Goal: Task Accomplishment & Management: Complete application form

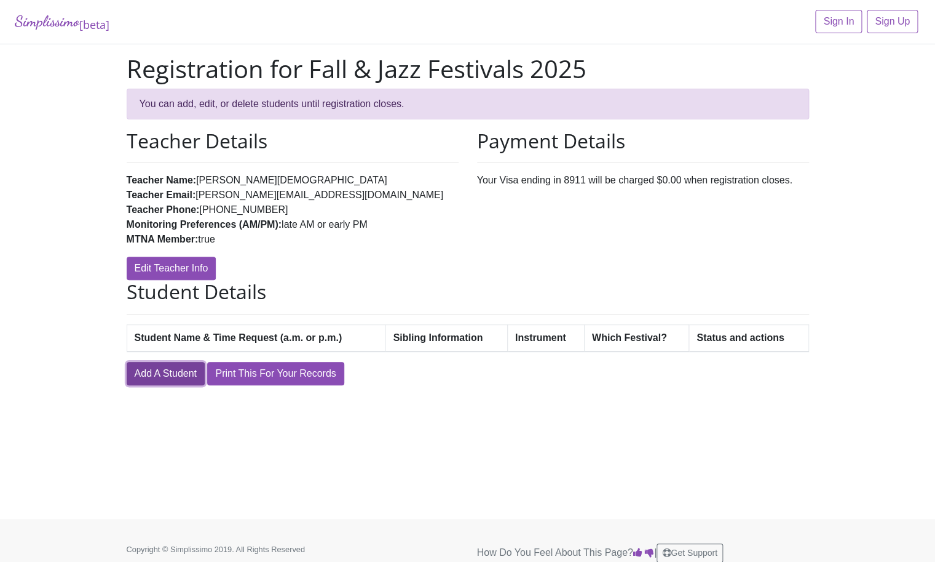
click at [177, 376] on link "Add A Student" at bounding box center [166, 373] width 78 height 23
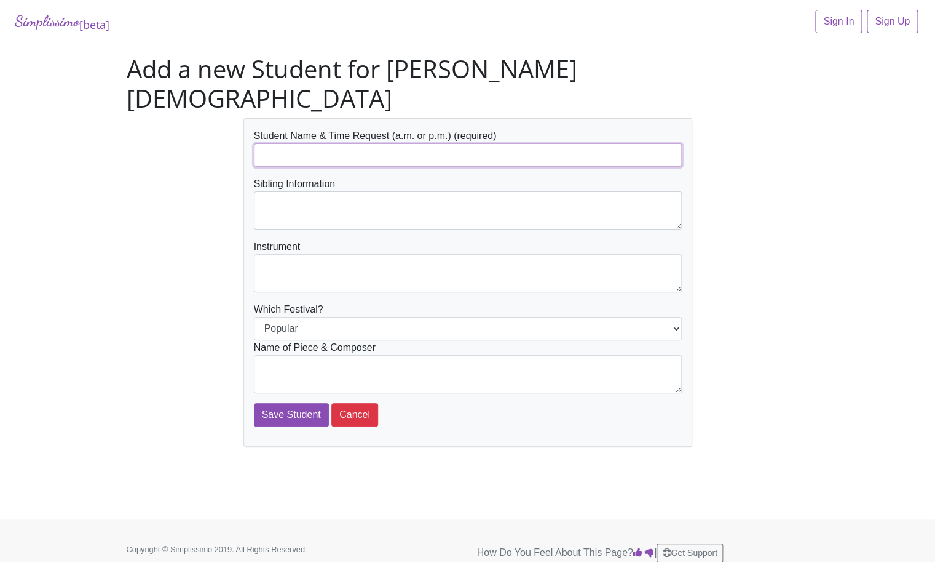
click at [274, 143] on input "text" at bounding box center [468, 154] width 428 height 23
click at [331, 143] on input "Emma Dodgen" at bounding box center [468, 154] width 428 height 23
type input "[PERSON_NAME], AM or early PM"
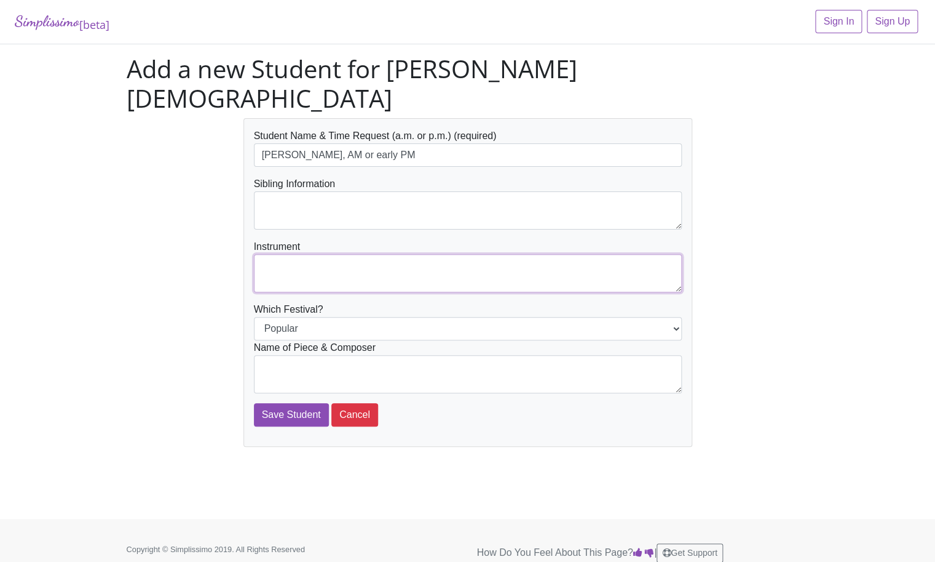
click at [287, 254] on textarea at bounding box center [468, 273] width 428 height 38
type textarea "piano"
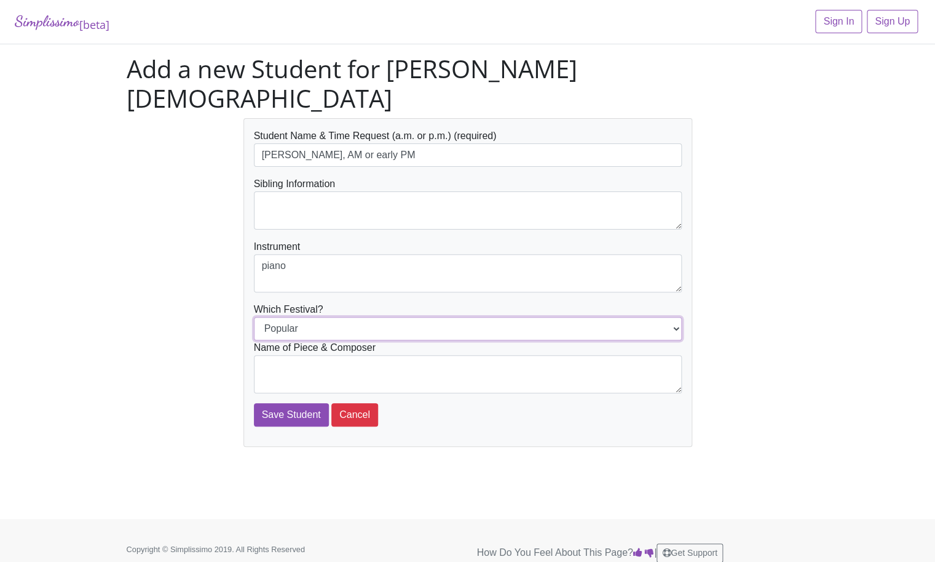
click option "Jazz" at bounding box center [0, 0] width 0 height 0
select select "Popular"
click option "Popular" at bounding box center [0, 0] width 0 height 0
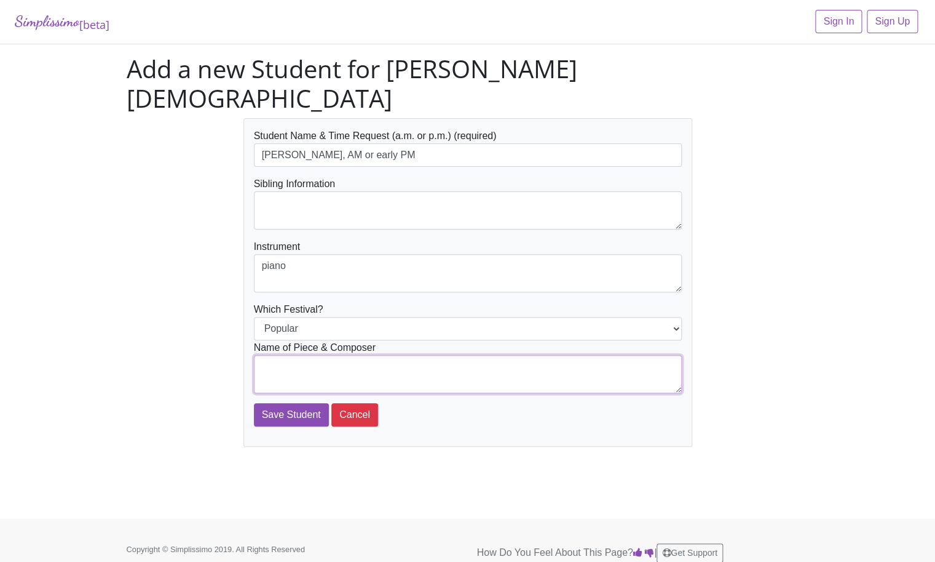
click at [280, 355] on textarea at bounding box center [468, 374] width 428 height 38
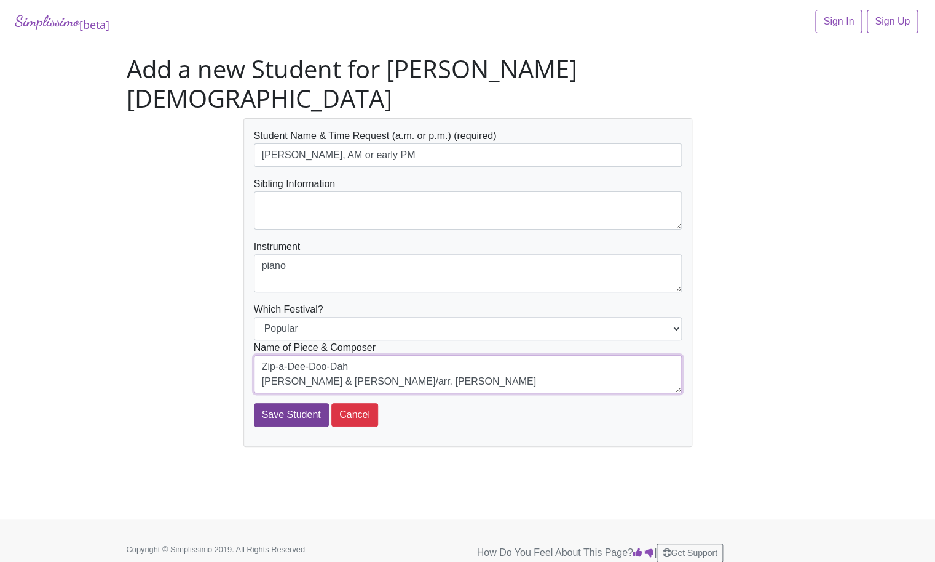
type textarea "Zip-a-Dee-Doo-Dah Gilbert & Wrubel/arr. Carol Matz"
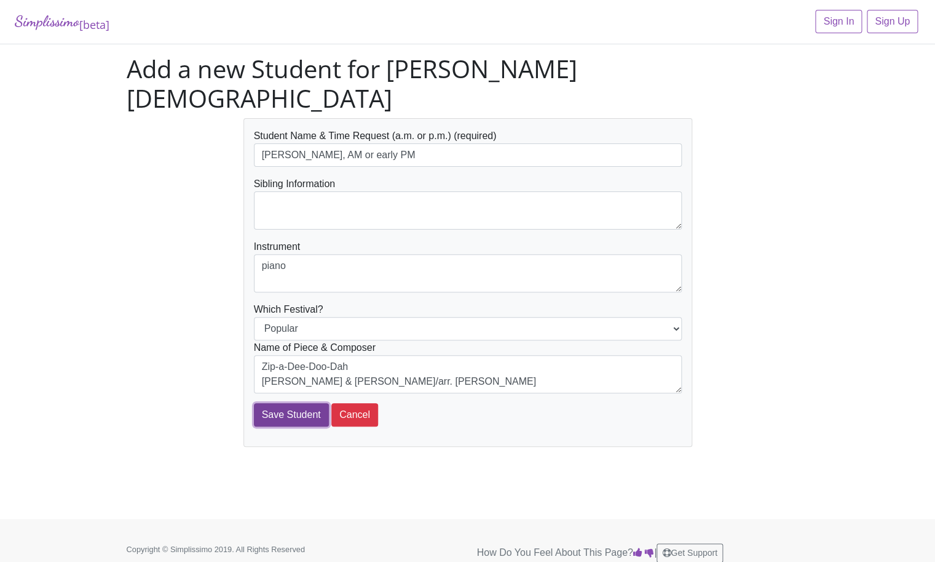
click at [293, 403] on input "Save Student" at bounding box center [291, 414] width 75 height 23
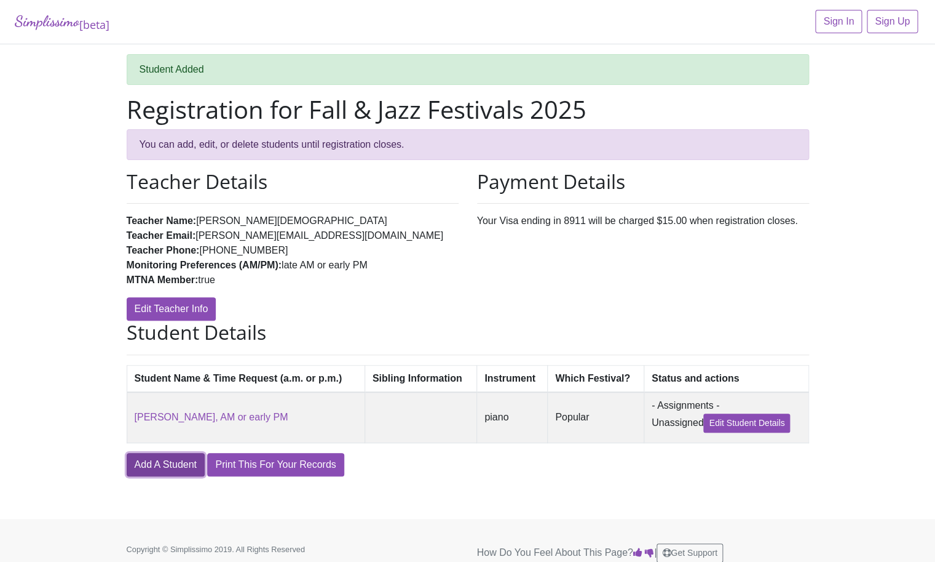
click at [172, 465] on link "Add A Student" at bounding box center [166, 464] width 78 height 23
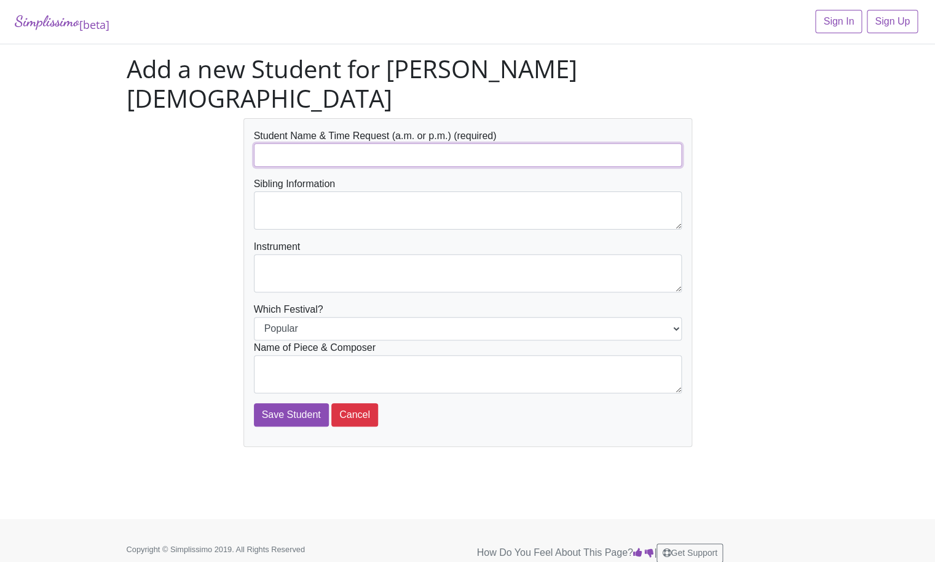
click at [279, 143] on input "text" at bounding box center [468, 154] width 428 height 23
click at [337, 143] on input "Emma Dodgen" at bounding box center [468, 154] width 428 height 23
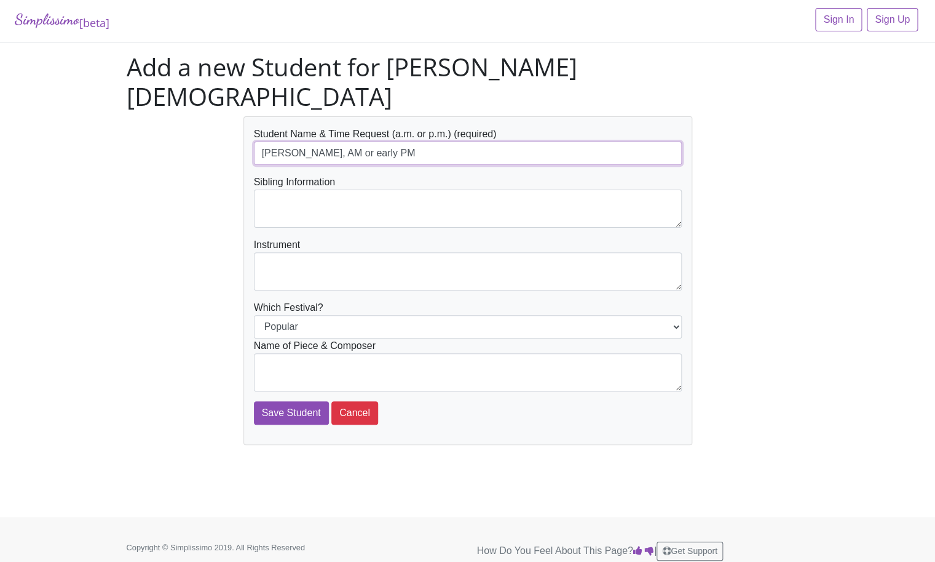
type input "[PERSON_NAME], AM or early PM"
click at [272, 252] on textarea at bounding box center [468, 271] width 428 height 38
type textarea "piano"
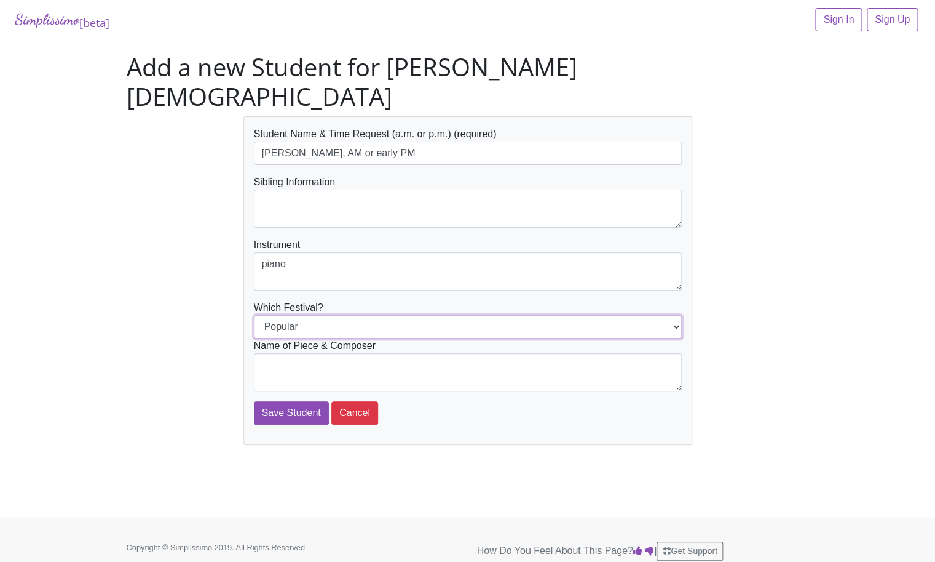
select select "Jazz"
click option "Jazz" at bounding box center [0, 0] width 0 height 0
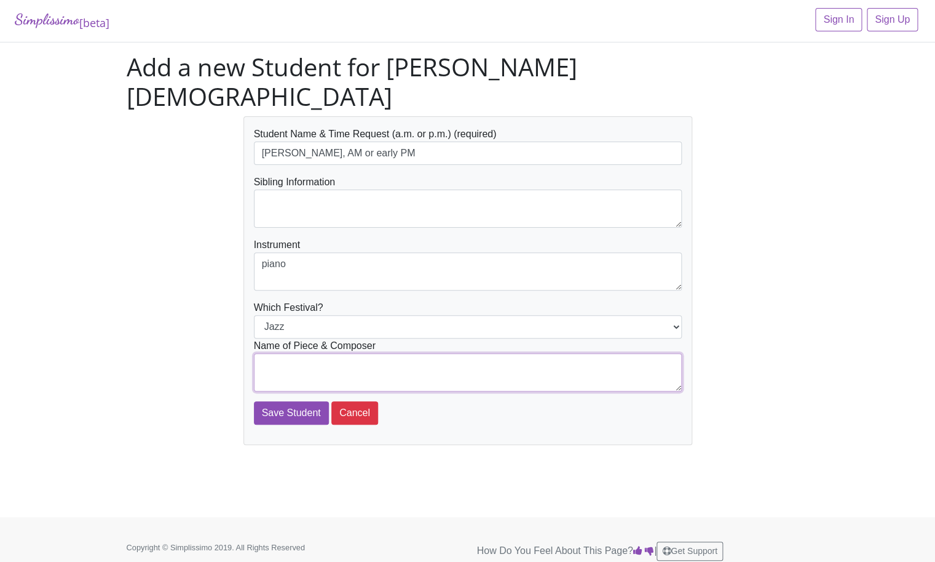
click at [362, 353] on textarea at bounding box center [468, 372] width 428 height 38
type textarea "Cristofori's Blues Kevin Olson"
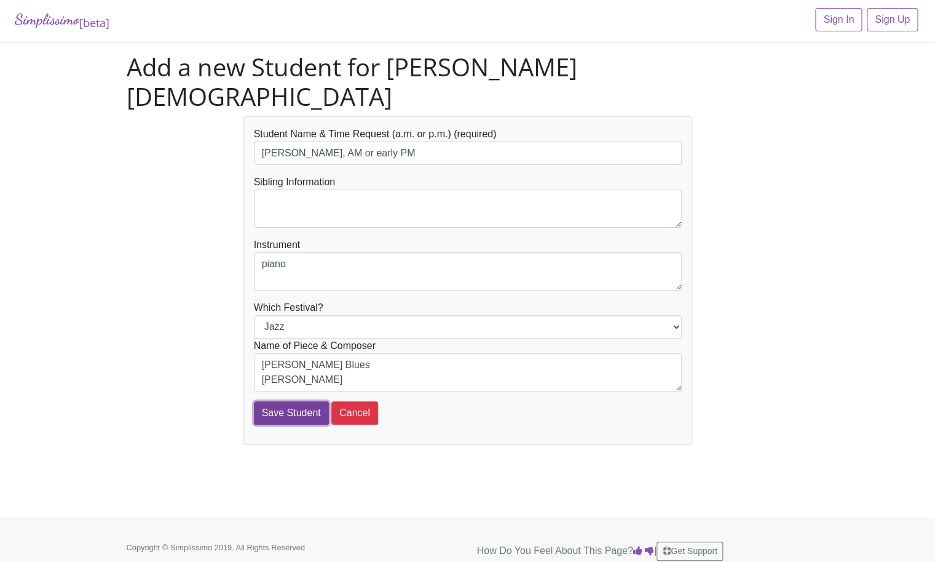
click at [296, 401] on input "Save Student" at bounding box center [291, 412] width 75 height 23
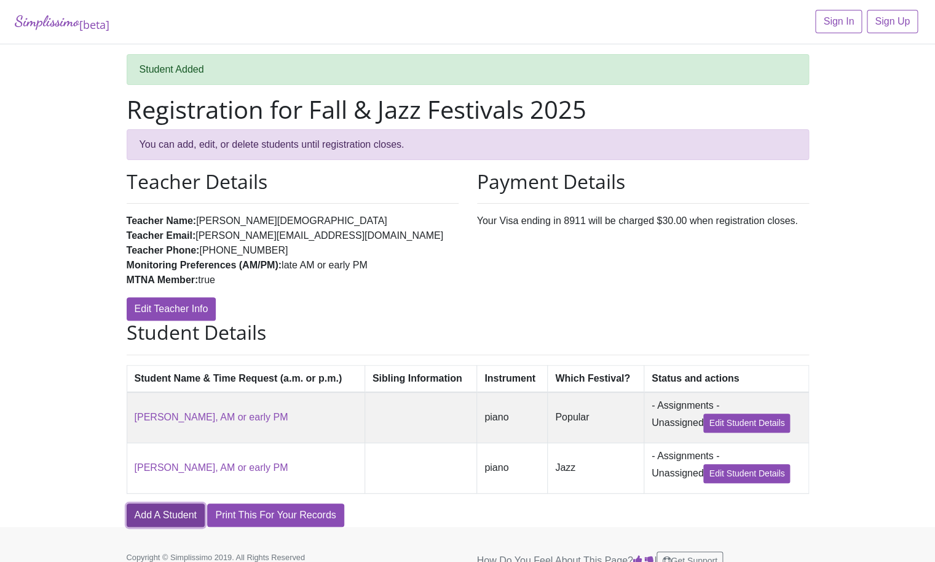
click at [172, 514] on link "Add A Student" at bounding box center [166, 514] width 78 height 23
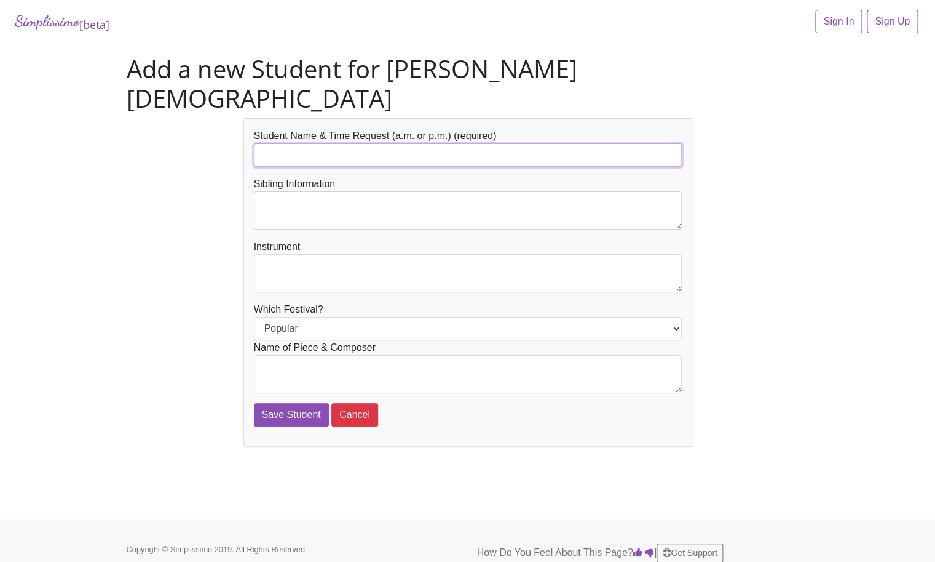
click at [277, 143] on input "text" at bounding box center [468, 154] width 428 height 23
type input "Tegan Rosonet"
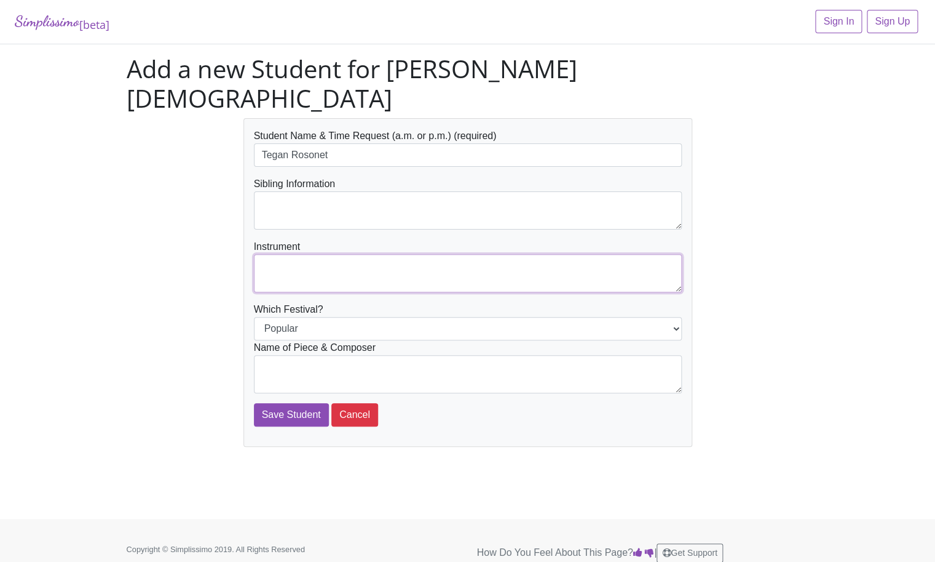
click at [272, 254] on textarea at bounding box center [468, 273] width 428 height 38
type textarea "piano"
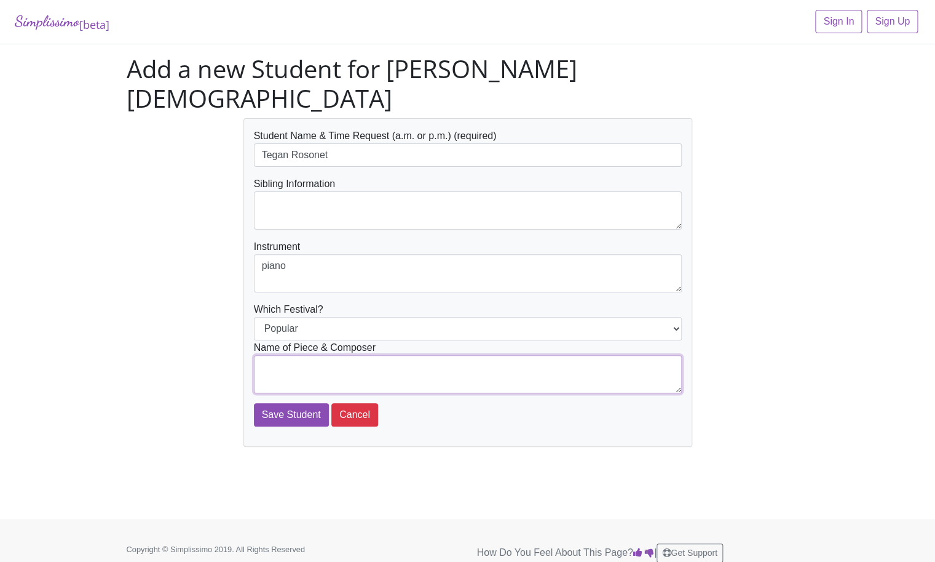
click at [336, 355] on textarea at bounding box center [468, 374] width 428 height 38
type textarea "A Whole New World Rice & Menken/arr. Carol Matz"
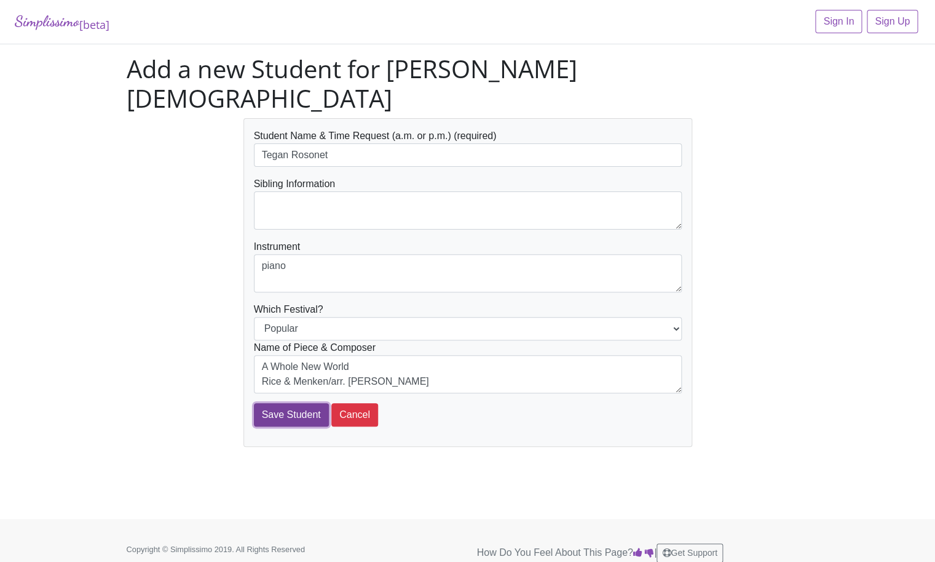
click at [305, 403] on input "Save Student" at bounding box center [291, 414] width 75 height 23
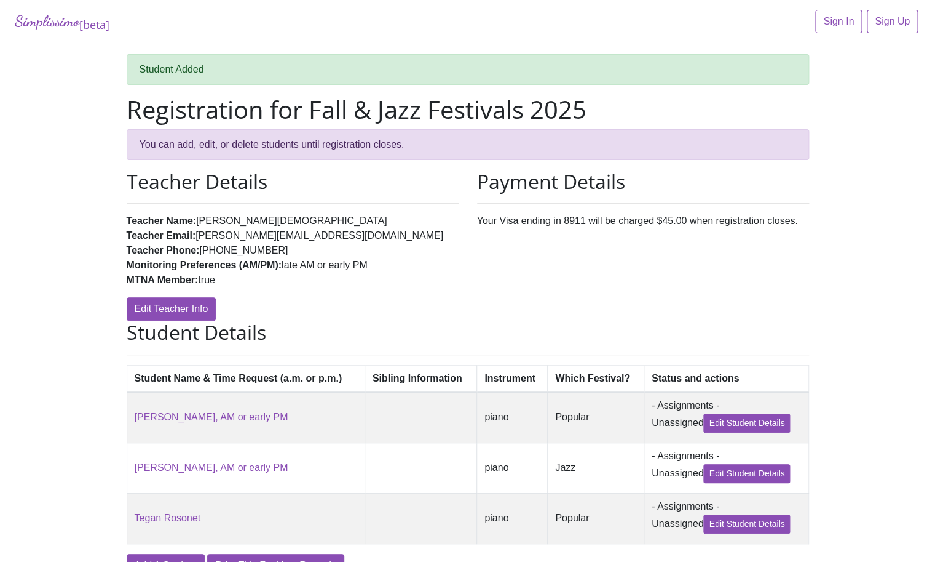
scroll to position [71, 0]
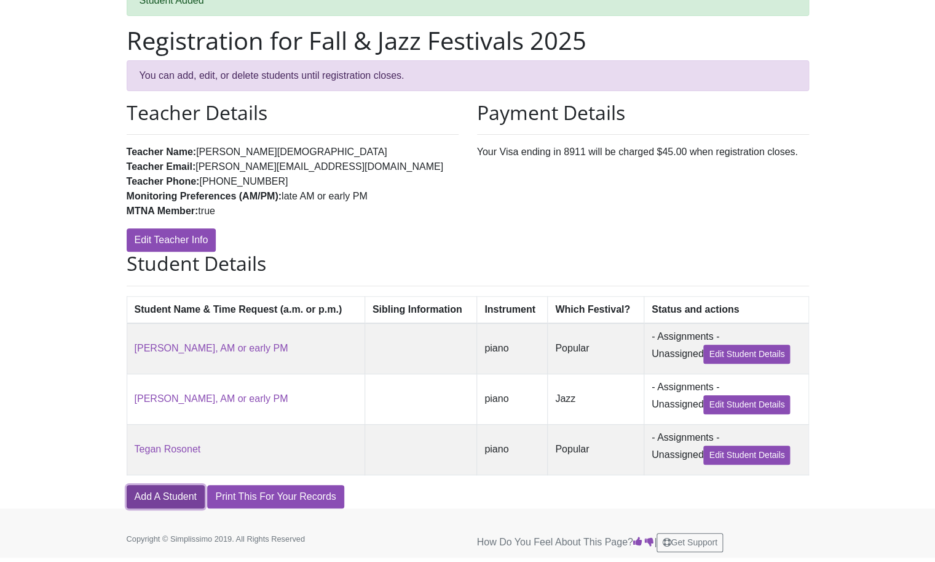
click at [182, 491] on link "Add A Student" at bounding box center [166, 496] width 78 height 23
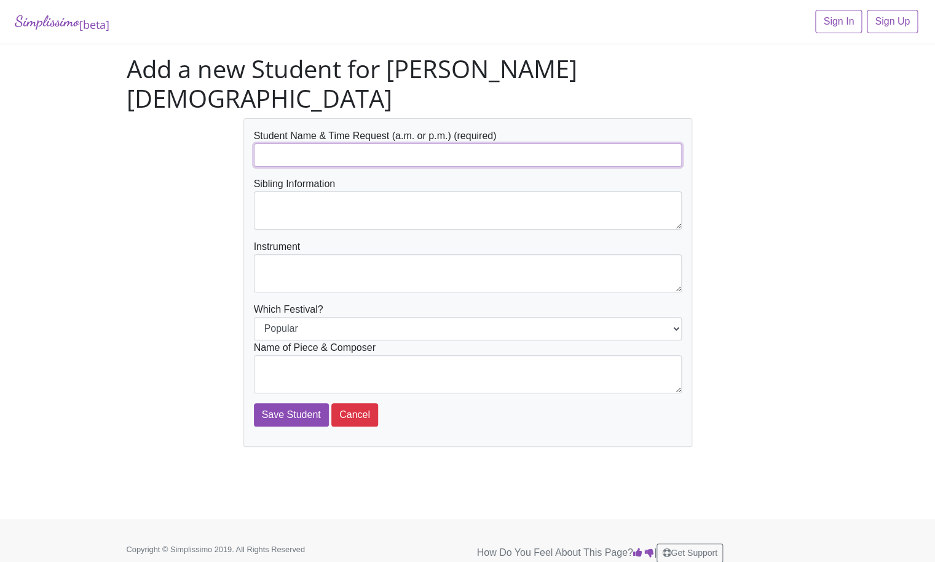
click at [303, 143] on input "text" at bounding box center [468, 154] width 428 height 23
type input "Tegan Rosonet"
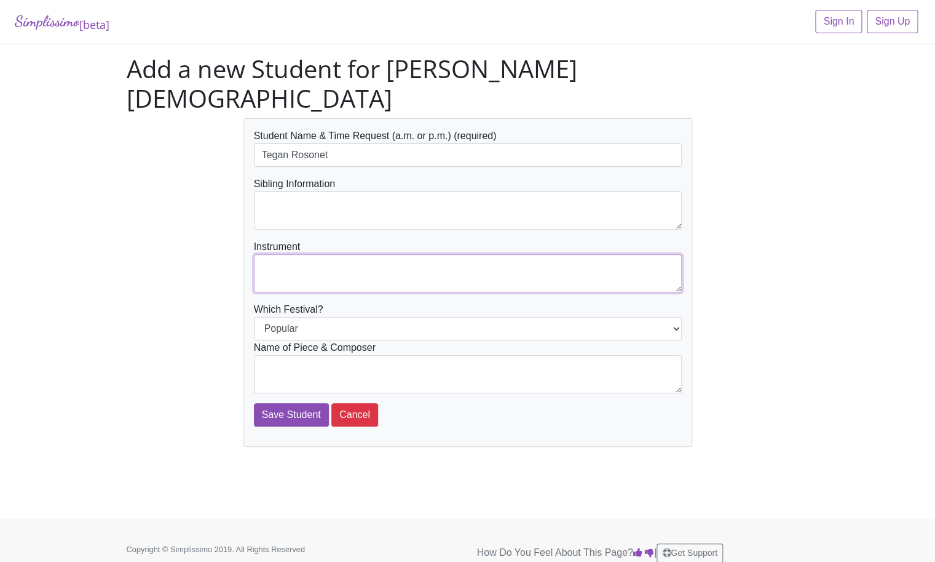
click at [293, 254] on textarea at bounding box center [468, 273] width 428 height 38
type textarea "piano"
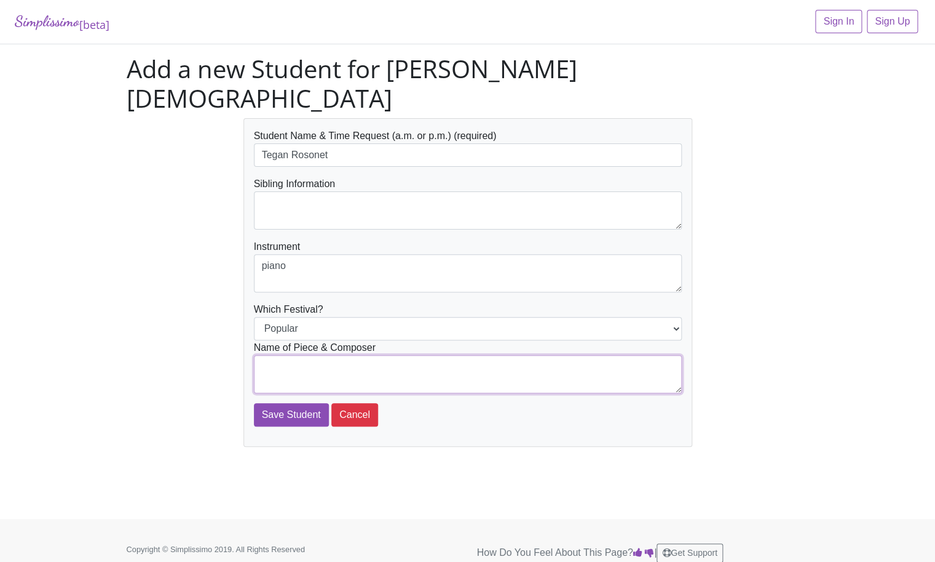
click at [280, 355] on textarea at bounding box center [468, 374] width 428 height 38
type textarea "Blues Band Melody Bober"
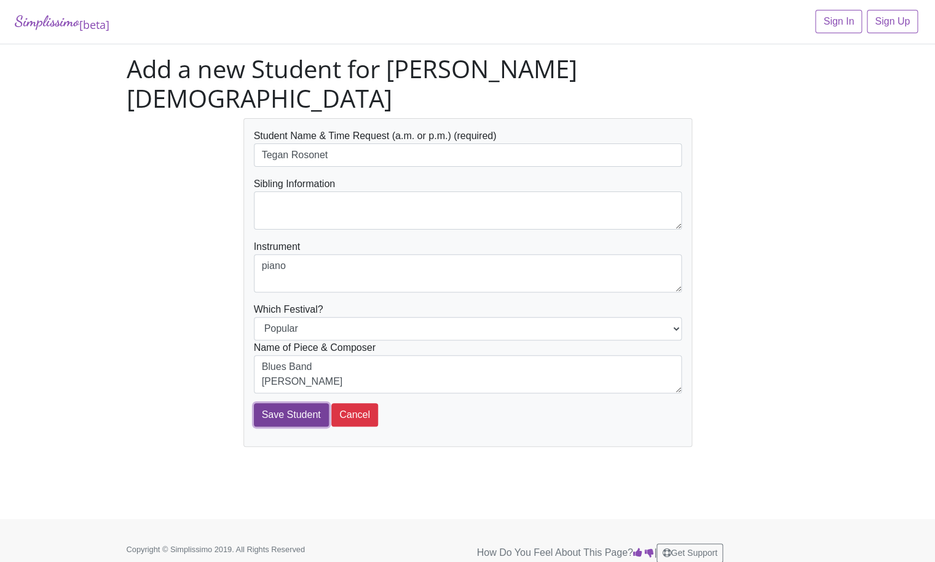
click at [306, 403] on input "Save Student" at bounding box center [291, 414] width 75 height 23
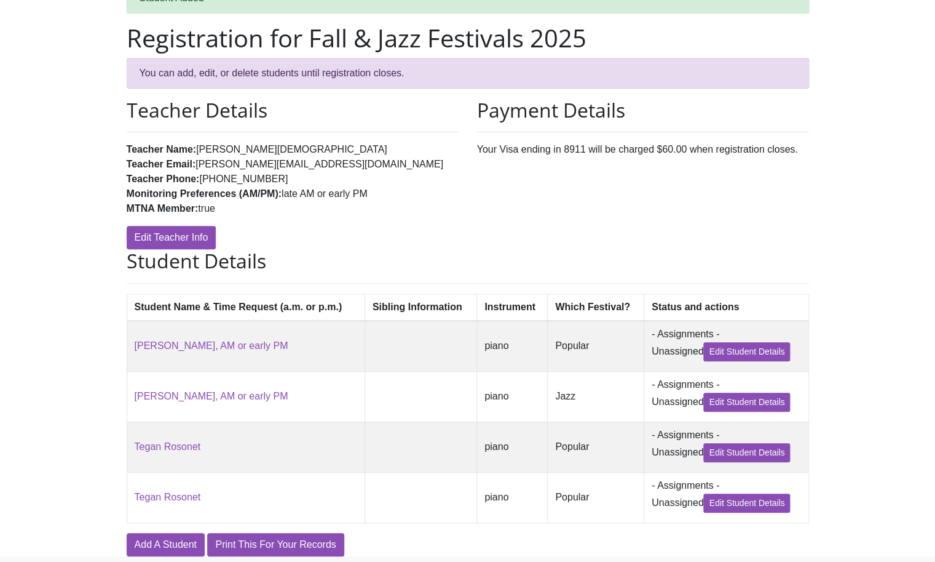
scroll to position [122, 0]
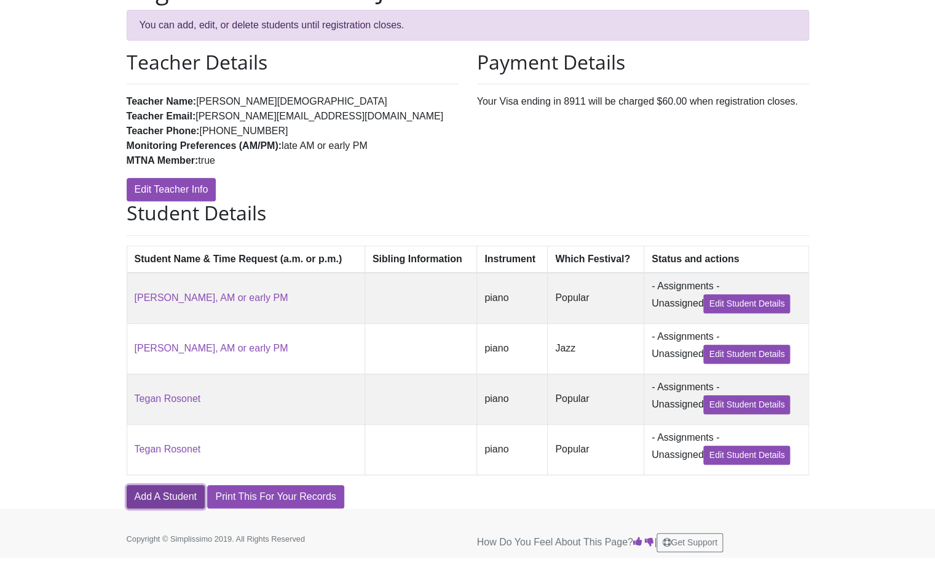
click at [175, 496] on link "Add A Student" at bounding box center [166, 496] width 78 height 23
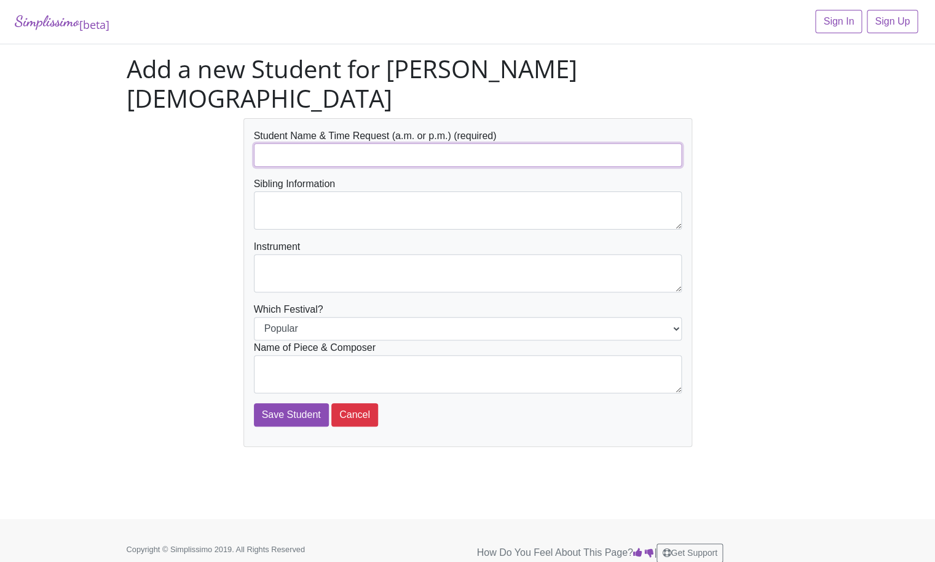
click at [269, 143] on input "text" at bounding box center [468, 154] width 428 height 23
type input "[PERSON_NAME]"
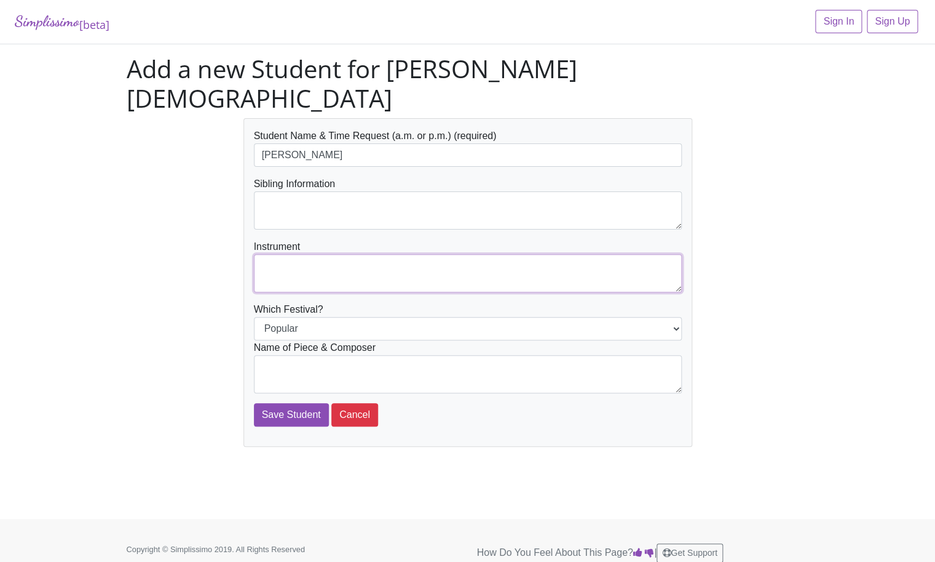
click at [278, 254] on textarea at bounding box center [468, 273] width 428 height 38
type textarea "piano"
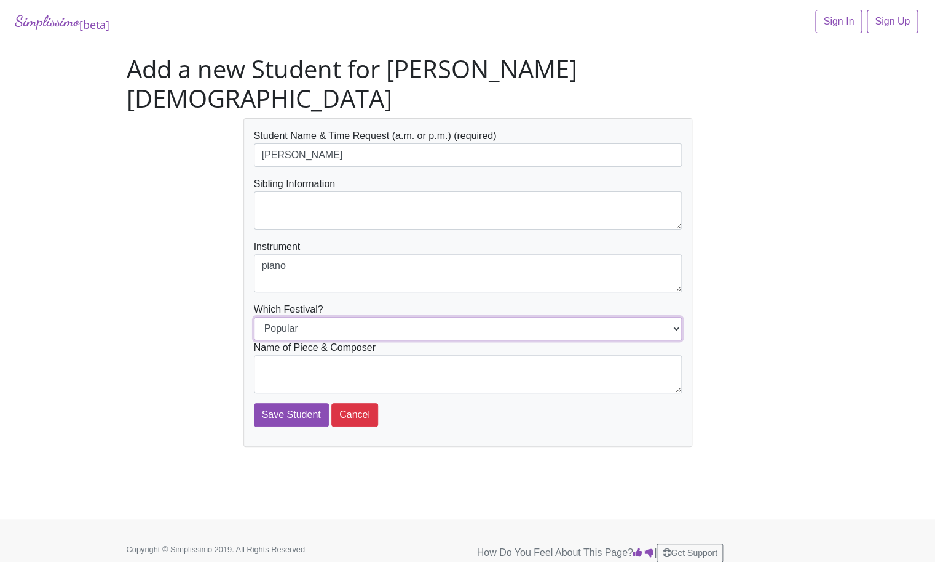
click option "Popular" at bounding box center [0, 0] width 0 height 0
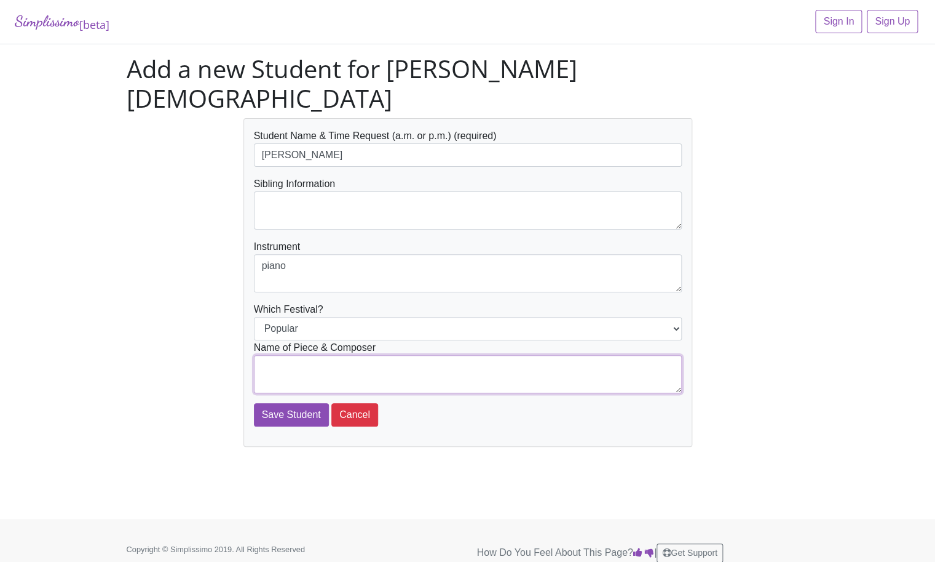
click at [591, 355] on textarea at bounding box center [468, 374] width 428 height 38
type textarea "Bohemian Rhapsody Mercury"
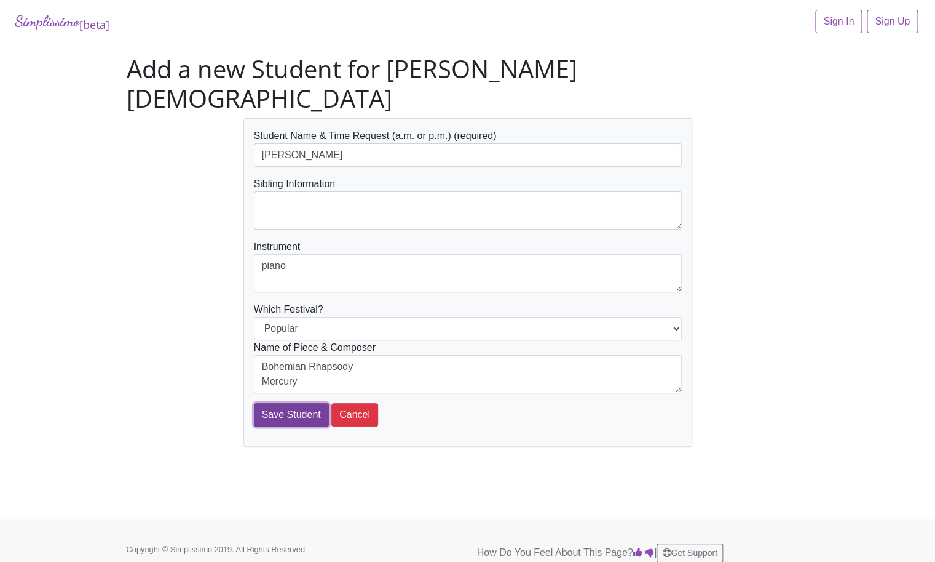
click at [301, 403] on input "Save Student" at bounding box center [291, 414] width 75 height 23
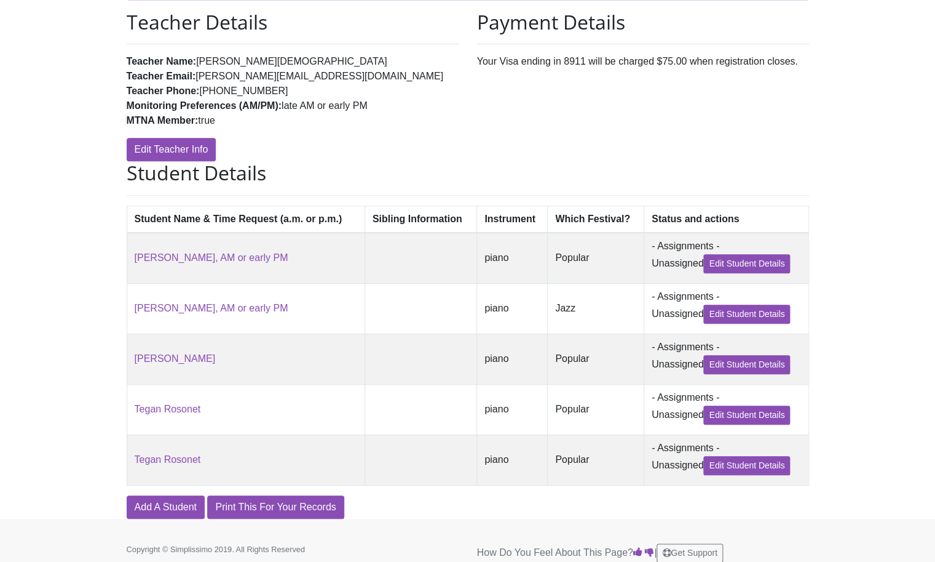
scroll to position [173, 0]
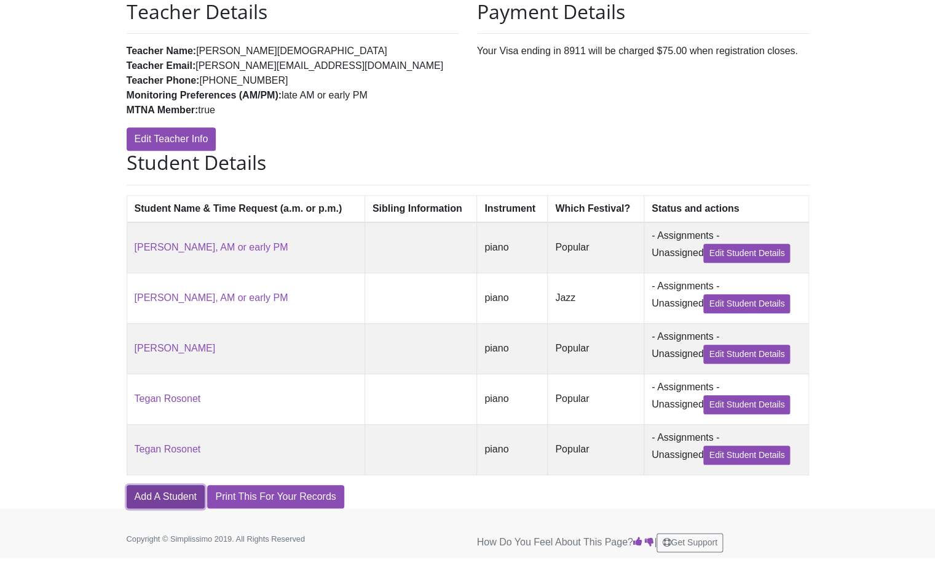
click at [181, 498] on link "Add A Student" at bounding box center [166, 496] width 78 height 23
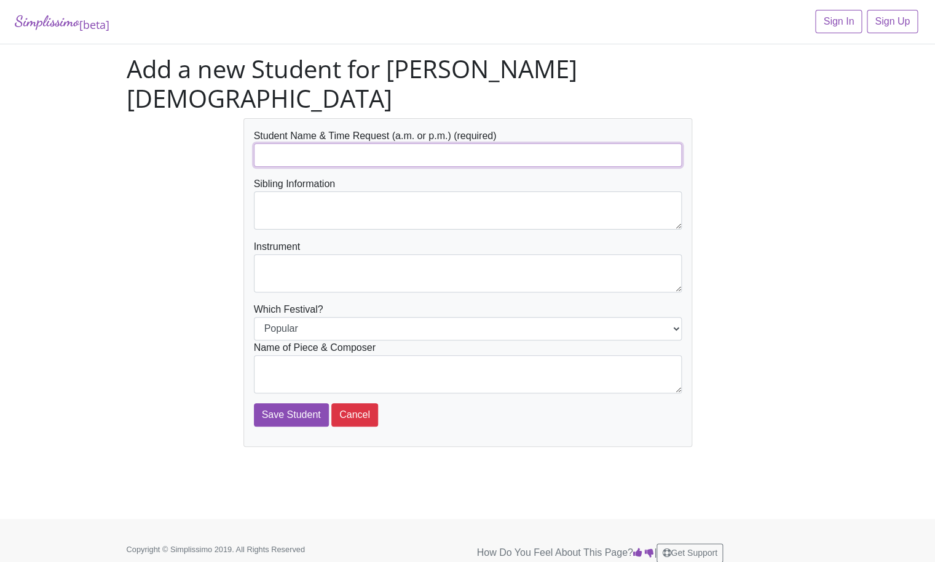
click at [280, 143] on input "text" at bounding box center [468, 154] width 428 height 23
type input "[PERSON_NAME]"
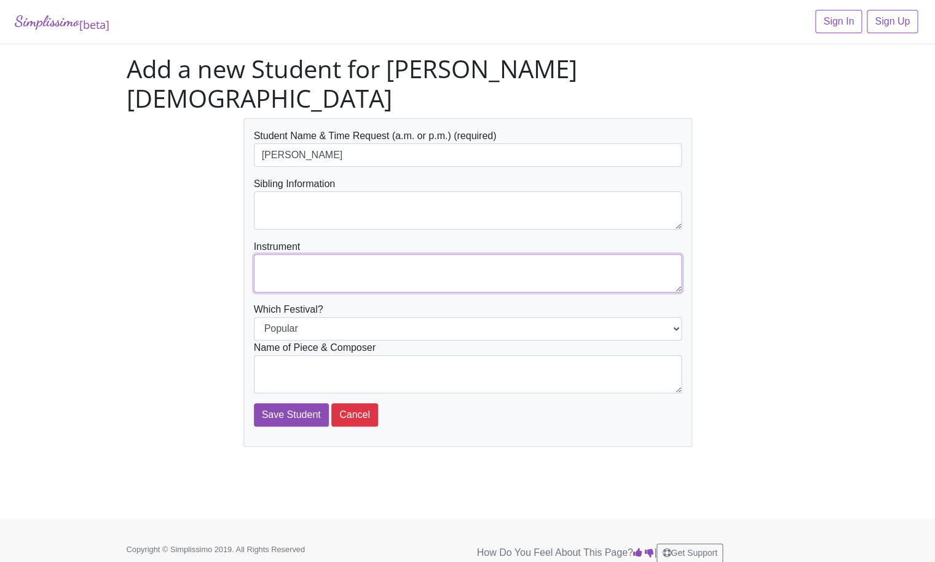
click at [283, 254] on textarea at bounding box center [468, 273] width 428 height 38
type textarea "piano"
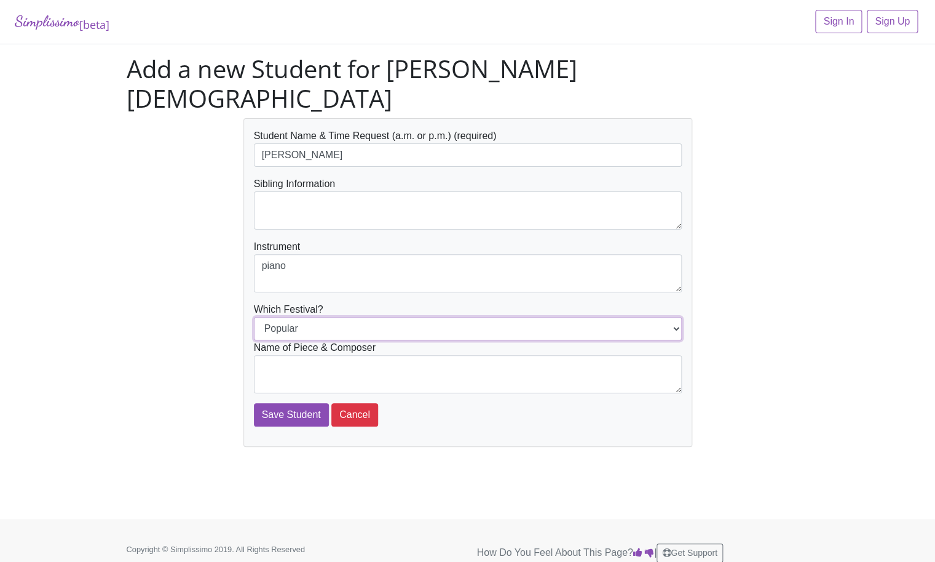
select select "Jazz"
click option "Jazz" at bounding box center [0, 0] width 0 height 0
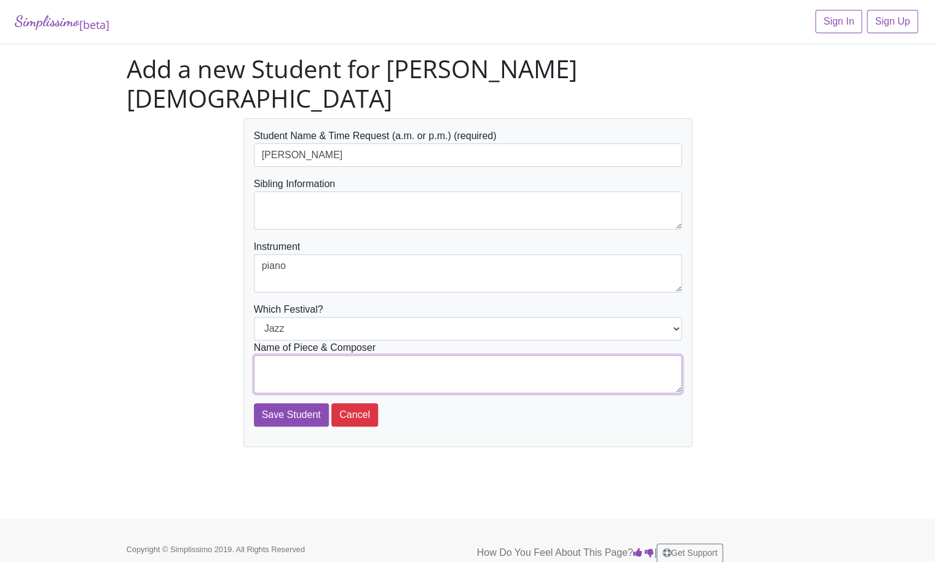
click at [369, 355] on textarea at bounding box center [468, 374] width 428 height 38
type textarea "Snowflake Rag Faber & Faber"
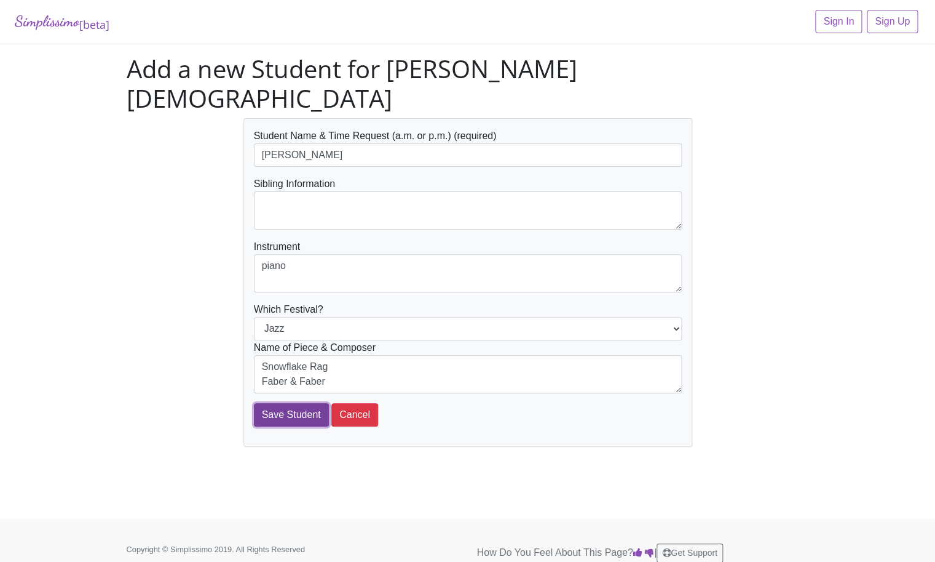
click at [308, 403] on input "Save Student" at bounding box center [291, 414] width 75 height 23
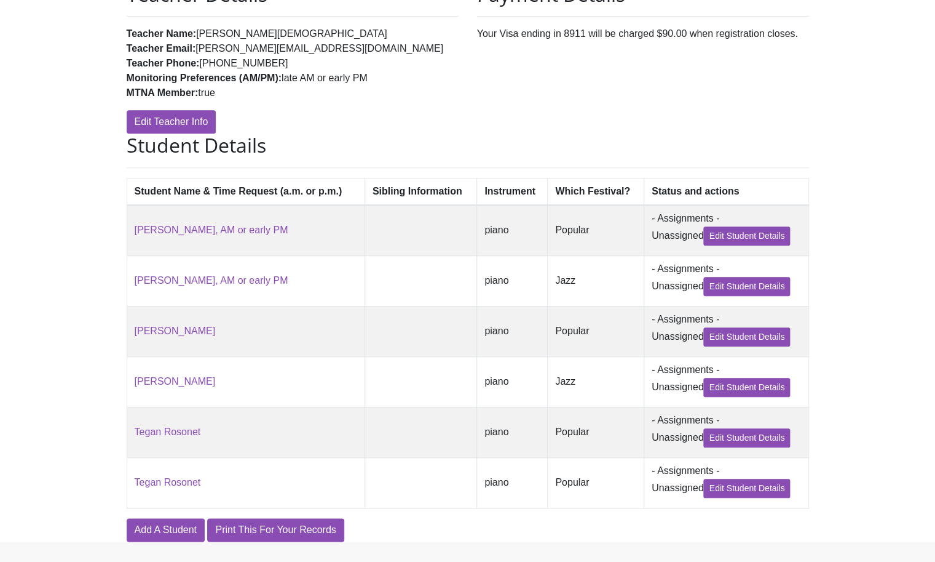
scroll to position [224, 0]
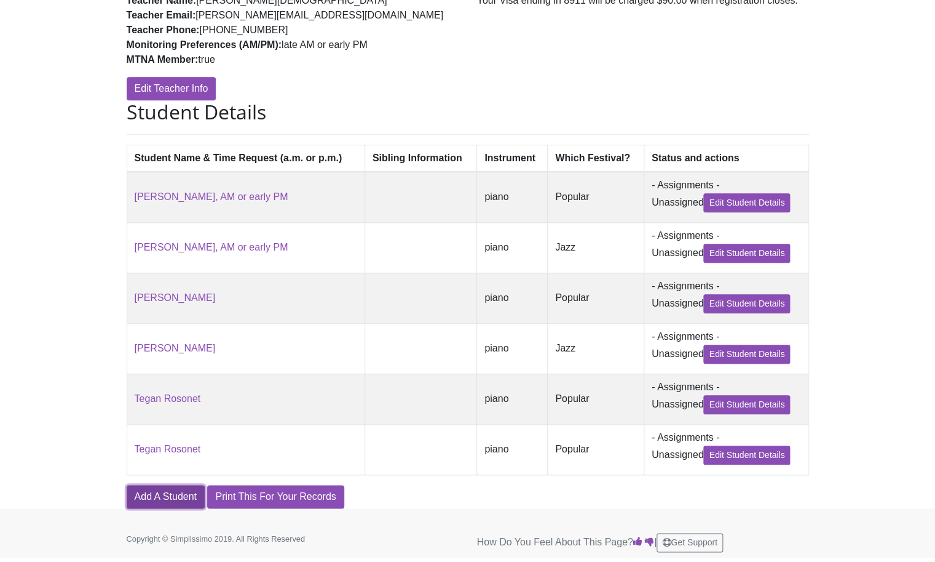
click at [159, 493] on link "Add A Student" at bounding box center [166, 496] width 78 height 23
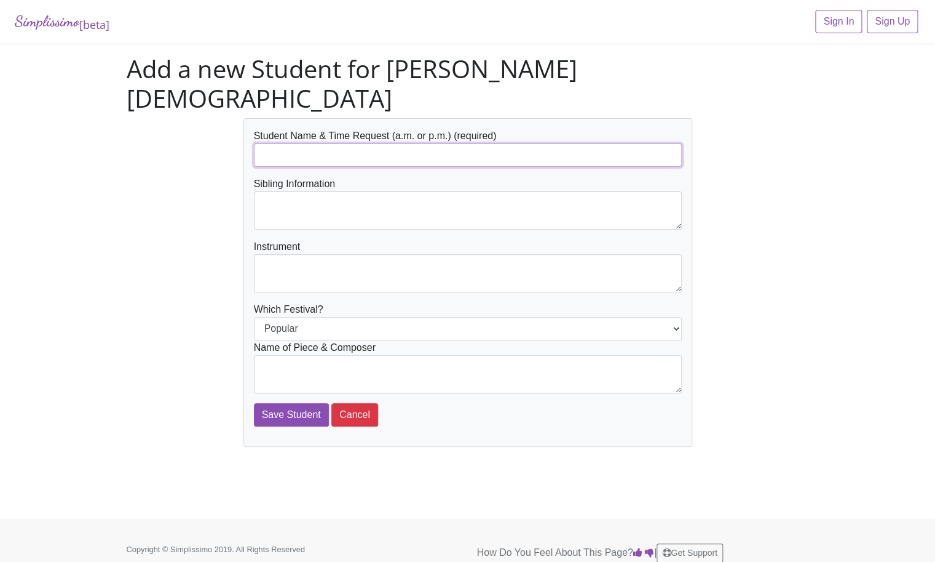
click at [280, 143] on input "text" at bounding box center [468, 154] width 428 height 23
type input "[PERSON_NAME]"
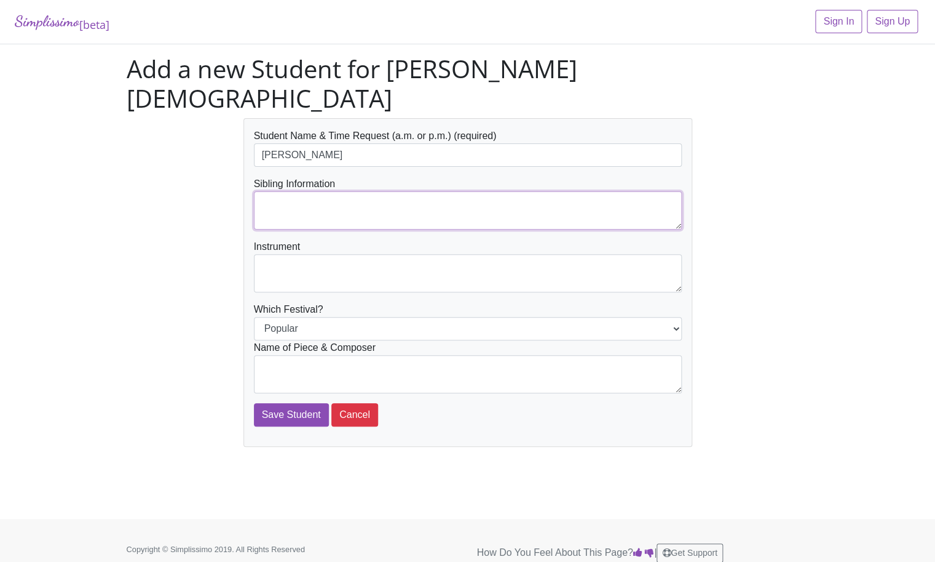
click at [279, 191] on textarea at bounding box center [468, 210] width 428 height 38
type textarea "[PERSON_NAME]"
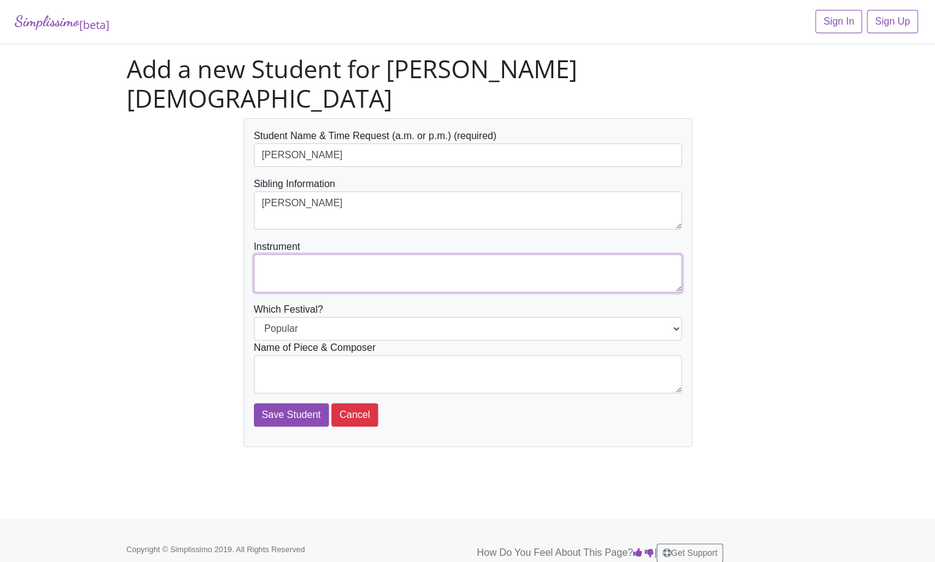
click at [277, 254] on textarea at bounding box center [468, 273] width 428 height 38
type textarea "piano"
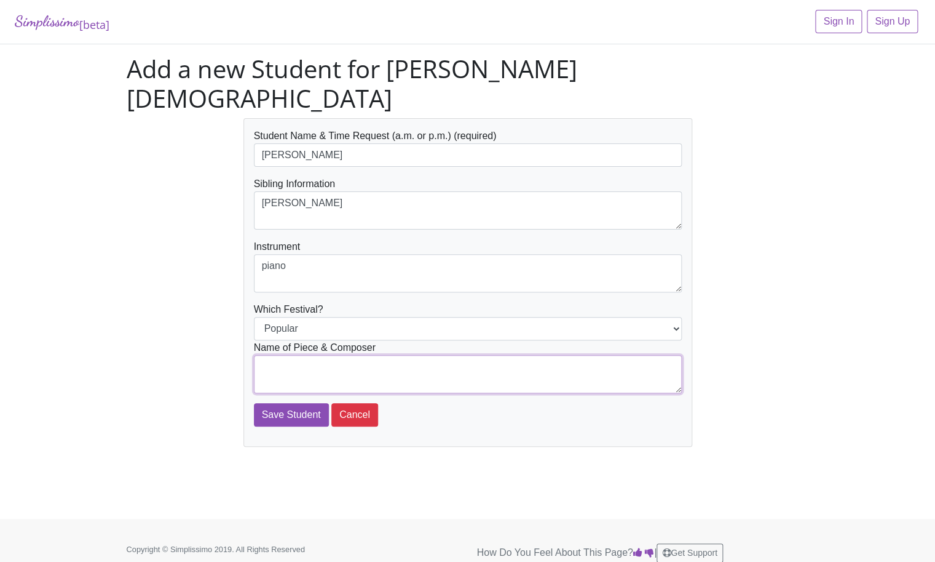
click at [269, 355] on textarea at bounding box center [468, 374] width 428 height 38
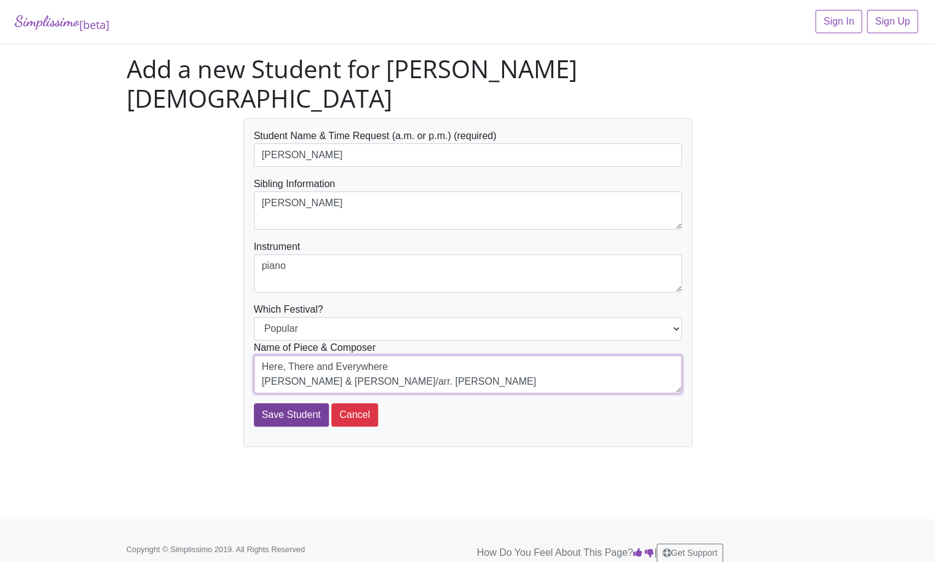
type textarea "Here, There and Everywhere Lennon & McCartney/arr. Lee Evans"
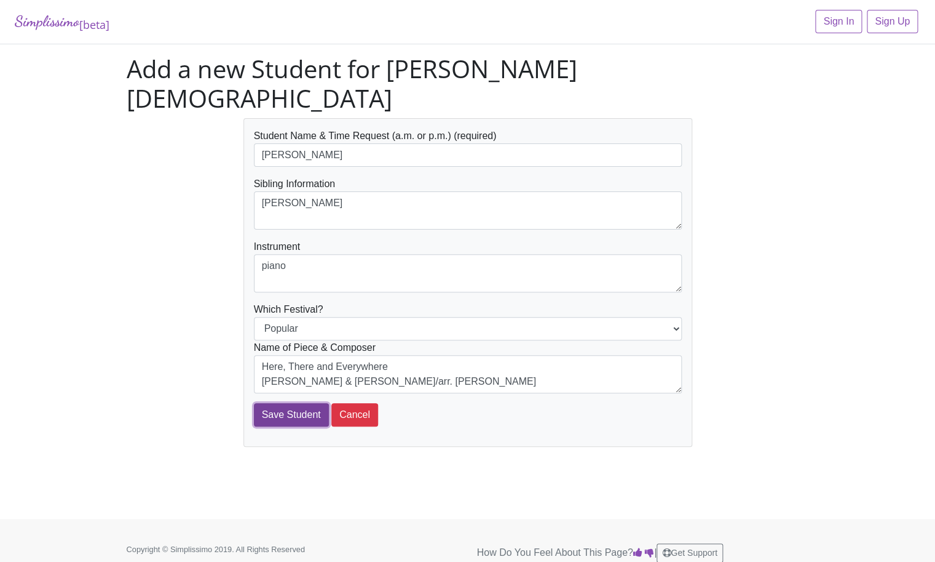
click at [287, 403] on input "Save Student" at bounding box center [291, 414] width 75 height 23
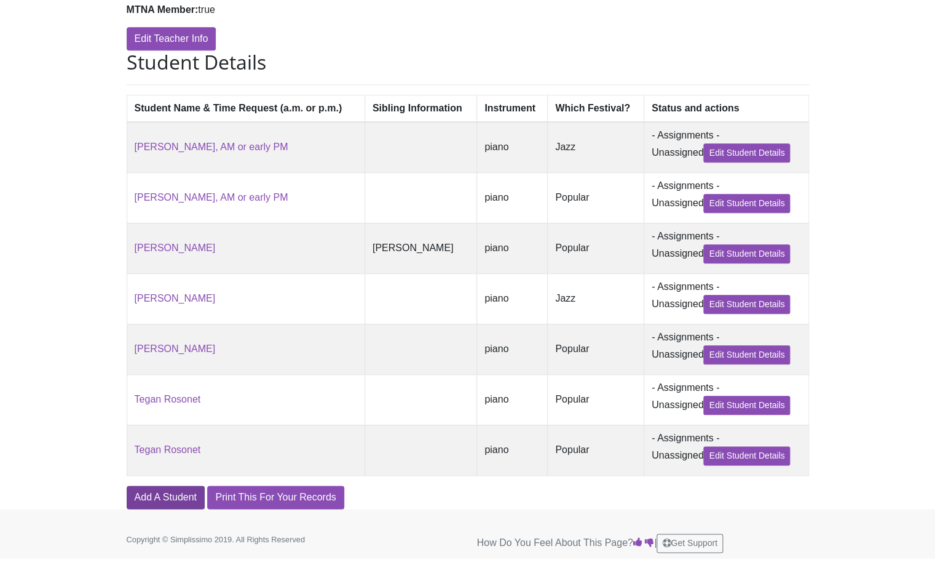
scroll to position [266, 0]
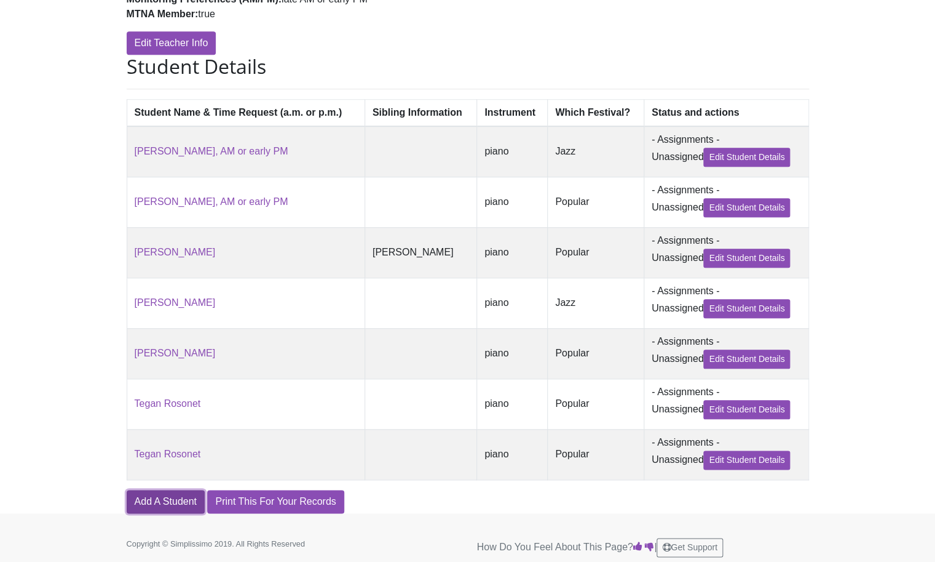
click at [173, 506] on link "Add A Student" at bounding box center [166, 501] width 78 height 23
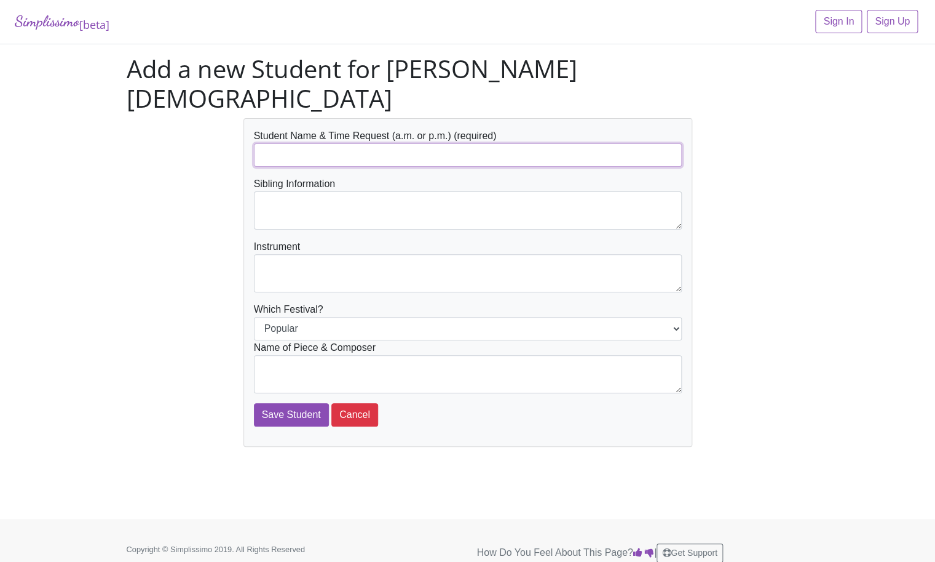
click at [284, 143] on input "text" at bounding box center [468, 154] width 428 height 23
type input "[PERSON_NAME]"
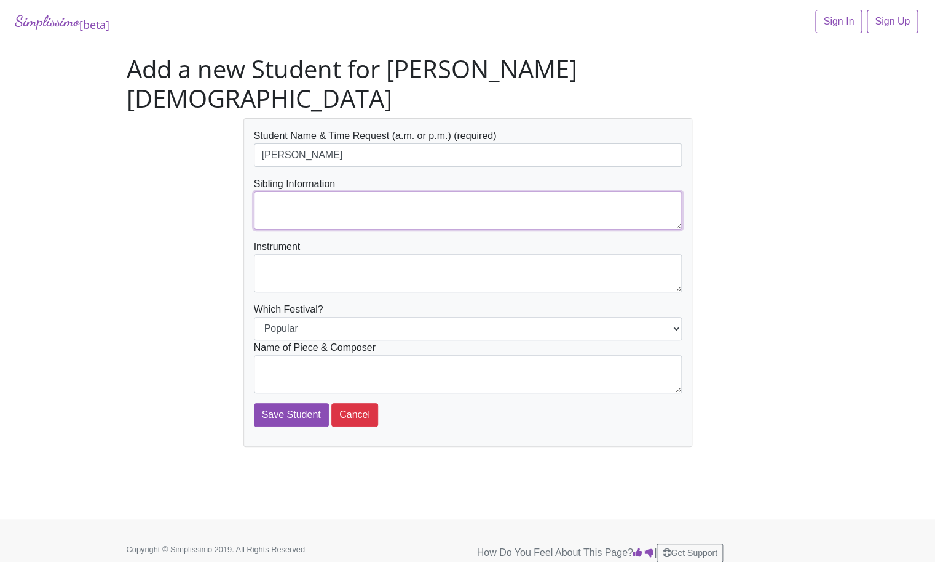
click at [292, 191] on textarea at bounding box center [468, 210] width 428 height 38
type textarea "[PERSON_NAME]"
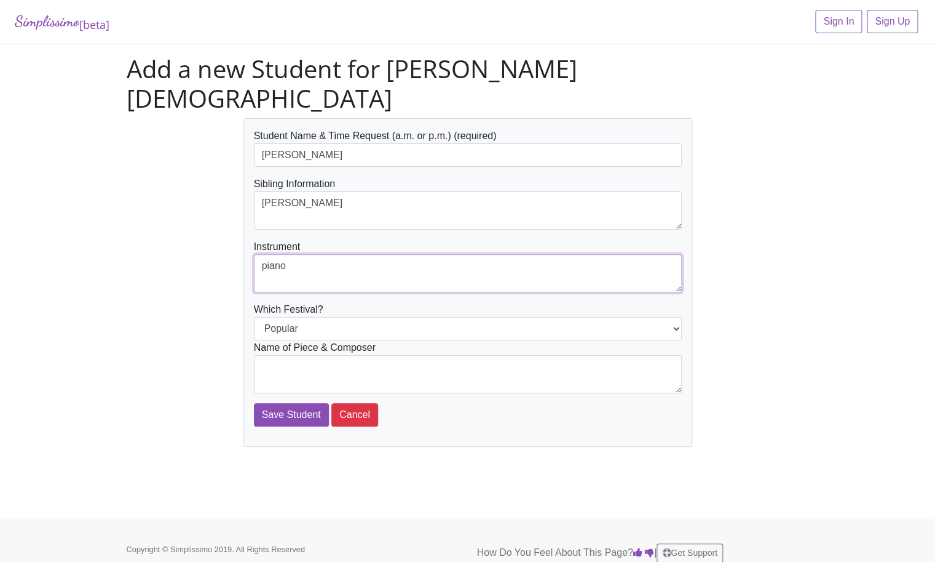
type textarea "piano"
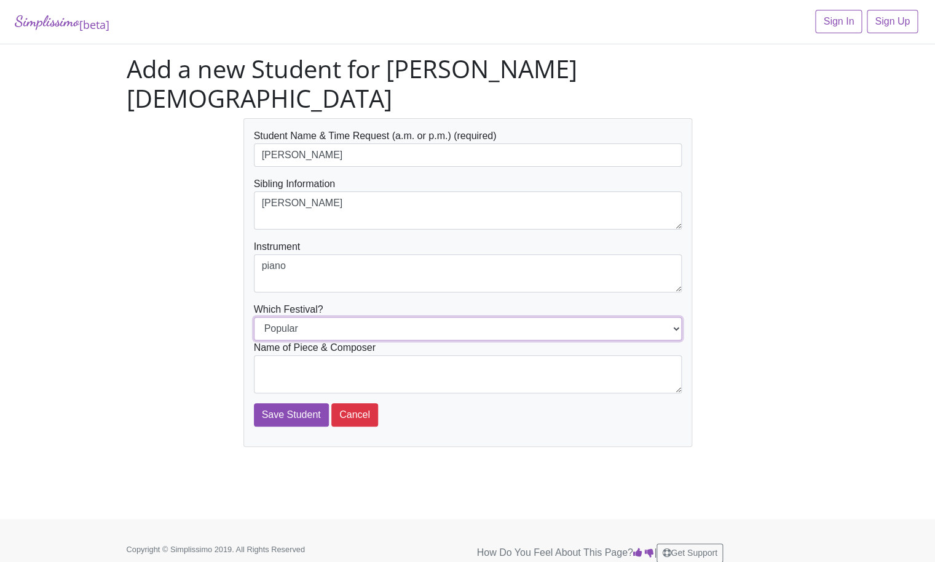
select select "Jazz"
click option "Jazz" at bounding box center [0, 0] width 0 height 0
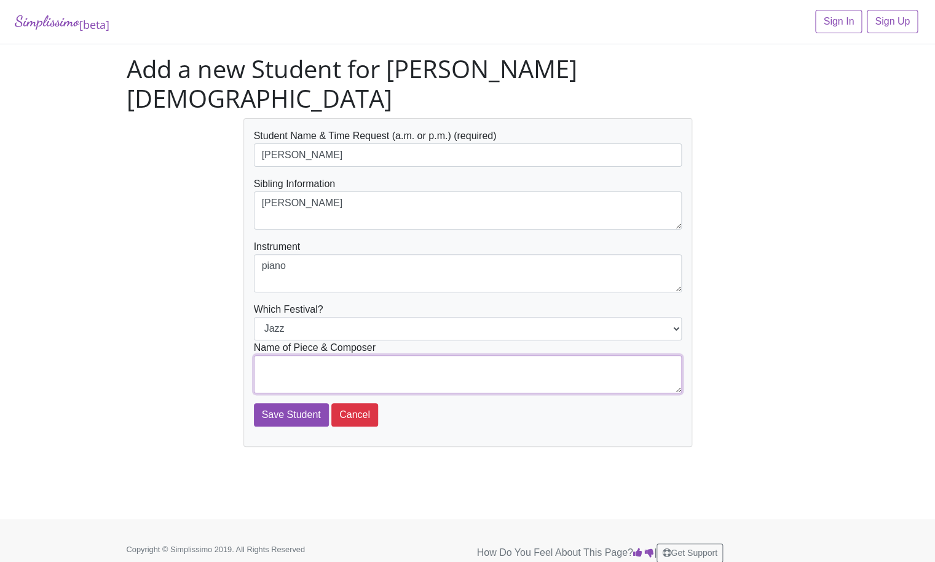
click at [419, 355] on textarea at bounding box center [468, 374] width 428 height 38
click at [263, 355] on textarea "Remember When Wedgwood" at bounding box center [468, 374] width 428 height 38
type textarea "Remember When Pam Wedgwood"
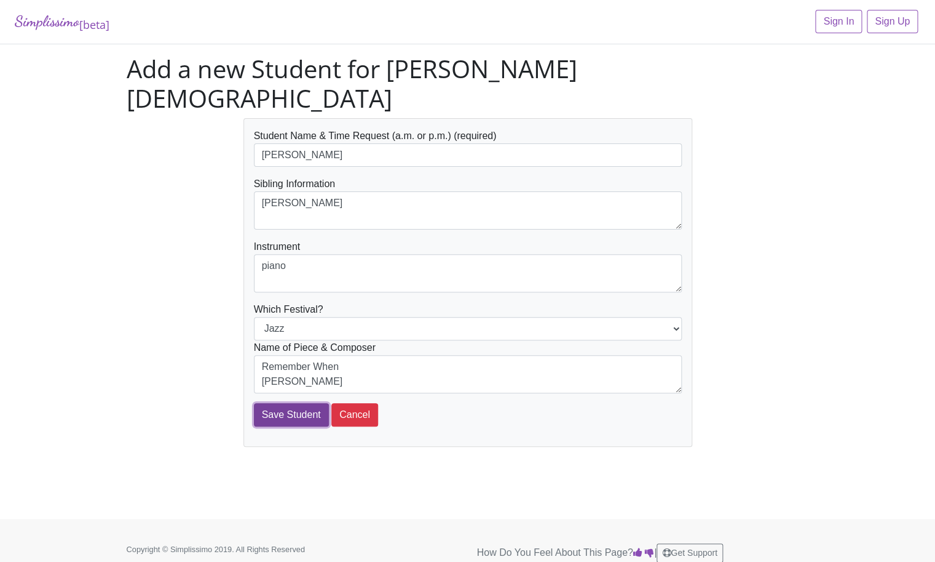
click at [281, 403] on input "Save Student" at bounding box center [291, 414] width 75 height 23
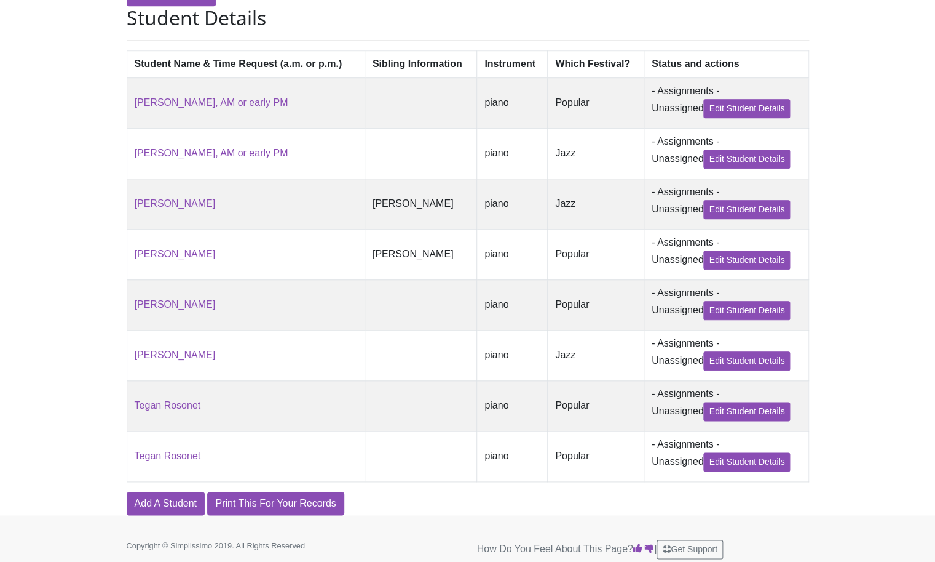
scroll to position [327, 0]
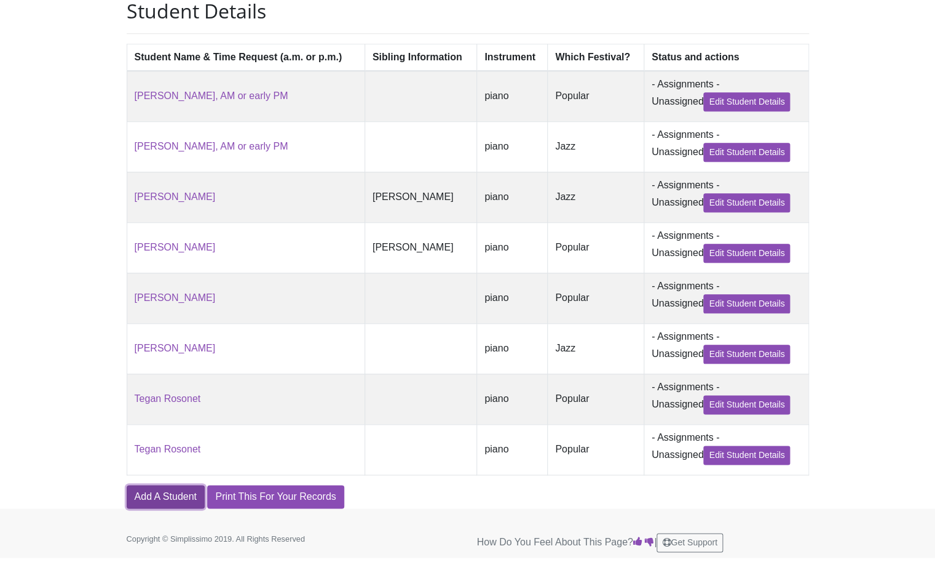
click at [171, 496] on link "Add A Student" at bounding box center [166, 496] width 78 height 23
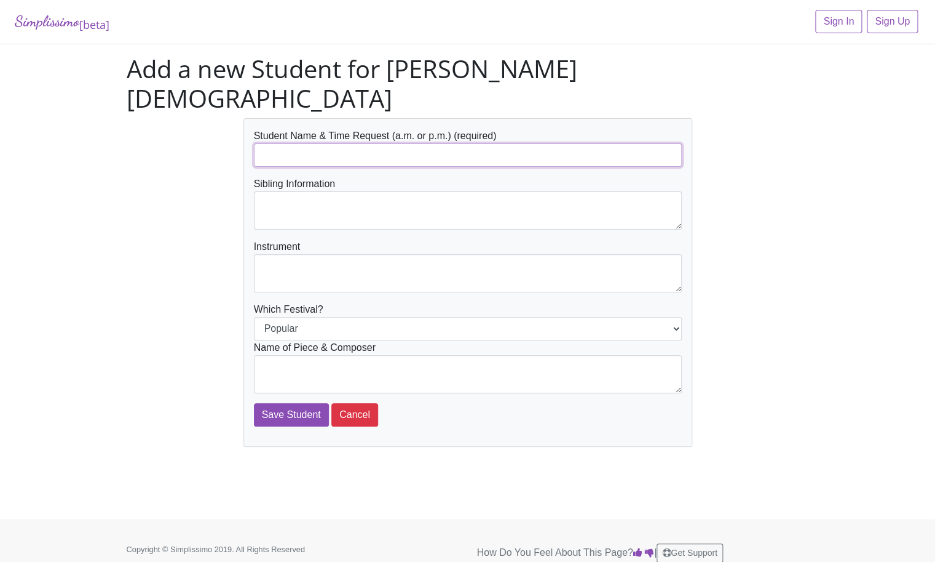
click at [282, 143] on input "text" at bounding box center [468, 154] width 428 height 23
type input "[PERSON_NAME]"
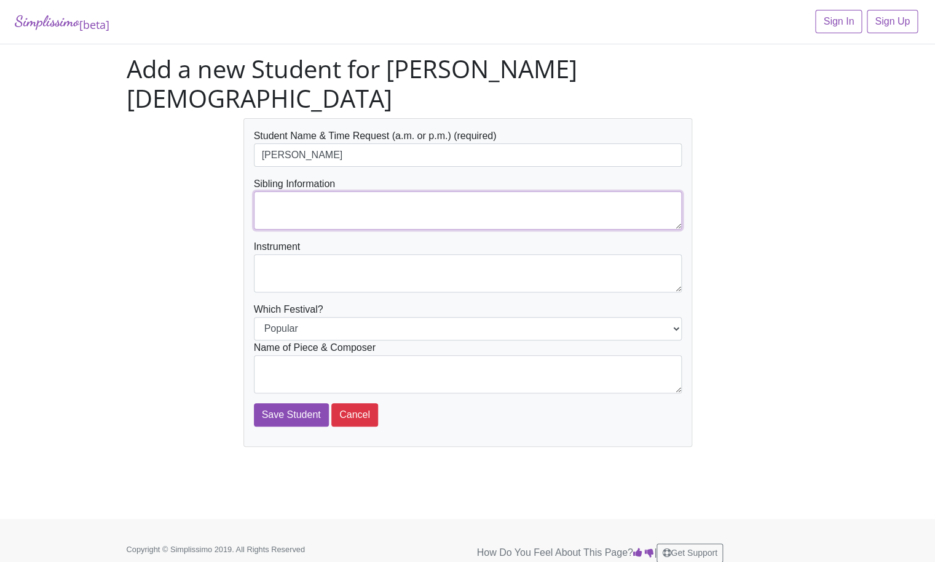
click at [269, 191] on textarea at bounding box center [468, 210] width 428 height 38
type textarea "[PERSON_NAME] They will be sharing books."
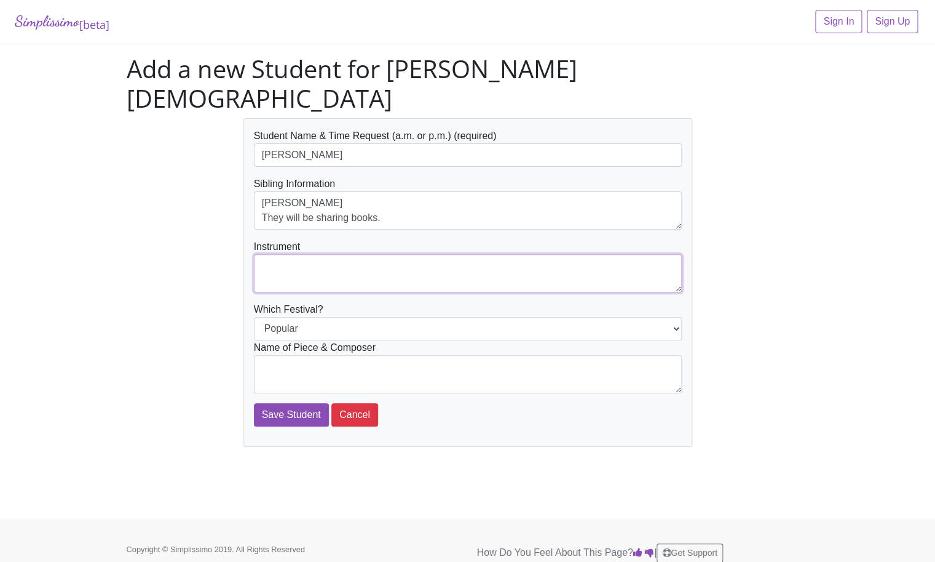
click at [281, 254] on textarea at bounding box center [468, 273] width 428 height 38
type textarea "["
type textarea "piano"
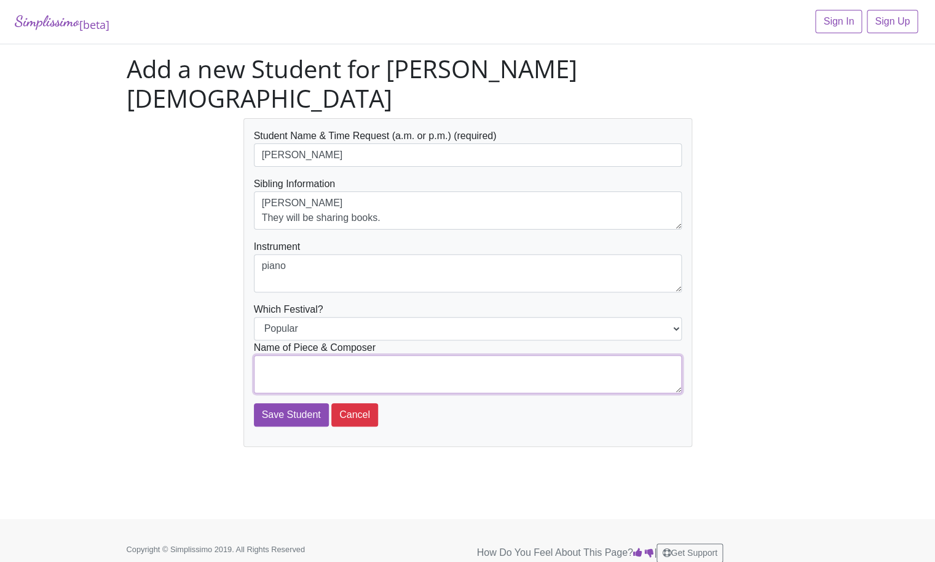
click at [277, 355] on textarea at bounding box center [468, 374] width 428 height 38
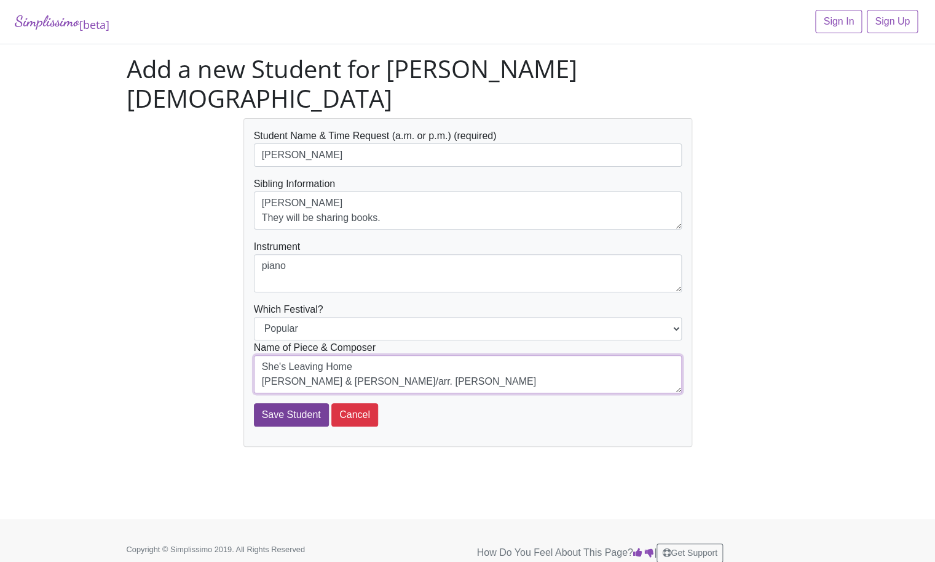
type textarea "She's Leaving Home Lennon & McCartney/arr. Lee Evans"
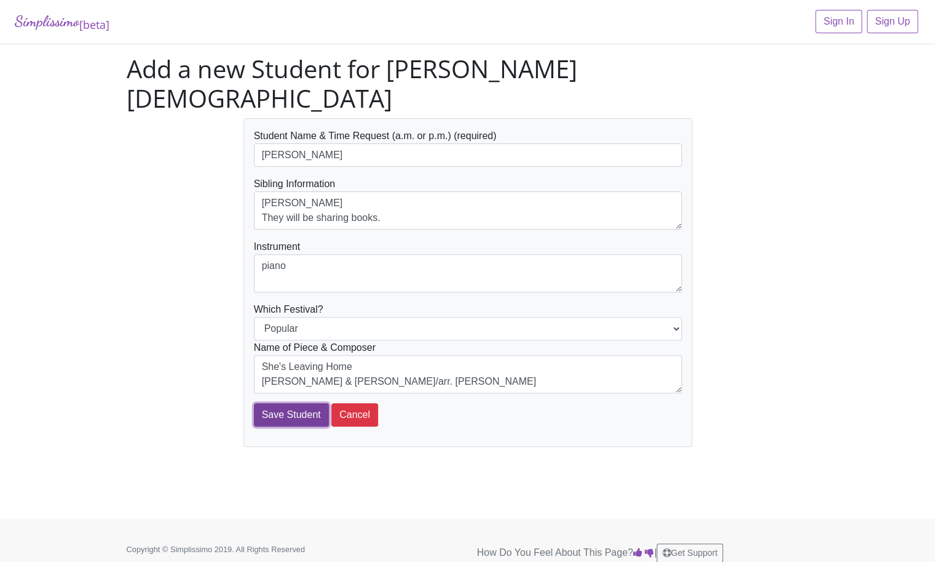
click at [287, 403] on input "Save Student" at bounding box center [291, 414] width 75 height 23
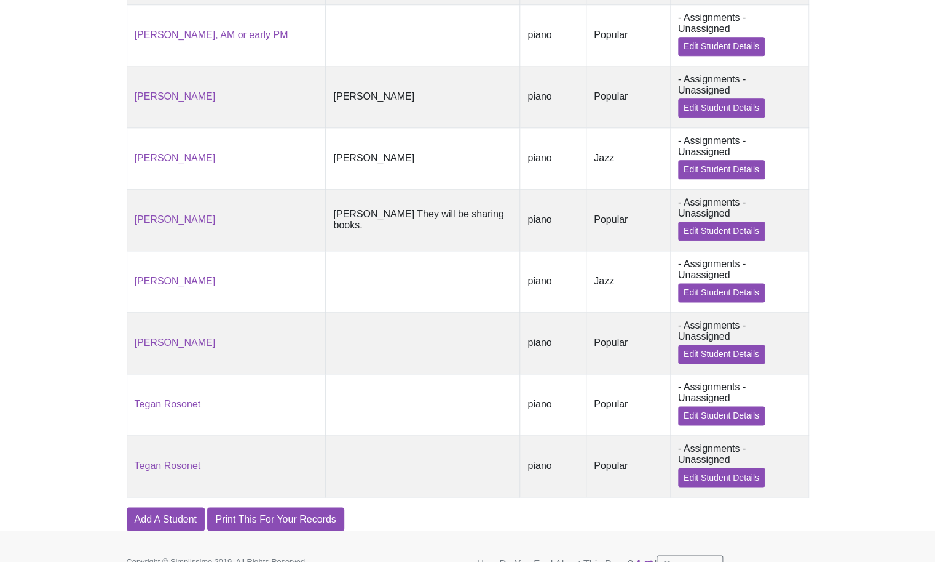
scroll to position [432, 0]
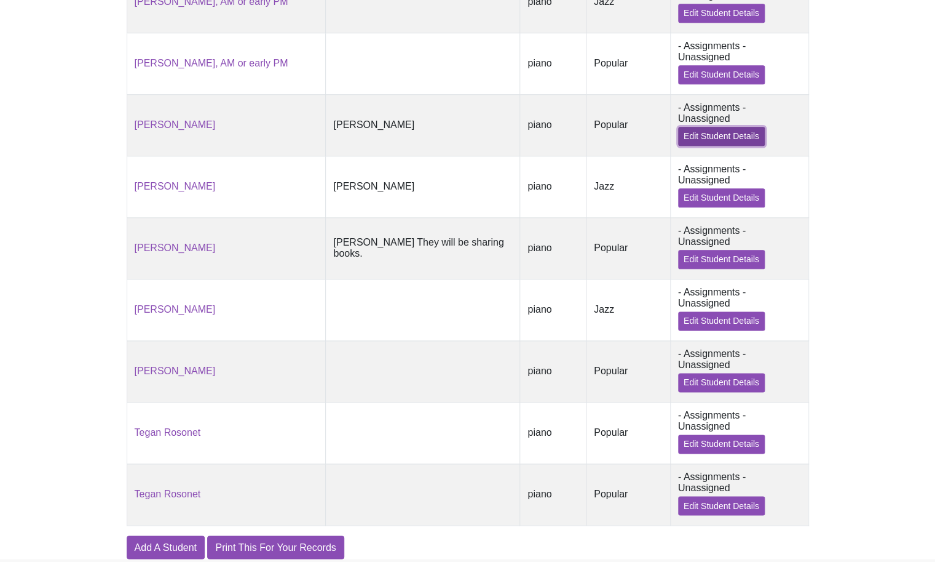
click at [703, 140] on link "Edit Student Details" at bounding box center [721, 136] width 87 height 19
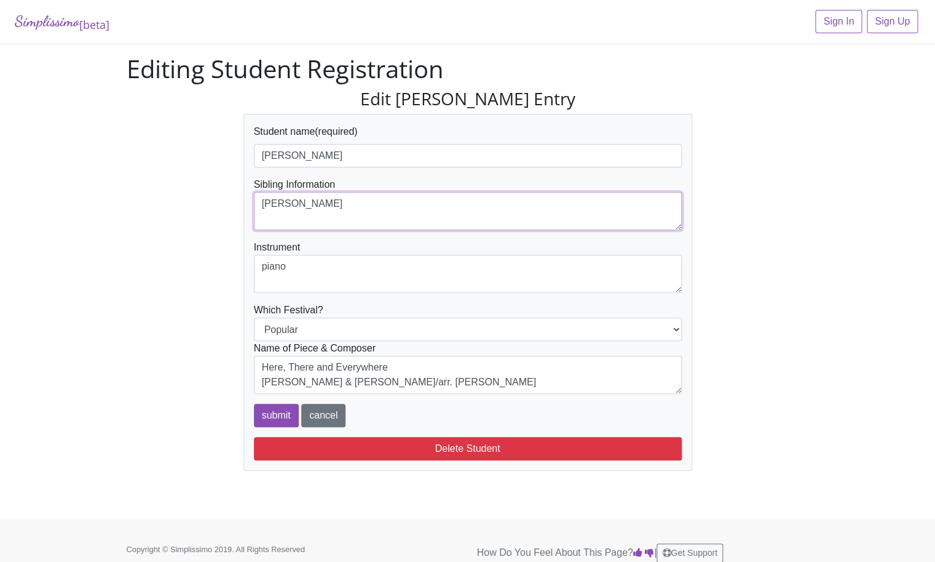
click at [282, 215] on textarea "[PERSON_NAME]" at bounding box center [468, 211] width 428 height 38
type textarea "[PERSON_NAME] They will be sharing books."
click at [285, 412] on input "submit" at bounding box center [276, 414] width 45 height 23
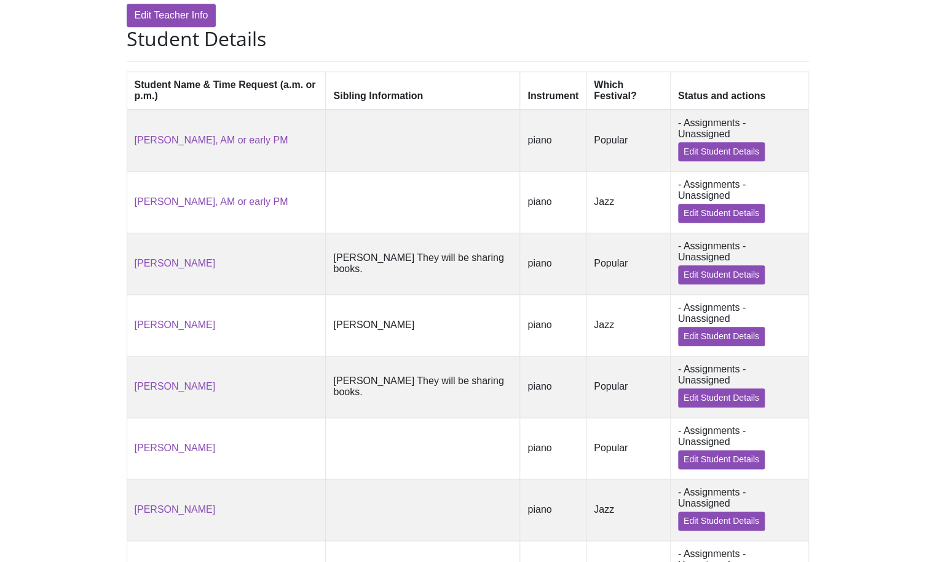
scroll to position [295, 0]
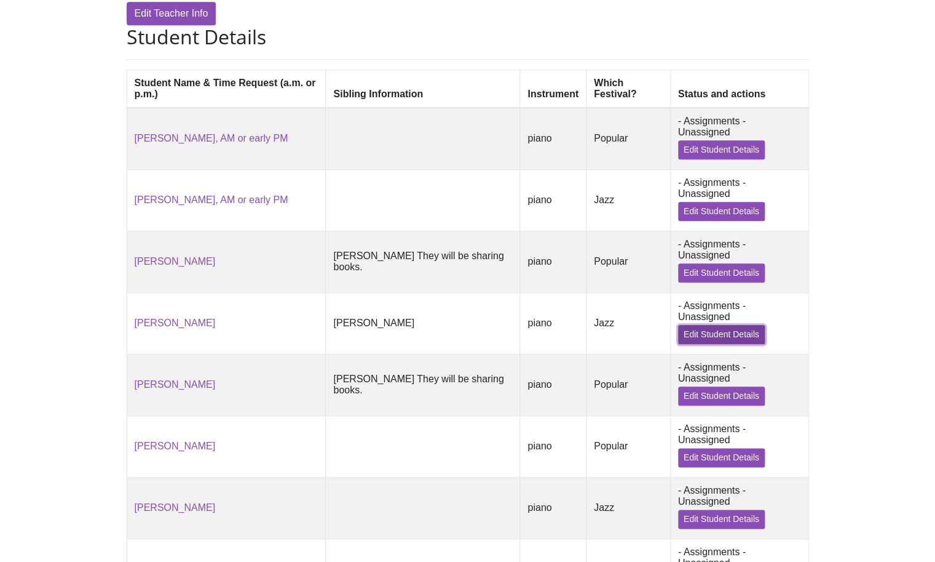
click at [681, 339] on link "Edit Student Details" at bounding box center [721, 334] width 87 height 19
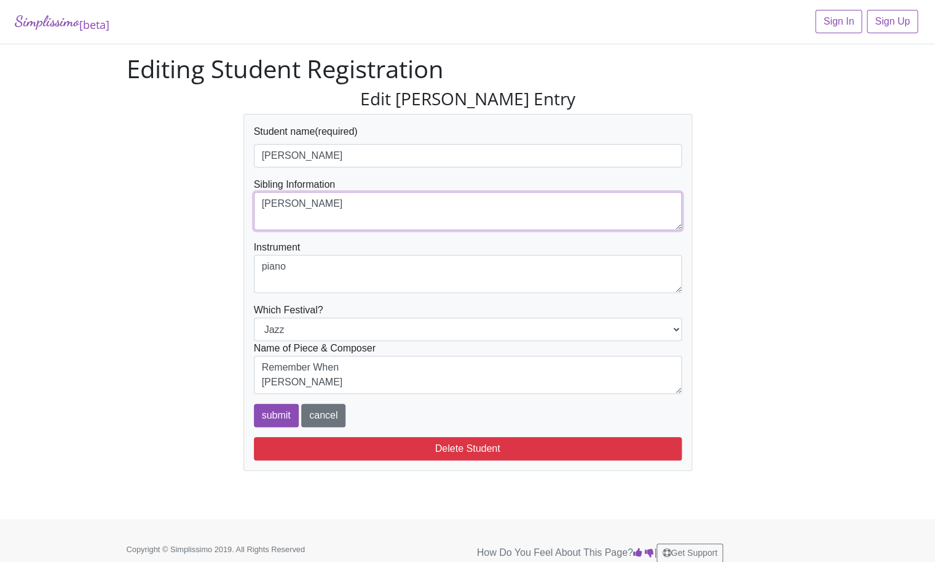
click at [276, 213] on textarea "[PERSON_NAME]" at bounding box center [468, 211] width 428 height 38
type textarea "[PERSON_NAME] They will be sharing books."
click at [273, 416] on input "submit" at bounding box center [276, 414] width 45 height 23
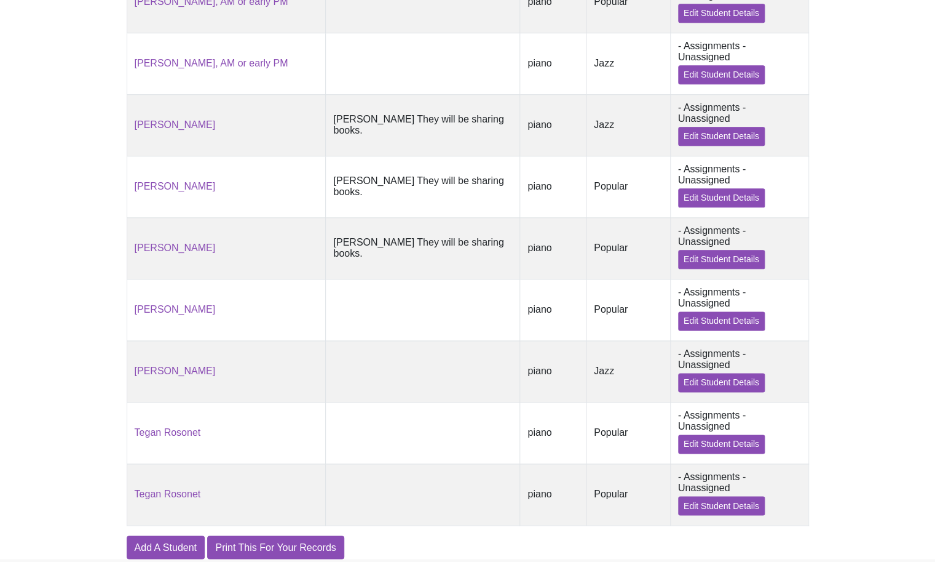
scroll to position [459, 0]
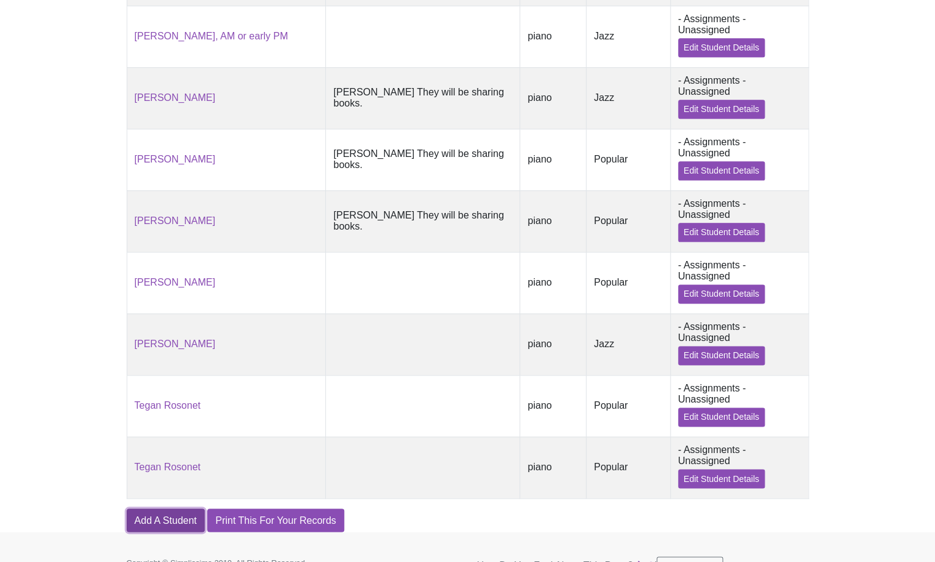
click at [160, 531] on link "Add A Student" at bounding box center [166, 519] width 78 height 23
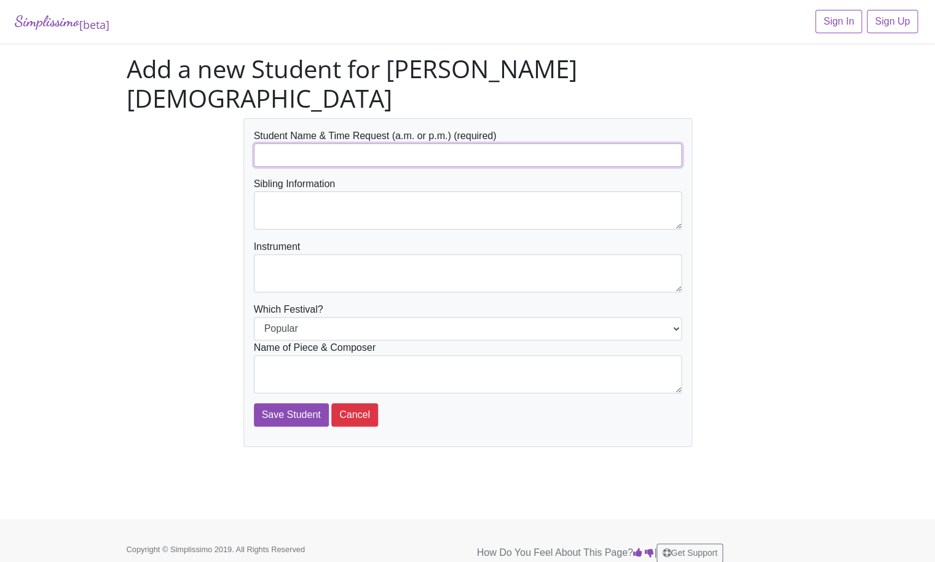
click at [272, 143] on input "text" at bounding box center [468, 154] width 428 height 23
click at [254, 403] on input "Save Student" at bounding box center [291, 414] width 75 height 23
type input "[PERSON_NAME]"
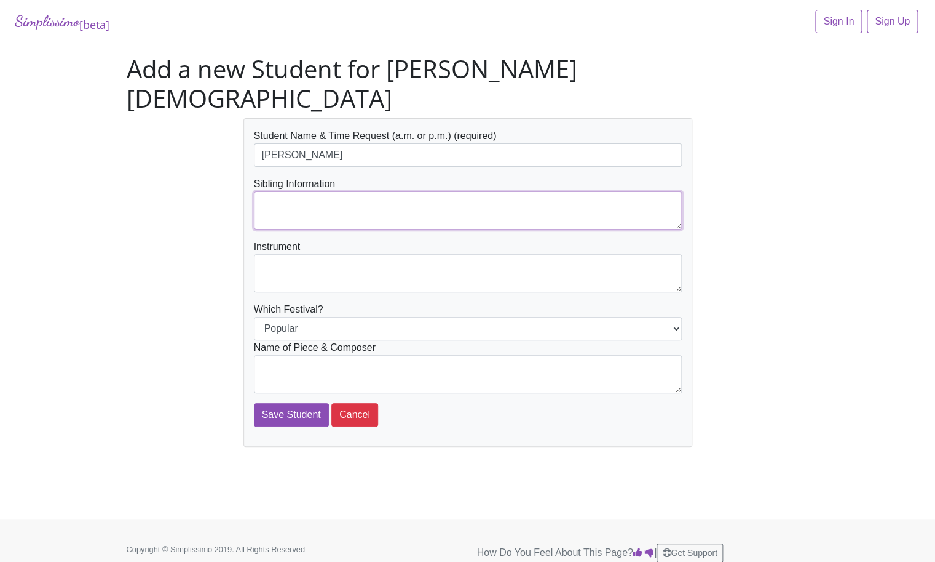
click at [276, 191] on textarea at bounding box center [468, 210] width 428 height 38
type textarea "[PERSON_NAME] They will be sharing books."
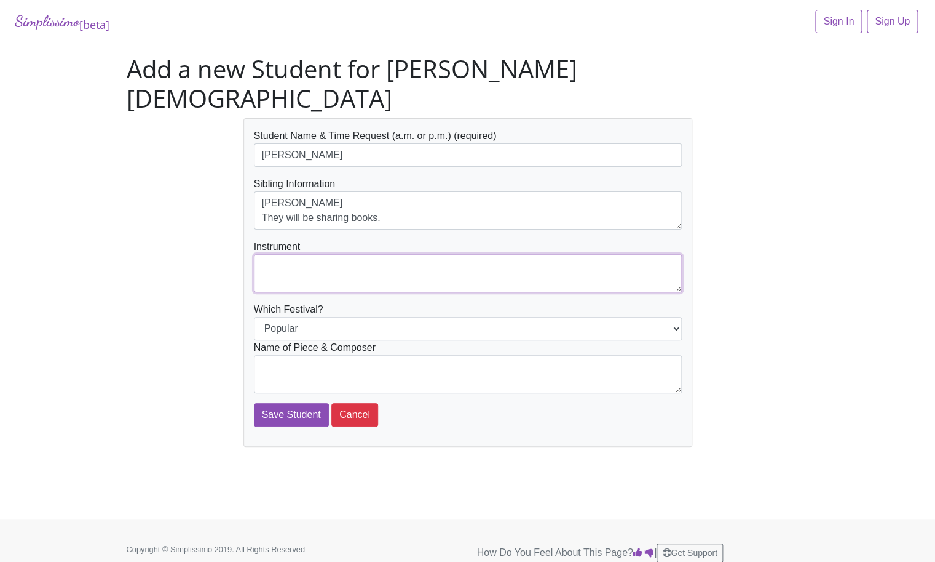
click at [270, 254] on textarea at bounding box center [468, 273] width 428 height 38
type textarea "piano"
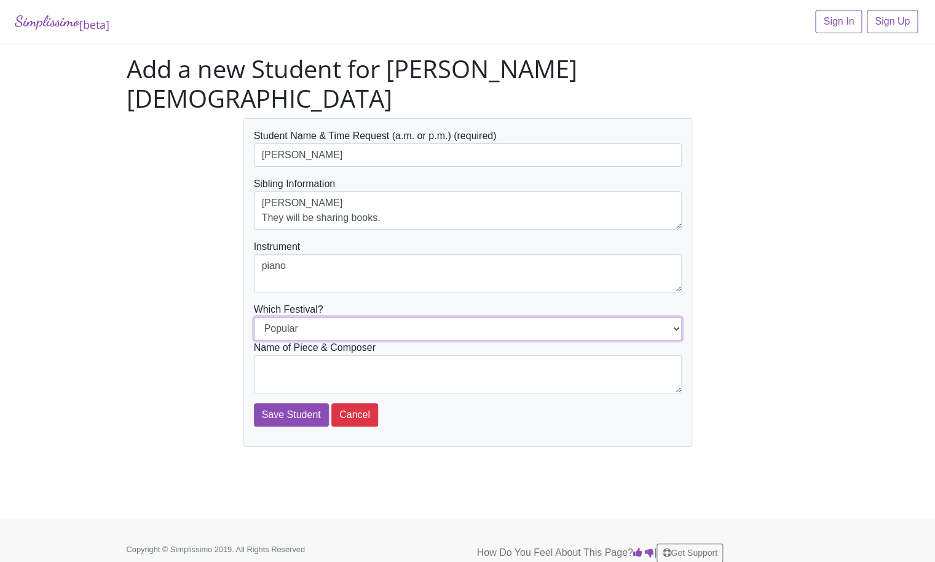
select select "Jazz"
click option "Jazz" at bounding box center [0, 0] width 0 height 0
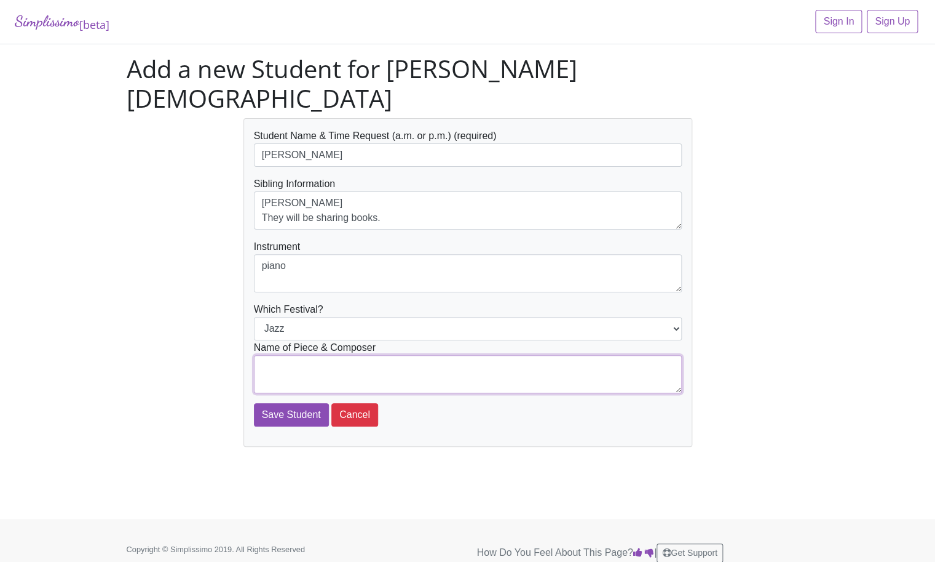
click at [510, 355] on textarea at bounding box center [468, 374] width 428 height 38
type textarea "In the Gardens of Giverney Pam Wedgwood"
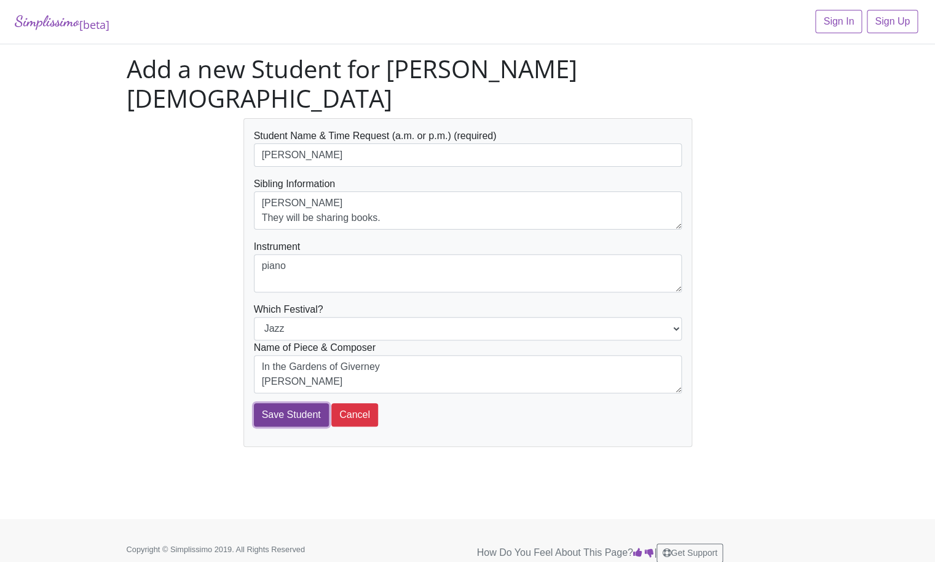
click at [281, 403] on input "Save Student" at bounding box center [291, 414] width 75 height 23
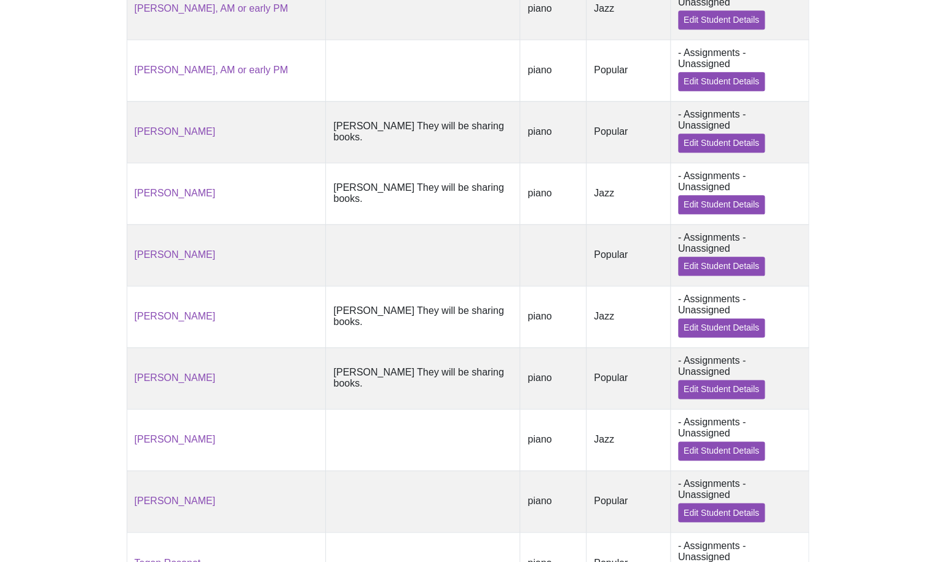
scroll to position [620, 0]
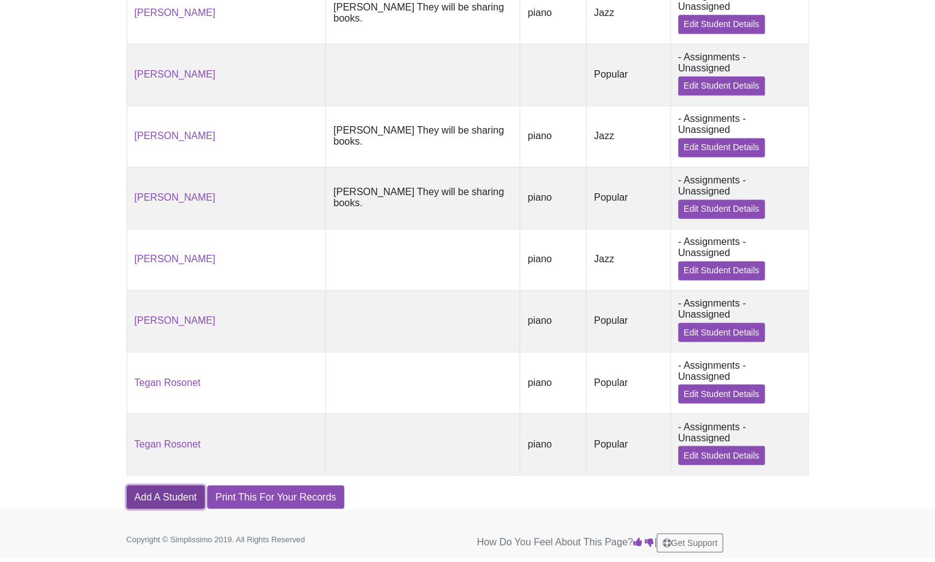
click at [181, 495] on link "Add A Student" at bounding box center [166, 496] width 78 height 23
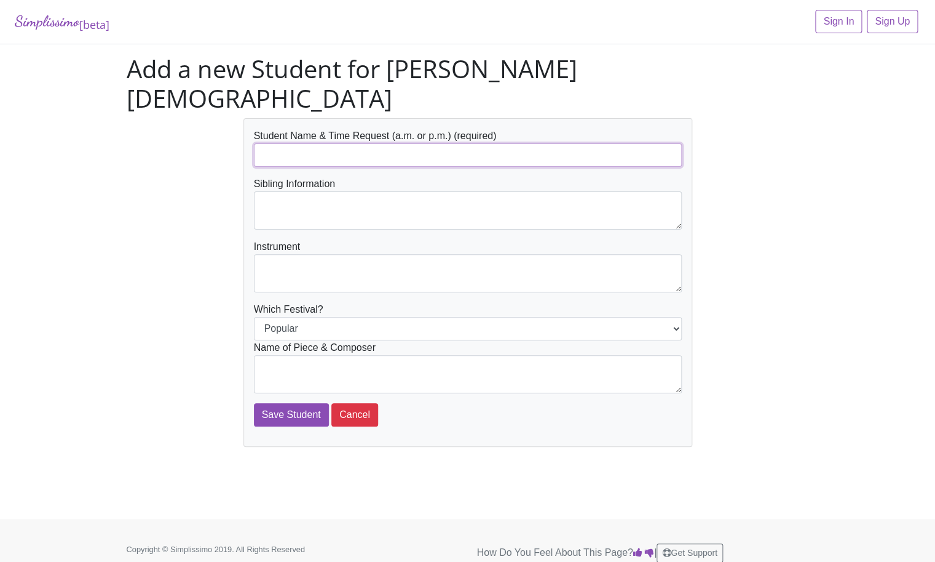
click at [279, 143] on input "text" at bounding box center [468, 154] width 428 height 23
type input "[PERSON_NAME], 12:00-3:00"
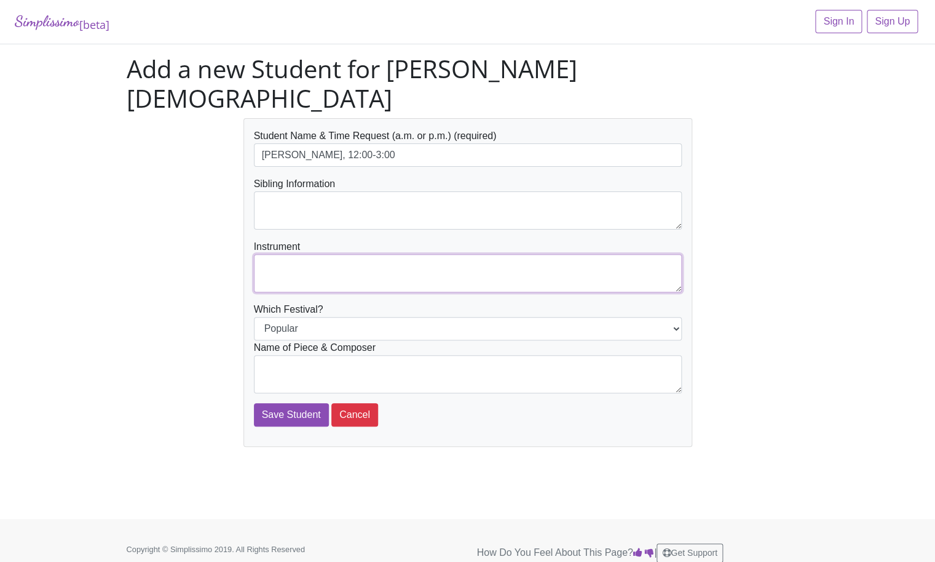
click at [274, 254] on textarea at bounding box center [468, 273] width 428 height 38
type textarea "piano"
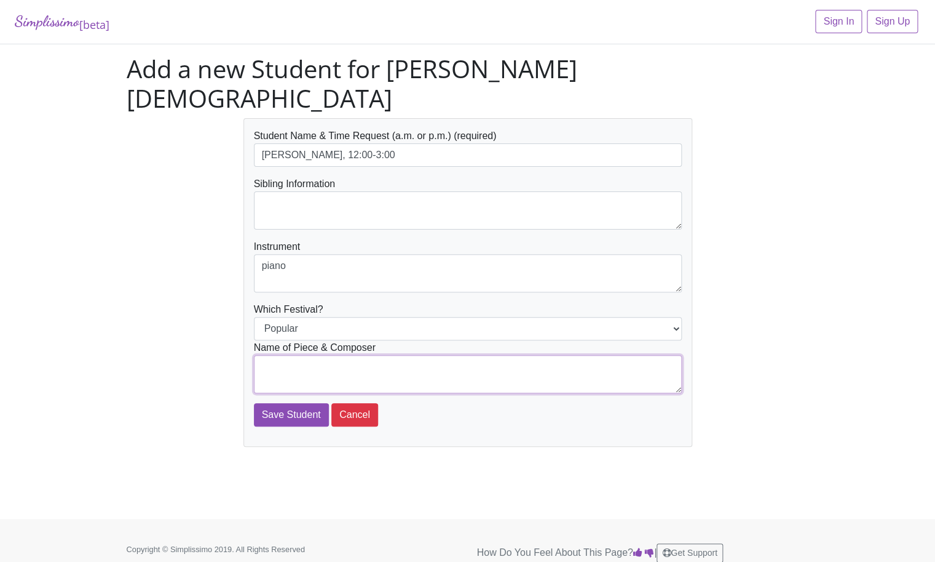
click at [300, 355] on textarea at bounding box center [468, 374] width 428 height 38
type textarea "What a Wonderful World Weiss & Thiele"
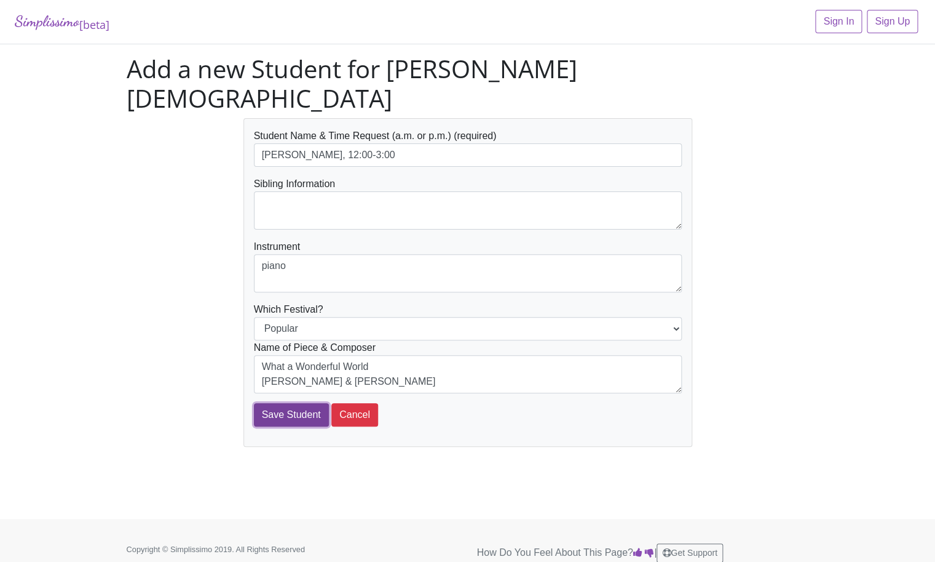
click at [301, 403] on input "Save Student" at bounding box center [291, 414] width 75 height 23
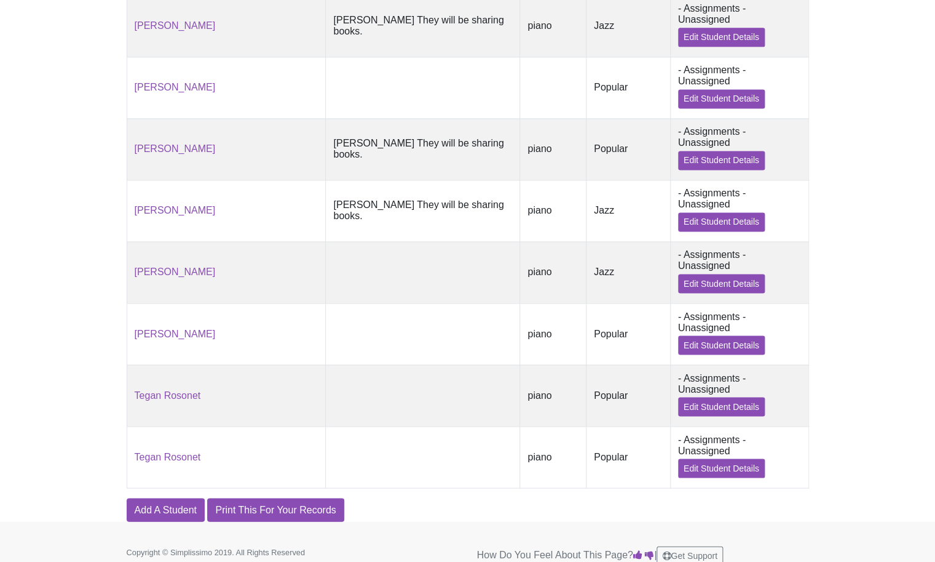
scroll to position [683, 0]
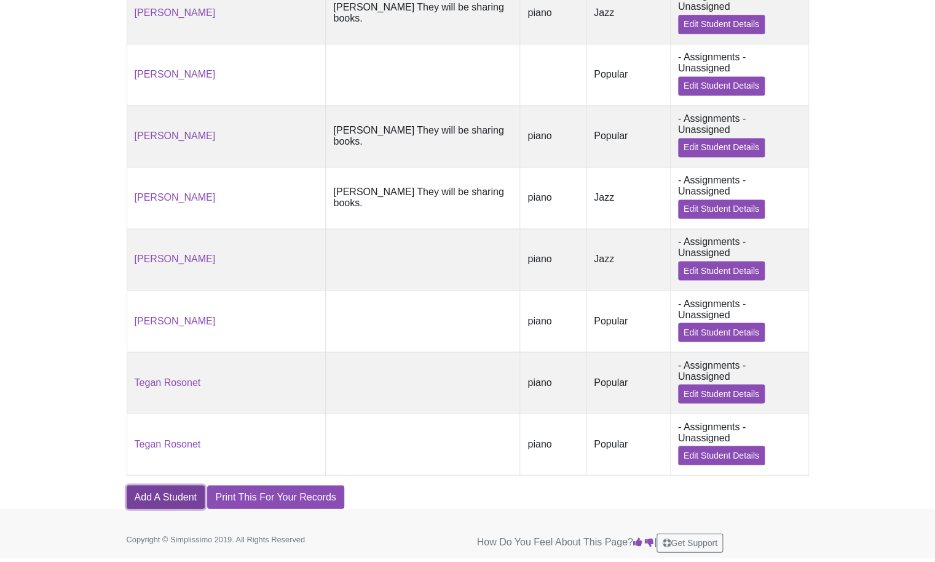
click at [178, 494] on link "Add A Student" at bounding box center [166, 496] width 78 height 23
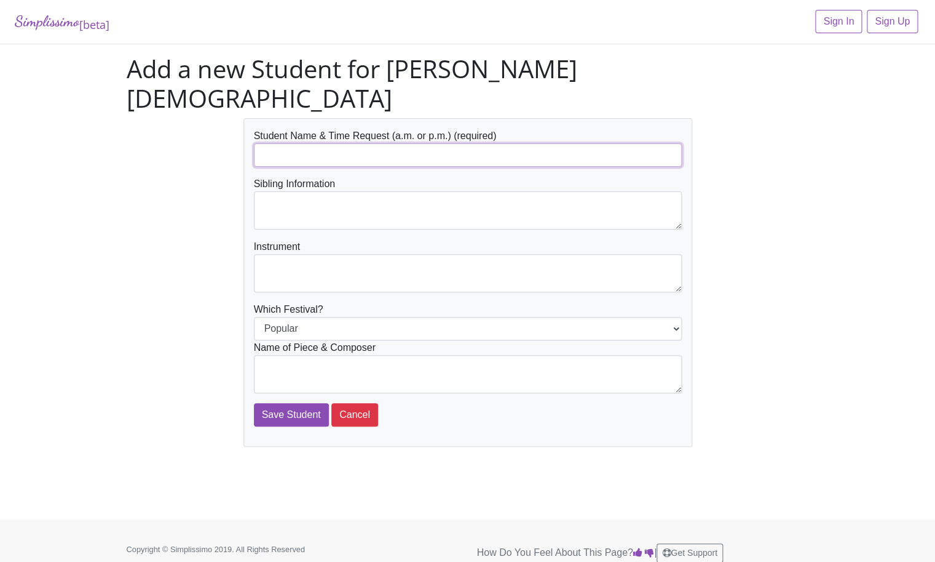
click at [274, 143] on input "text" at bounding box center [468, 154] width 428 height 23
type input "[PERSON_NAME], 12:00-3:00"
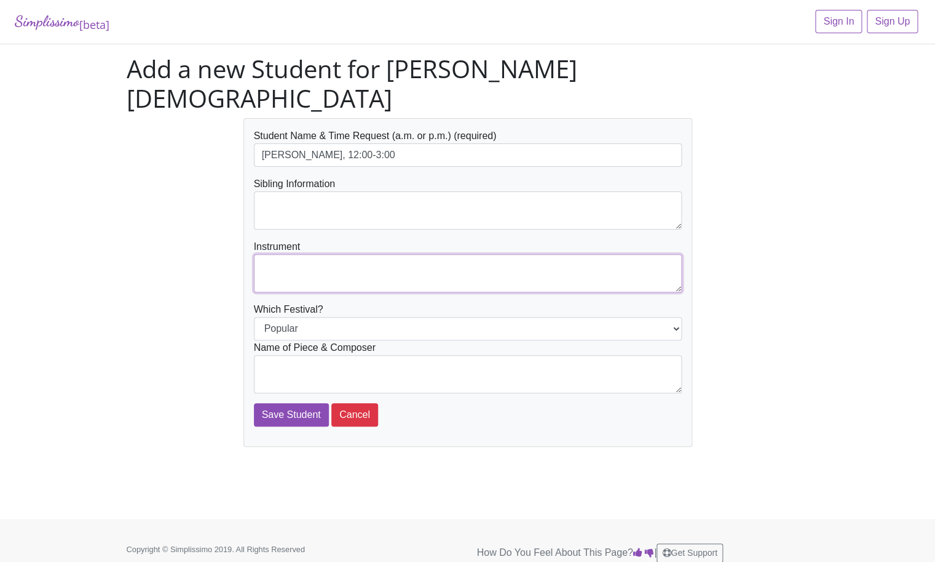
click at [272, 254] on textarea at bounding box center [468, 273] width 428 height 38
type textarea "piano"
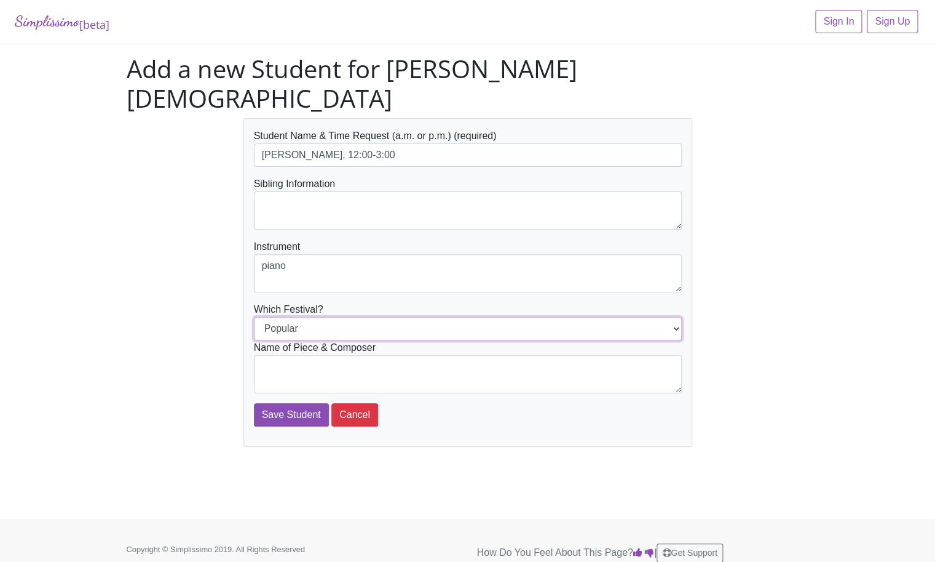
select select "Jazz"
click option "Jazz" at bounding box center [0, 0] width 0 height 0
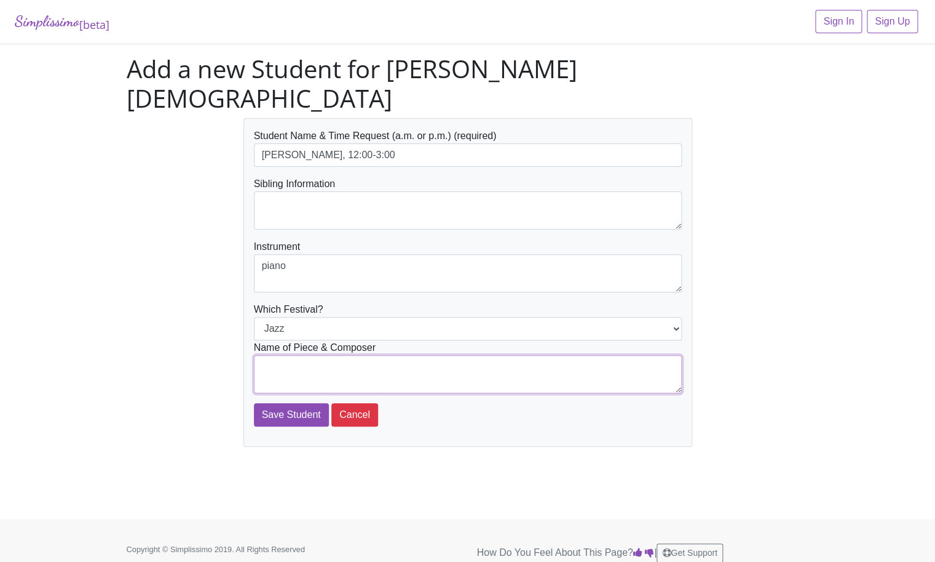
click at [560, 355] on textarea at bounding box center [468, 374] width 428 height 38
type textarea "Persistent Rhythm Martha Mier"
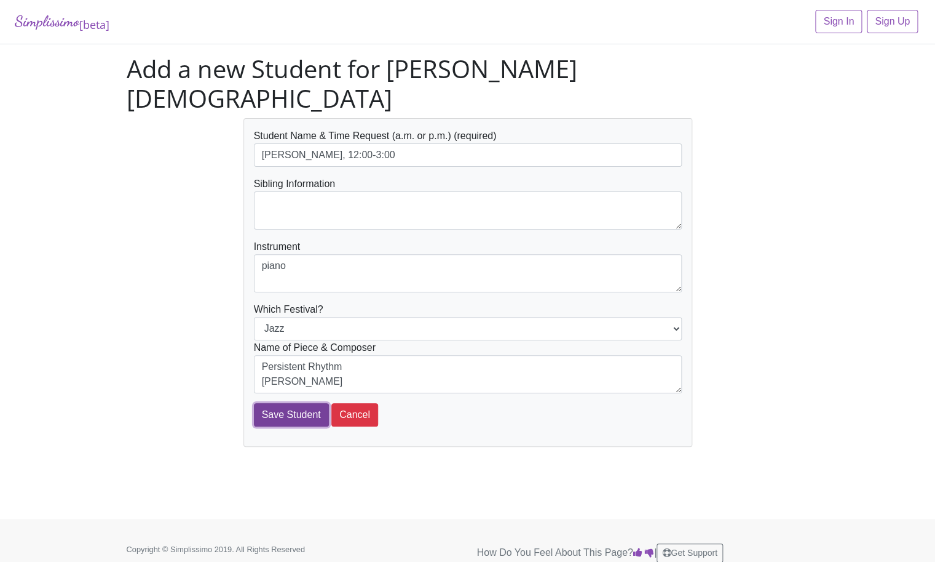
click at [311, 403] on input "Save Student" at bounding box center [291, 414] width 75 height 23
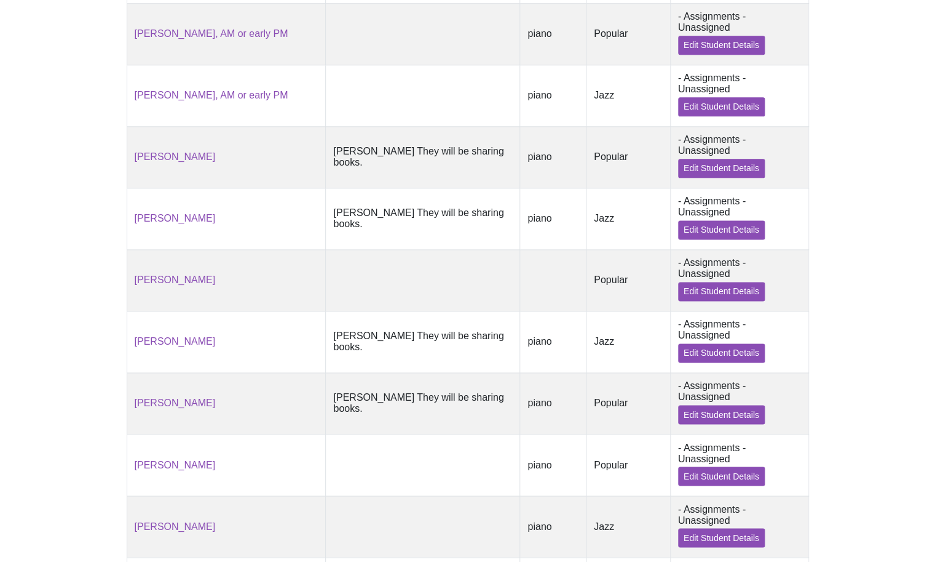
scroll to position [530, 0]
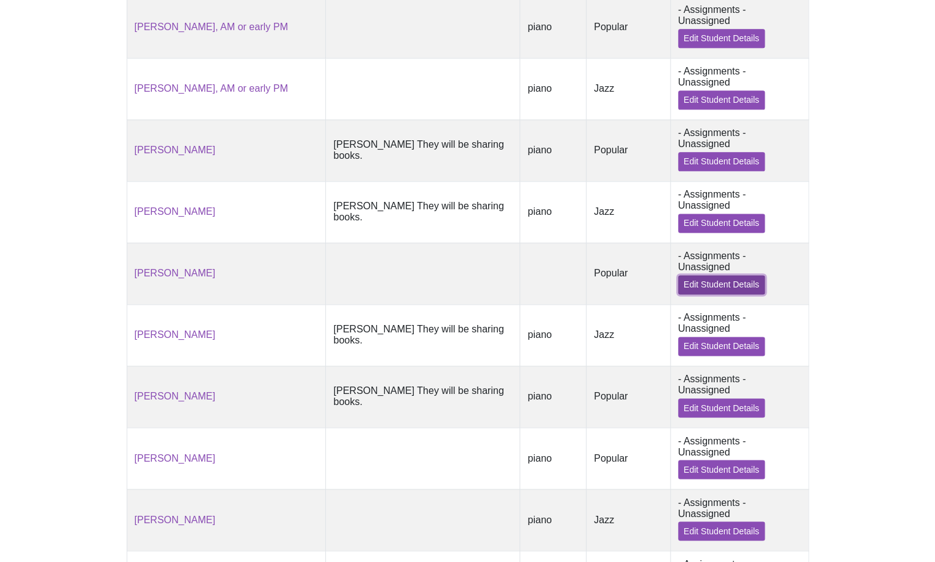
click at [702, 293] on link "Edit Student Details" at bounding box center [721, 284] width 87 height 19
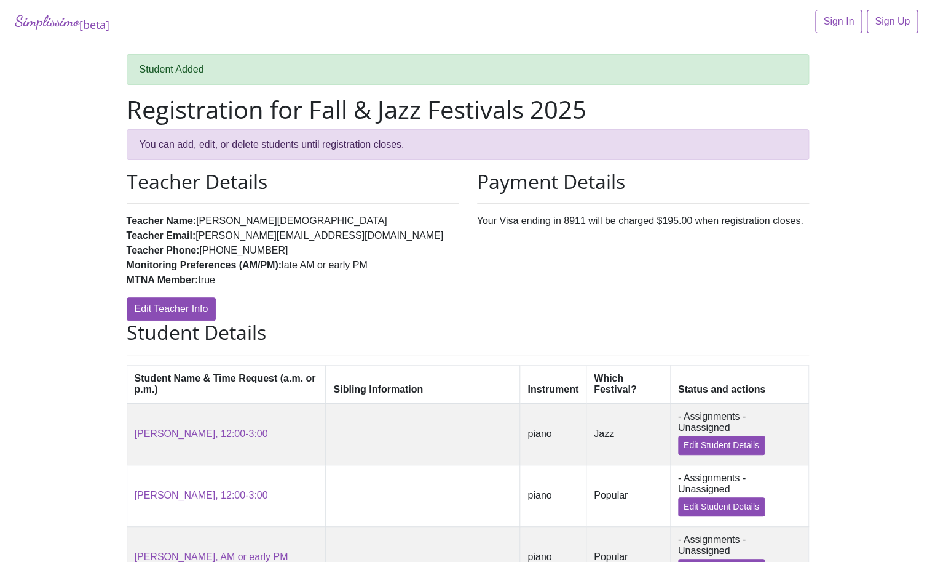
scroll to position [530, 0]
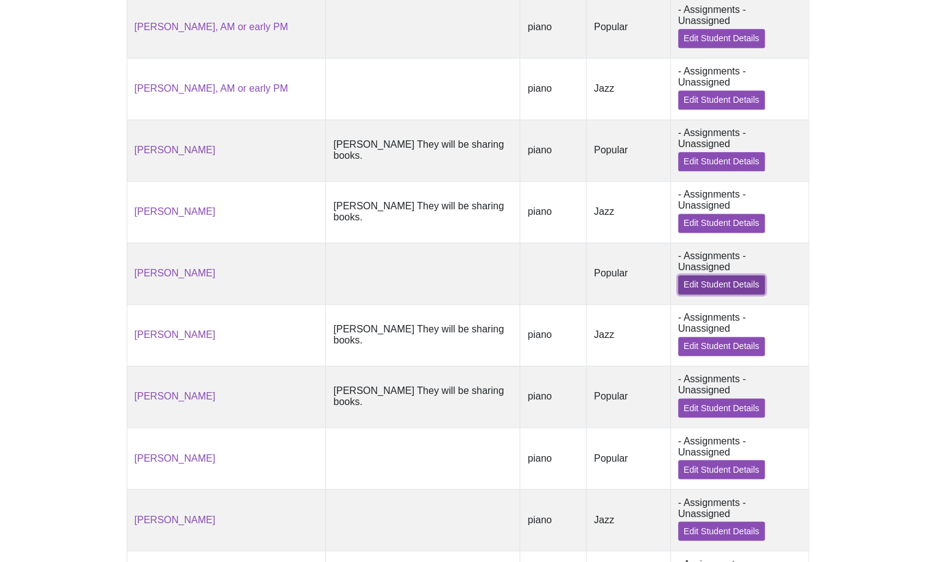
click at [693, 293] on link "Edit Student Details" at bounding box center [721, 284] width 87 height 19
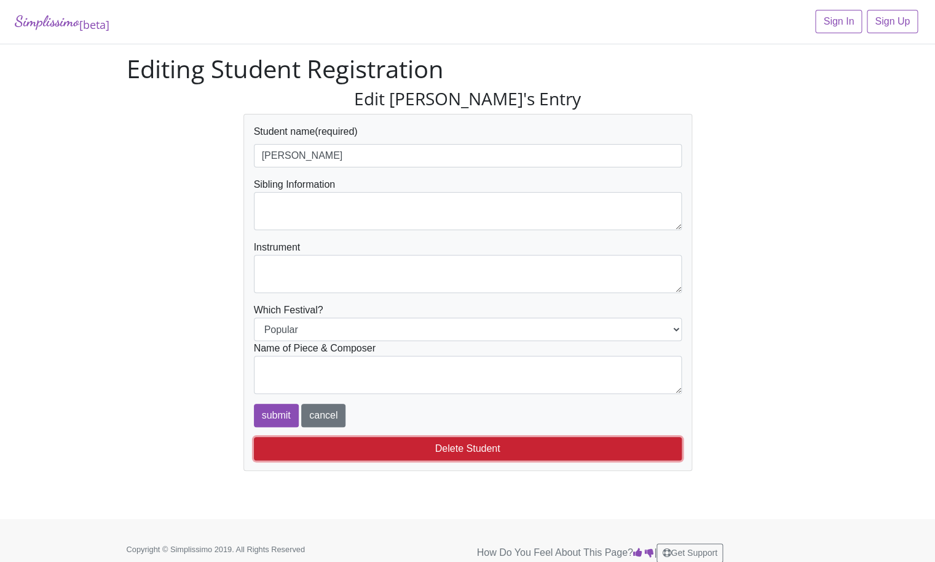
click at [453, 448] on button "Delete Student" at bounding box center [468, 448] width 428 height 23
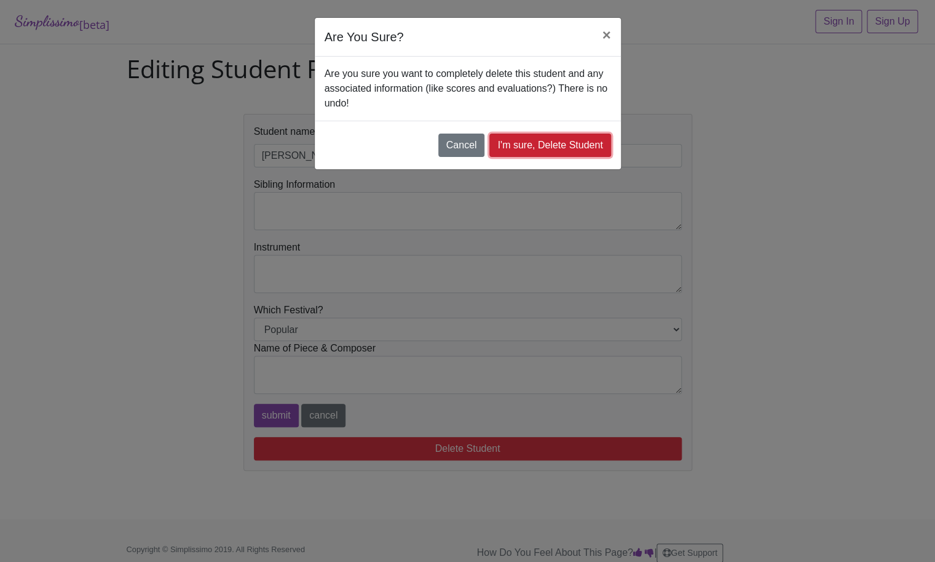
click at [510, 147] on link "I'm sure, Delete Student" at bounding box center [550, 144] width 121 height 23
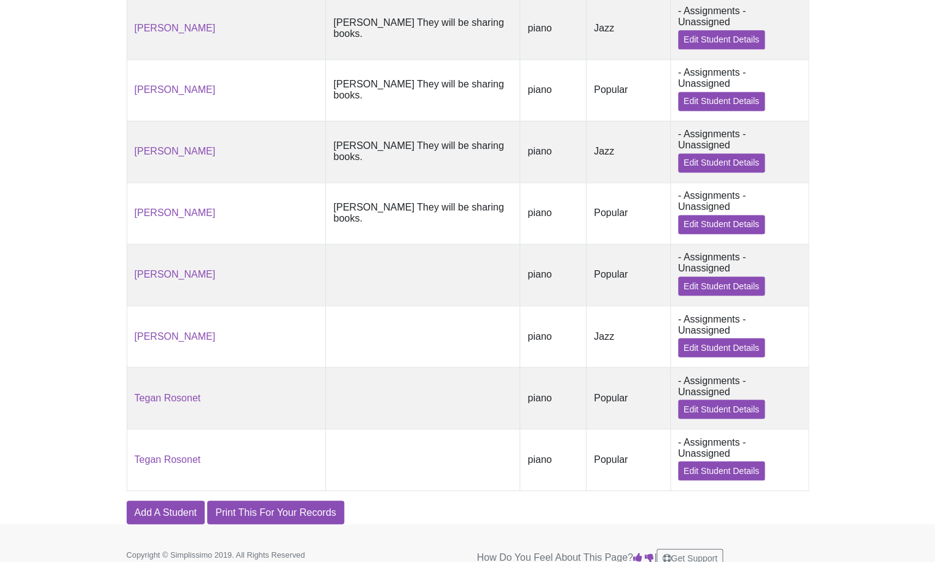
scroll to position [683, 0]
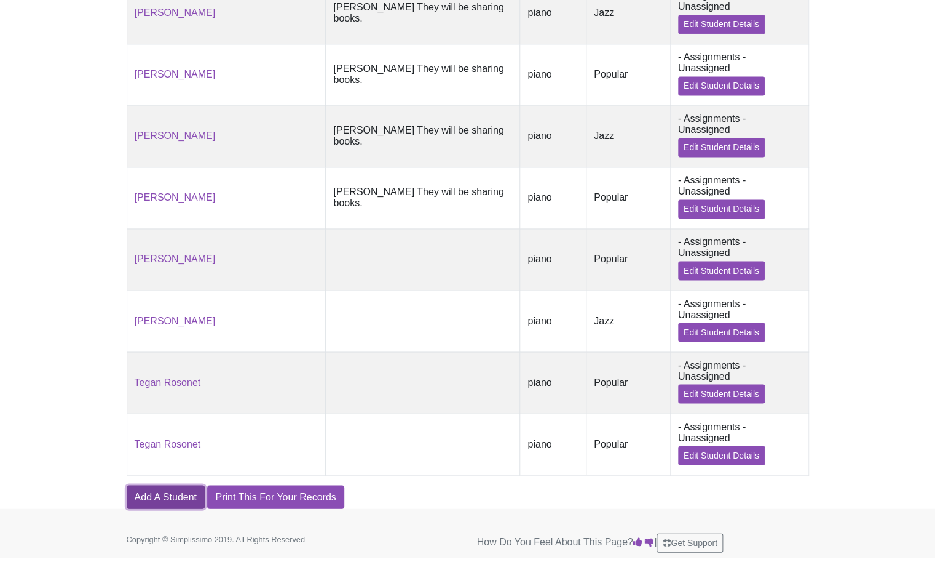
click at [153, 497] on link "Add A Student" at bounding box center [166, 496] width 78 height 23
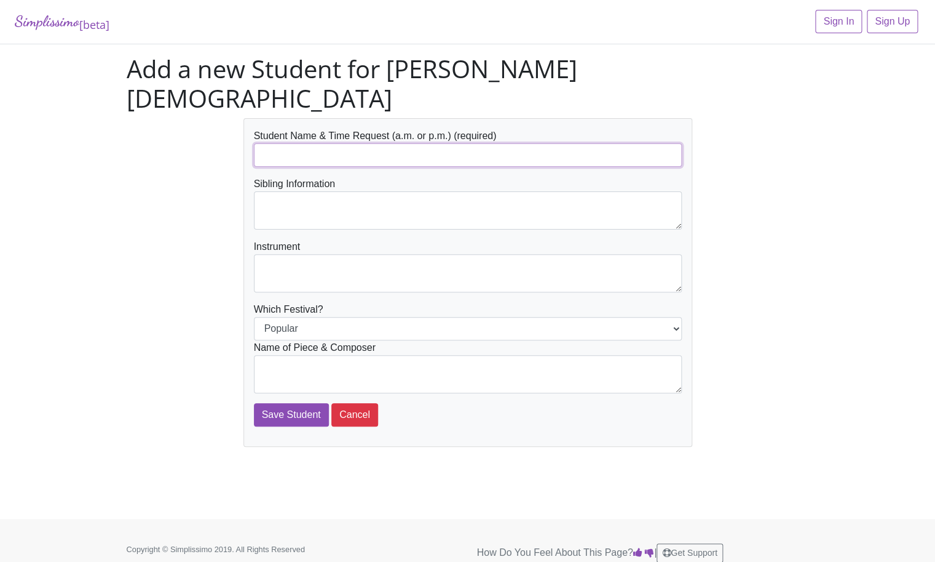
click at [272, 143] on input "text" at bounding box center [468, 154] width 428 height 23
type input "[PERSON_NAME], AM"
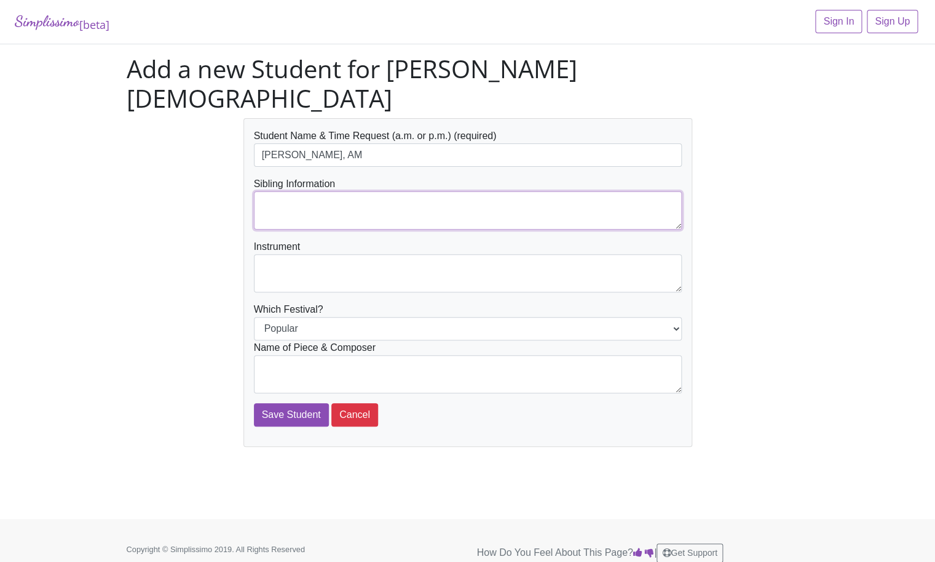
click at [272, 191] on textarea at bounding box center [468, 210] width 428 height 38
type textarea "[PERSON_NAME]"
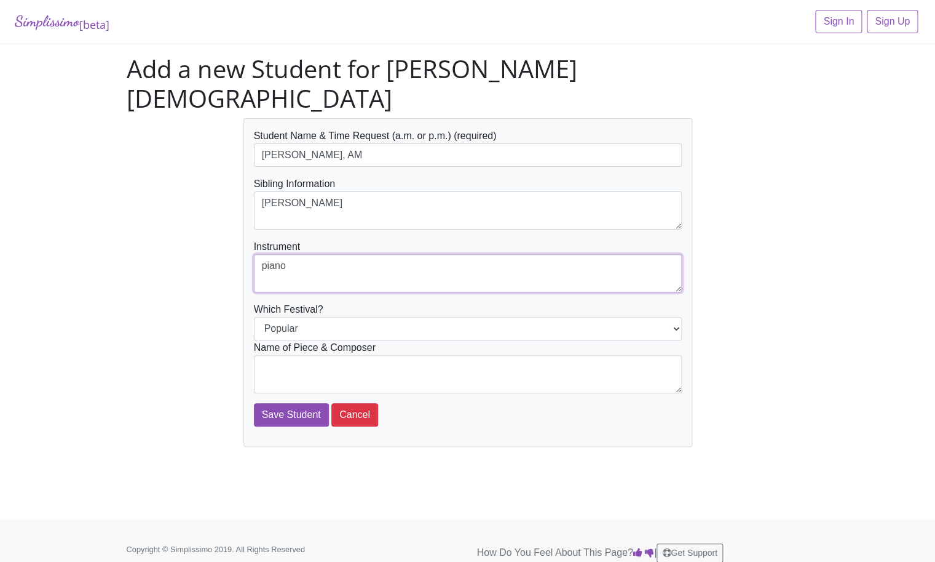
type textarea "piano"
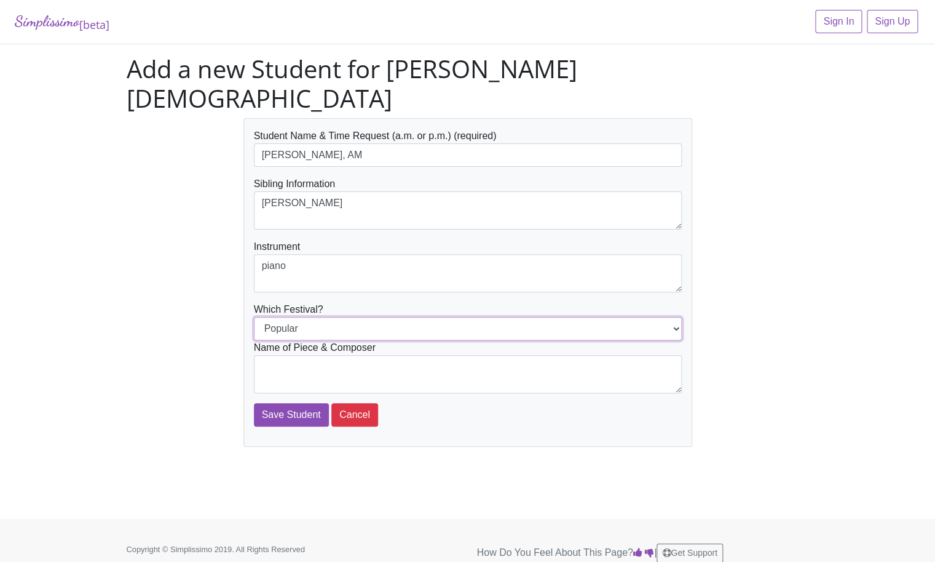
select select "Jazz"
click option "Jazz" at bounding box center [0, 0] width 0 height 0
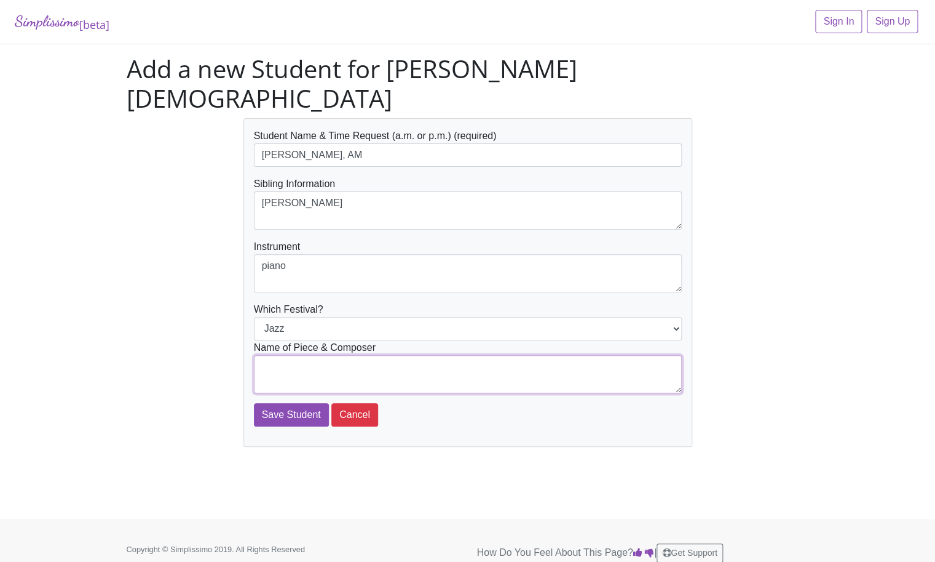
click at [292, 355] on textarea at bounding box center [468, 374] width 428 height 38
type textarea "Asbury Park South Catherine Rollin"
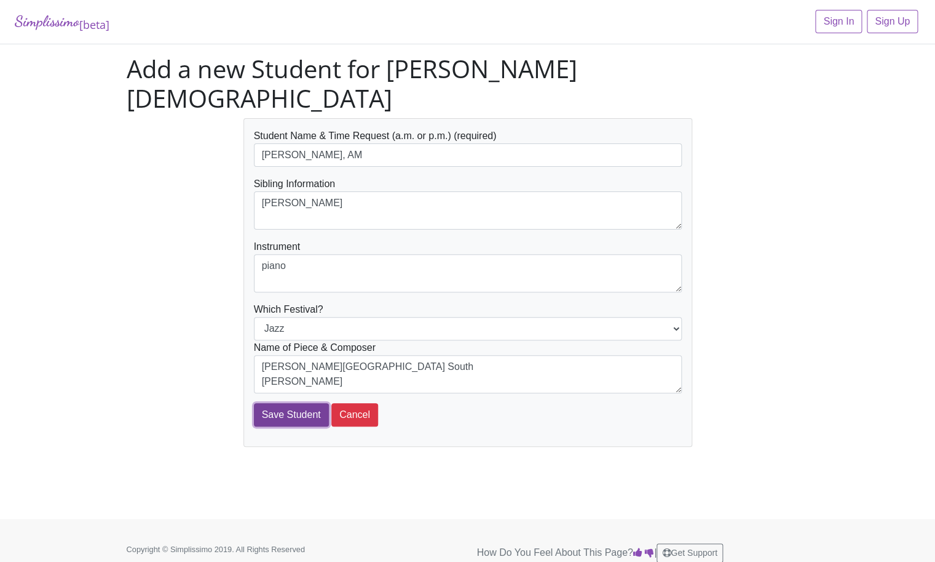
click at [293, 403] on input "Save Student" at bounding box center [291, 414] width 75 height 23
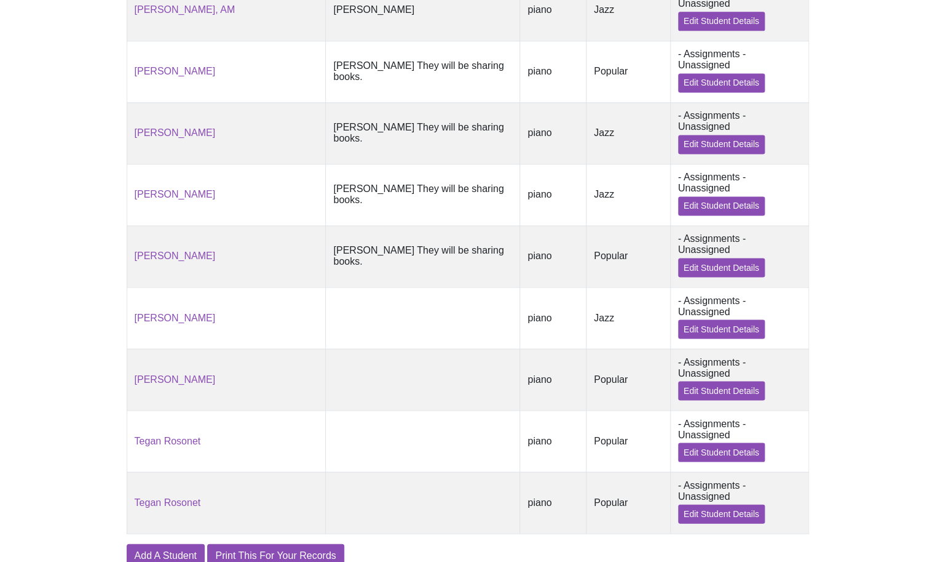
scroll to position [745, 0]
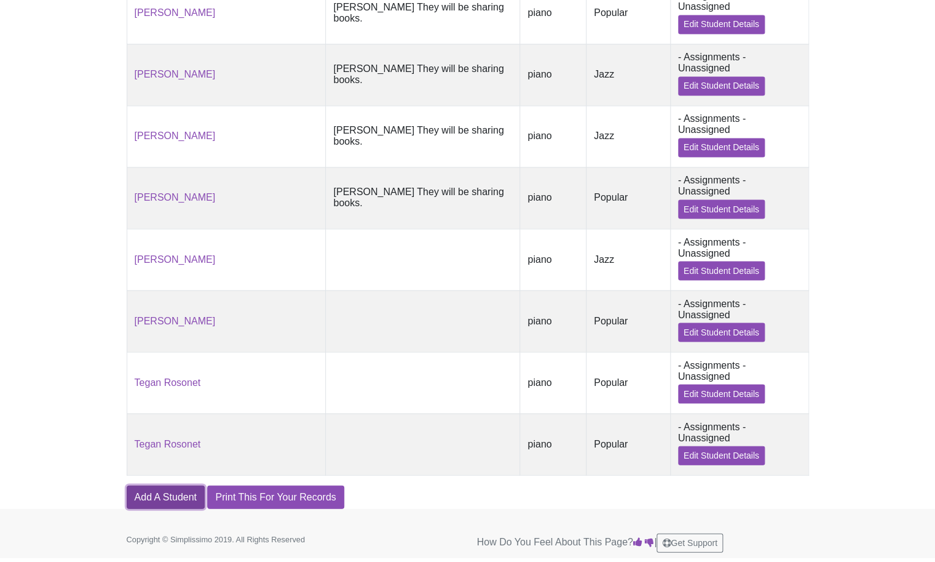
click at [170, 496] on link "Add A Student" at bounding box center [166, 496] width 78 height 23
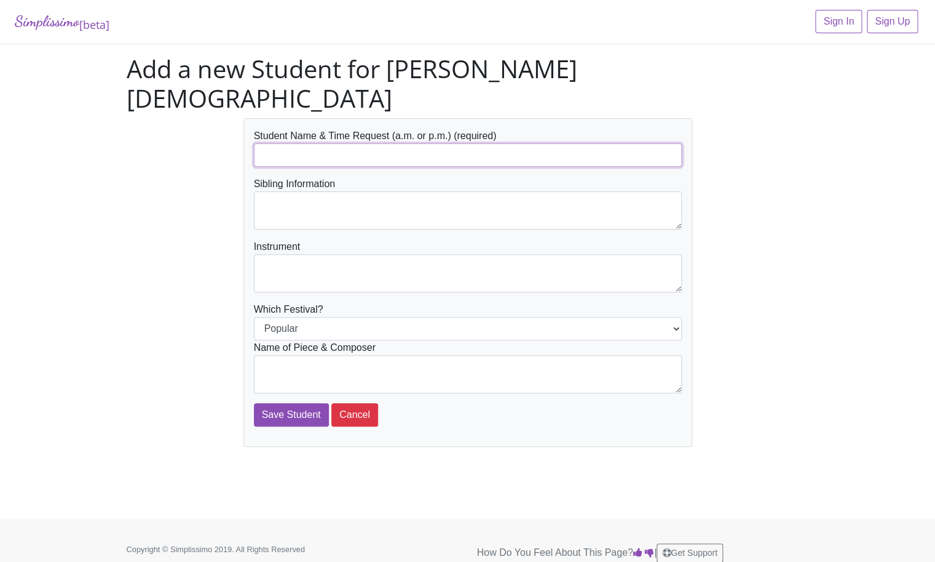
click at [265, 143] on input "text" at bounding box center [468, 154] width 428 height 23
type input "[PERSON_NAME], AM"
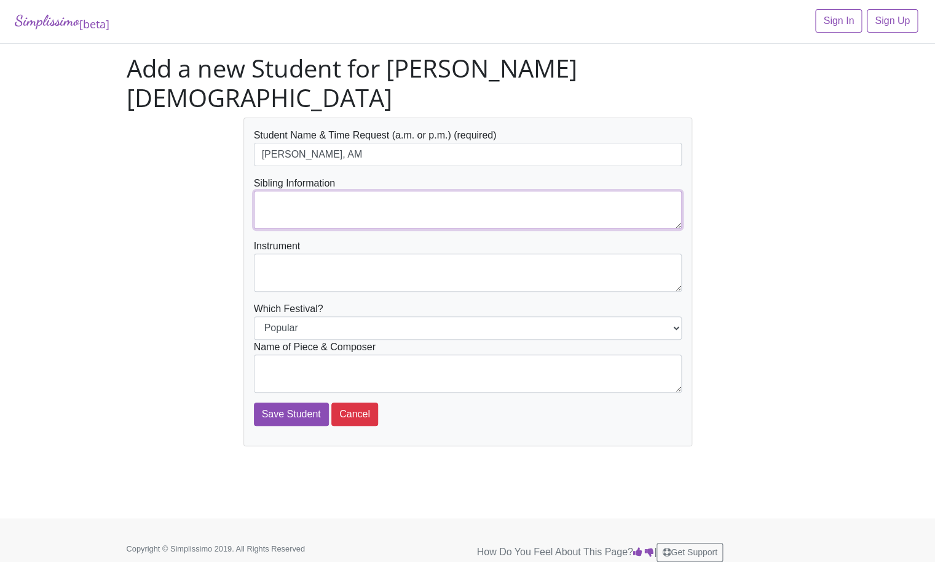
click at [284, 191] on textarea at bounding box center [468, 210] width 428 height 38
type textarea "[PERSON_NAME]"
type textarea "piano"
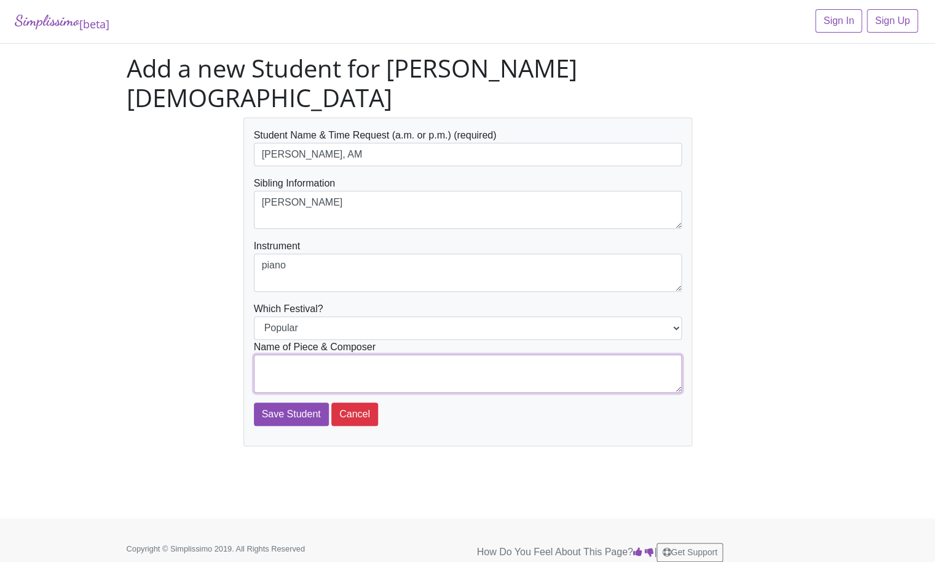
click at [276, 354] on textarea at bounding box center [468, 373] width 428 height 38
type textarea "Yesterday Lennon & McCartney/Lee Evans"
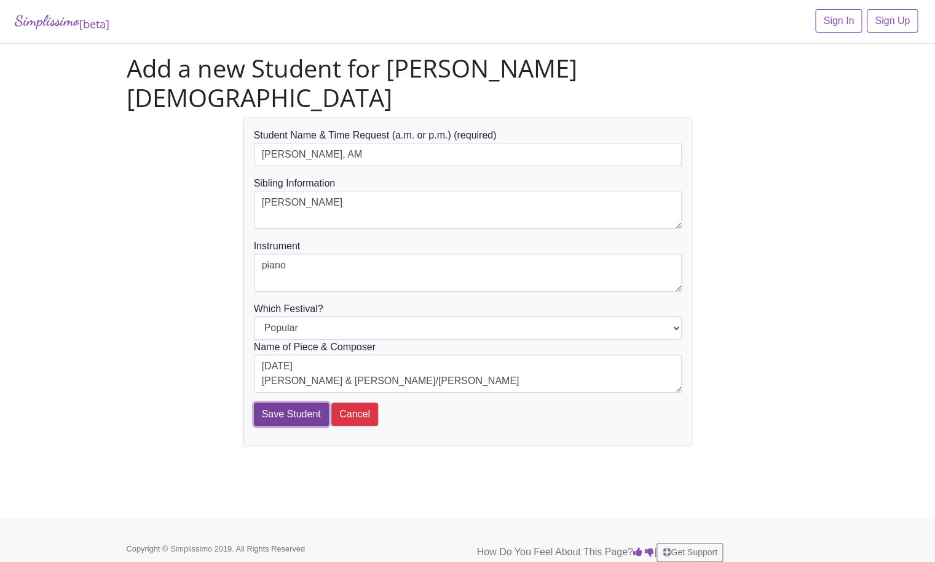
click at [285, 402] on input "Save Student" at bounding box center [291, 413] width 75 height 23
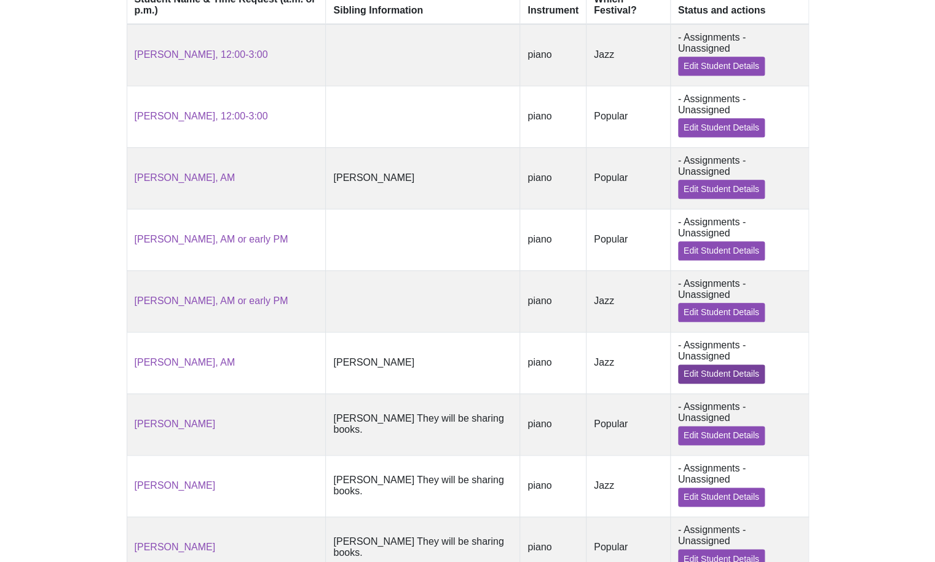
scroll to position [379, 0]
click at [729, 378] on link "Edit Student Details" at bounding box center [721, 372] width 87 height 19
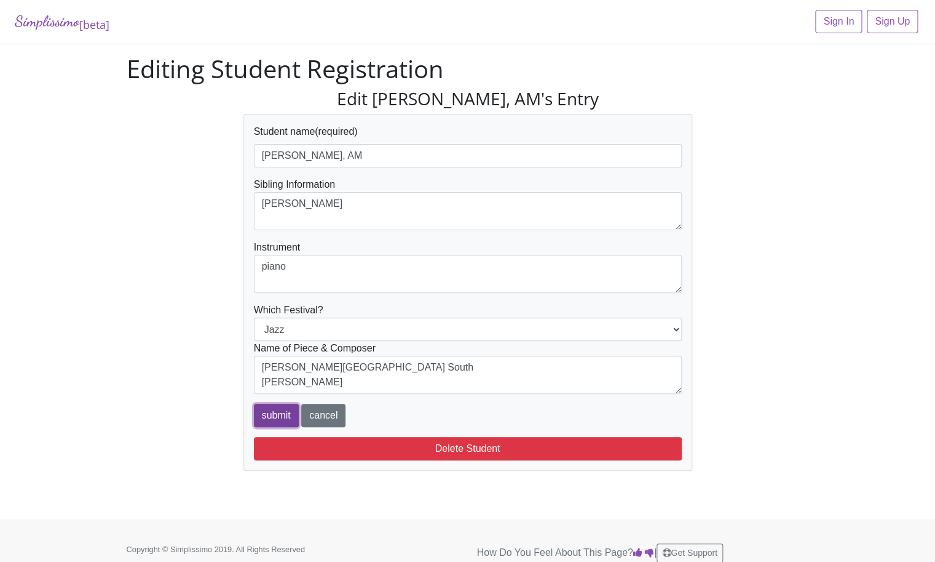
click at [279, 415] on input "submit" at bounding box center [276, 414] width 45 height 23
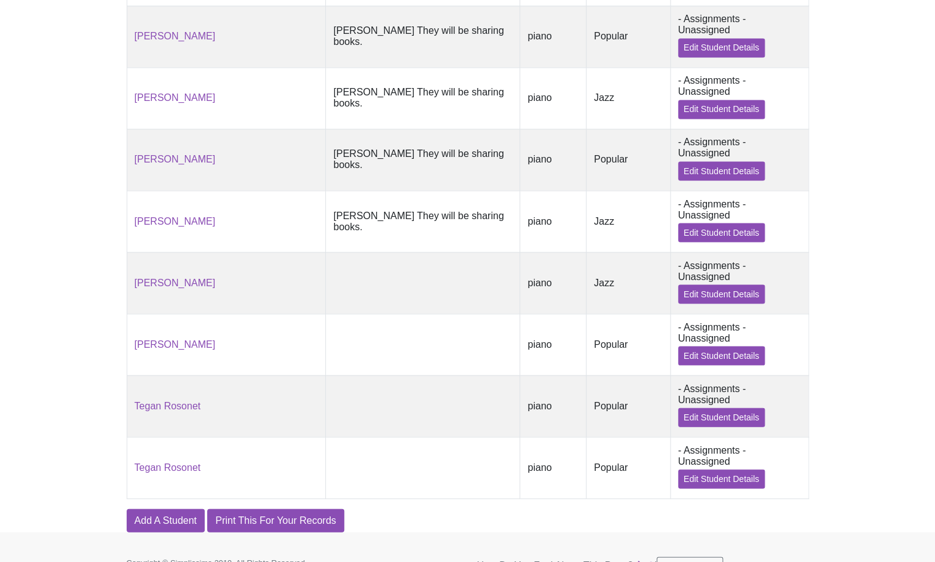
scroll to position [808, 0]
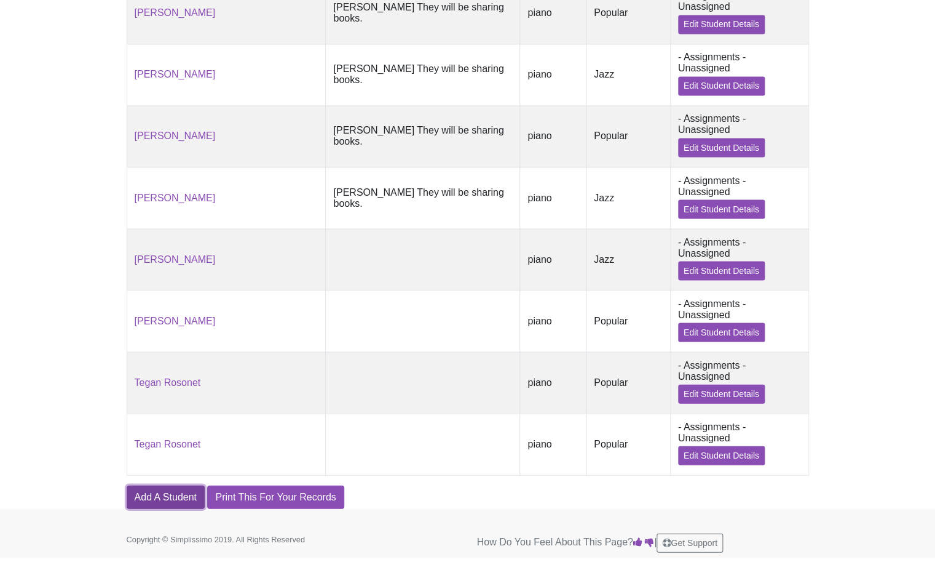
click at [165, 495] on link "Add A Student" at bounding box center [166, 496] width 78 height 23
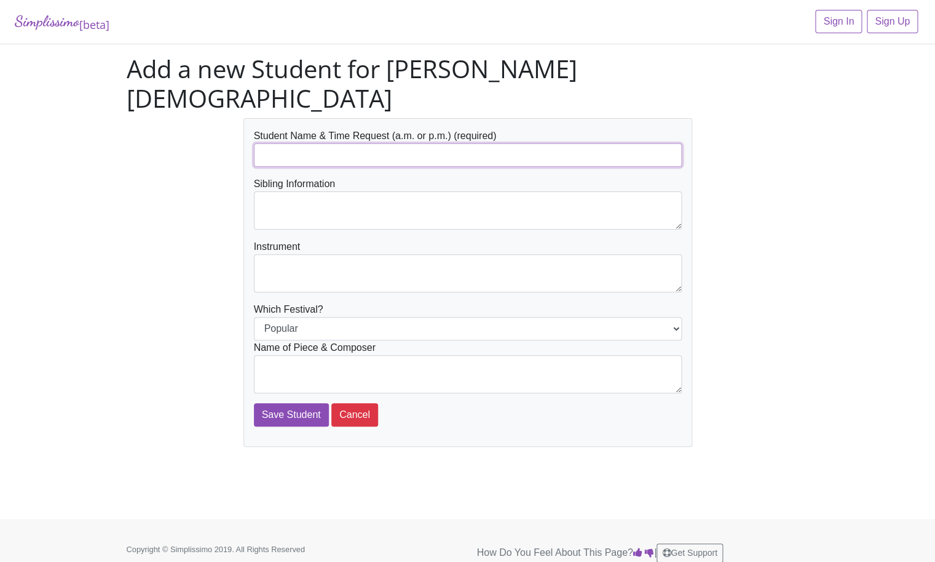
click at [277, 143] on input "text" at bounding box center [468, 154] width 428 height 23
type input "[PERSON_NAME], AM"
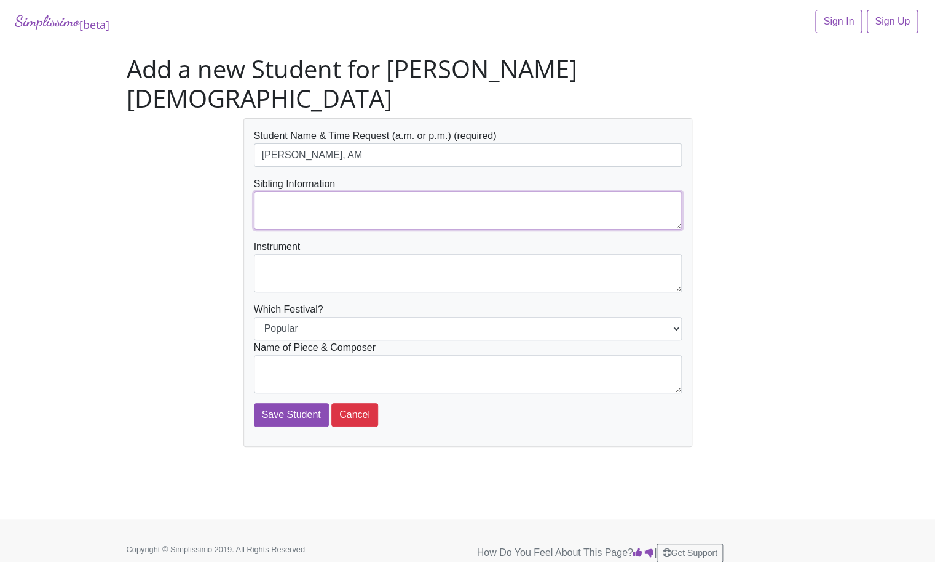
click at [283, 191] on textarea at bounding box center [468, 210] width 428 height 38
type textarea "[PERSON_NAME]"
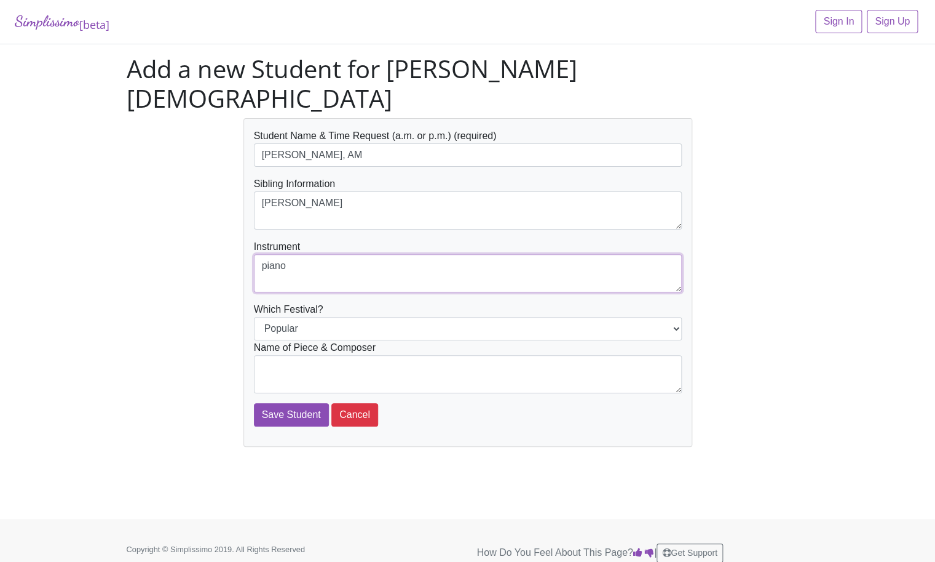
type textarea "piano"
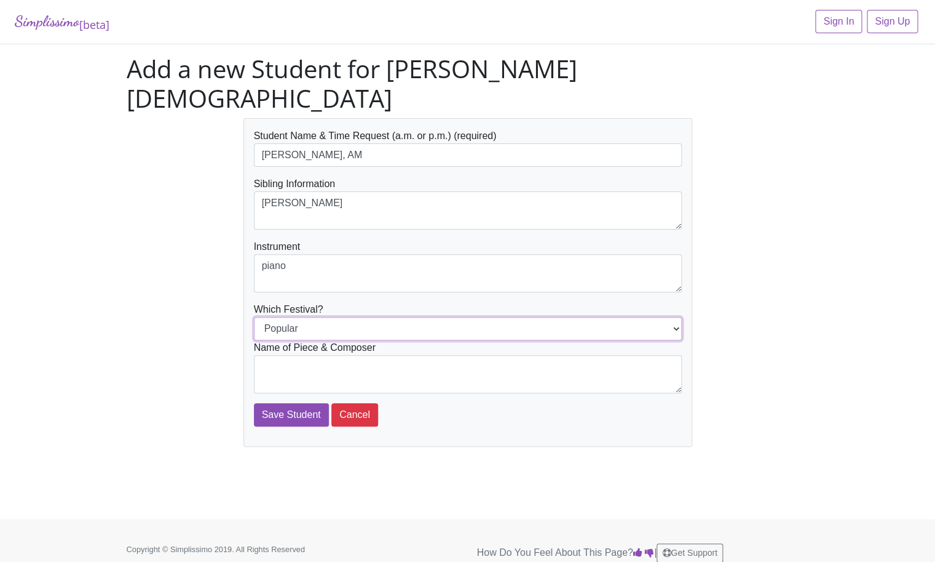
select select "Jazz"
click option "Jazz" at bounding box center [0, 0] width 0 height 0
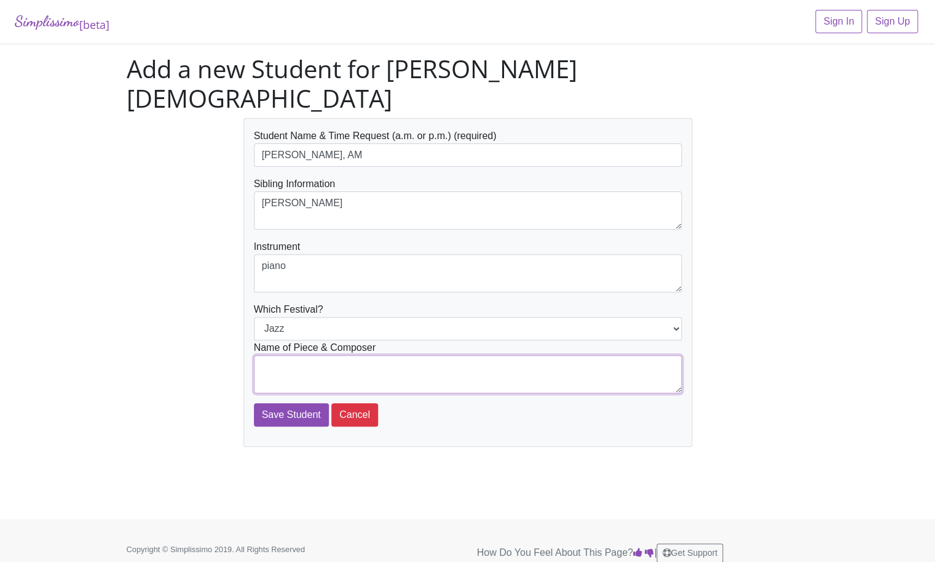
click at [371, 355] on textarea at bounding box center [468, 374] width 428 height 38
type textarea "Worrisome Blues [PERSON_NAME]"
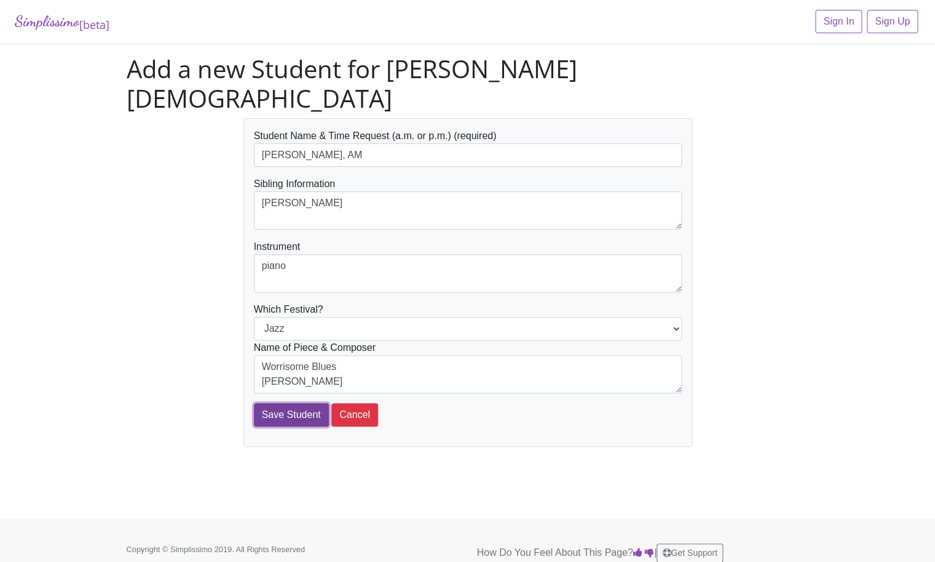
click at [293, 403] on input "Save Student" at bounding box center [291, 414] width 75 height 23
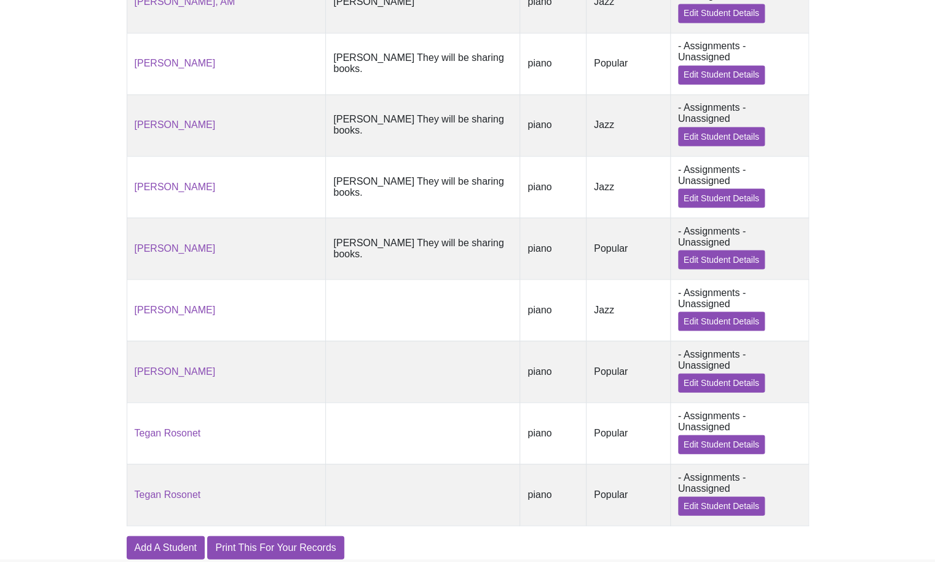
scroll to position [831, 0]
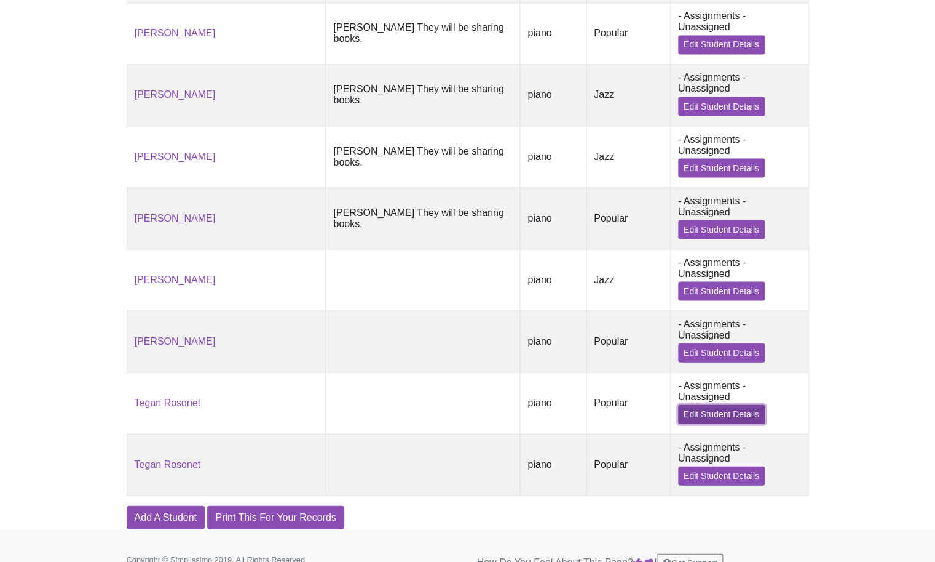
click at [693, 423] on link "Edit Student Details" at bounding box center [721, 413] width 87 height 19
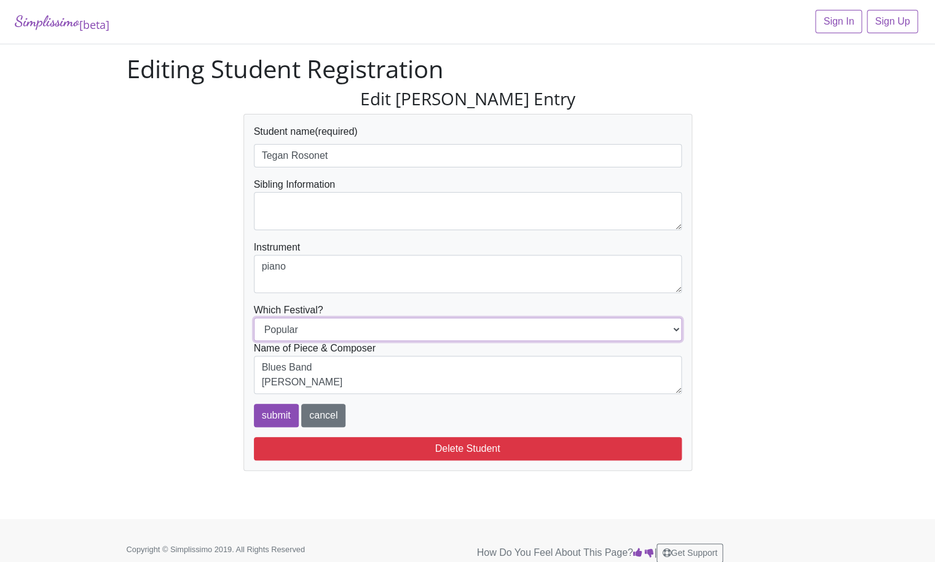
select select "Jazz"
click option "Jazz" at bounding box center [0, 0] width 0 height 0
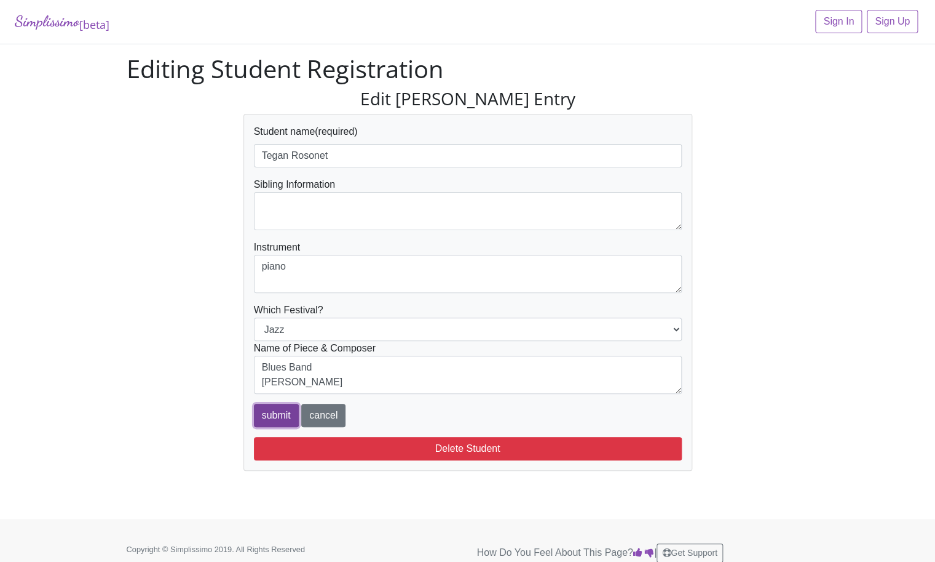
click at [264, 417] on input "submit" at bounding box center [276, 414] width 45 height 23
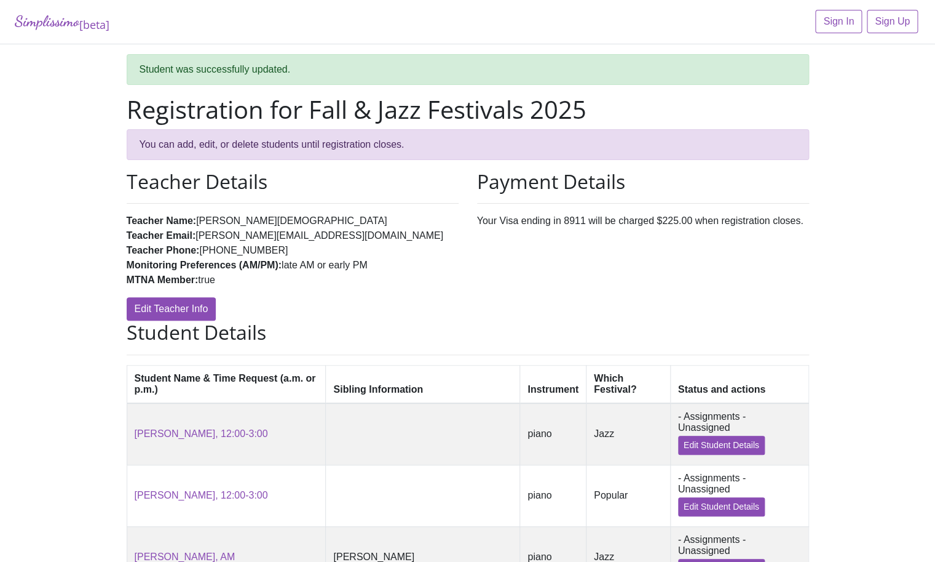
scroll to position [2, 0]
